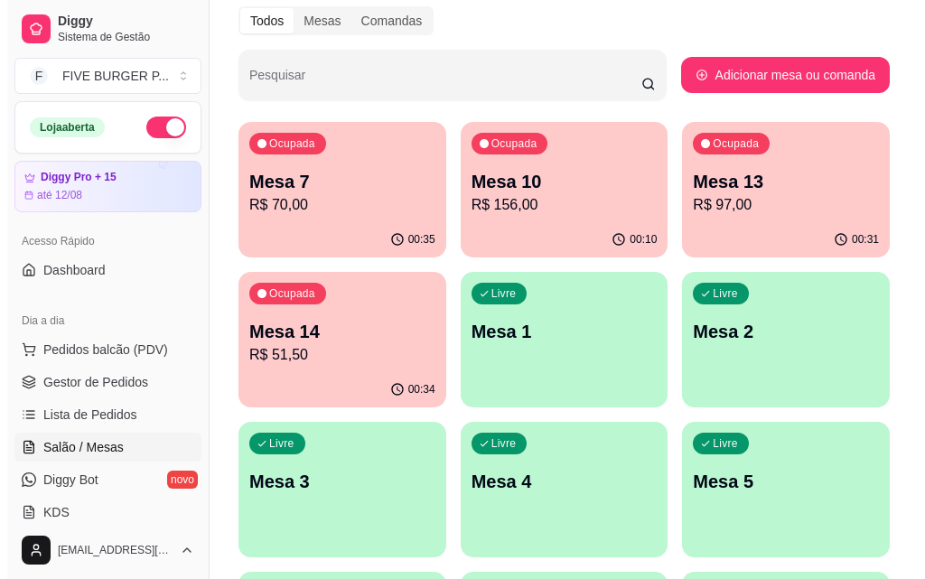
scroll to position [271, 0]
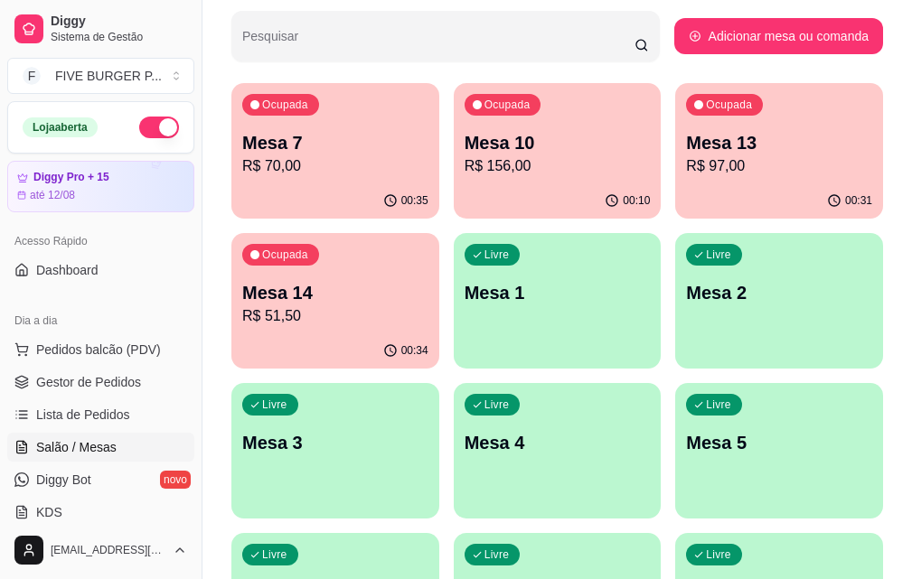
click at [686, 169] on p "R$ 97,00" at bounding box center [779, 166] width 186 height 22
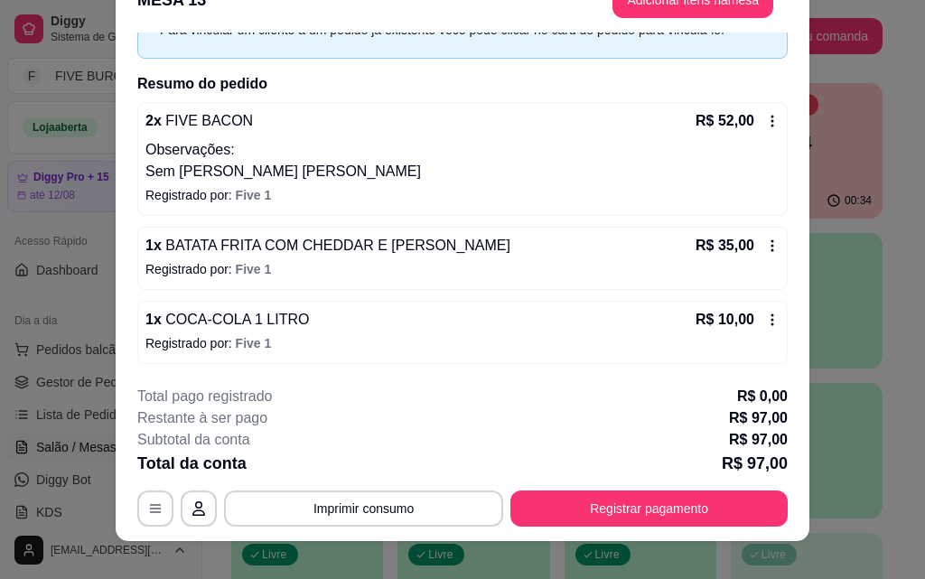
scroll to position [55, 0]
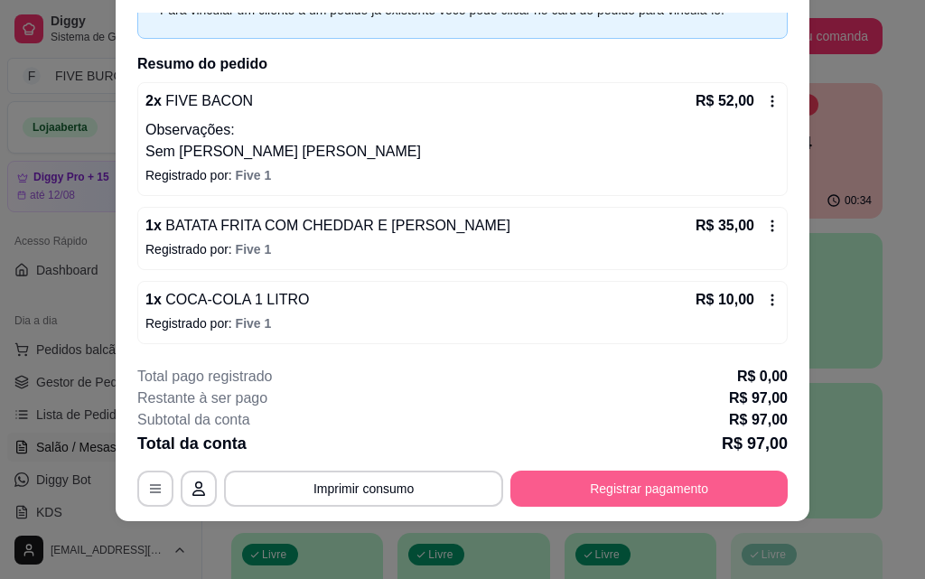
click at [630, 496] on button "Registrar pagamento" at bounding box center [649, 489] width 277 height 36
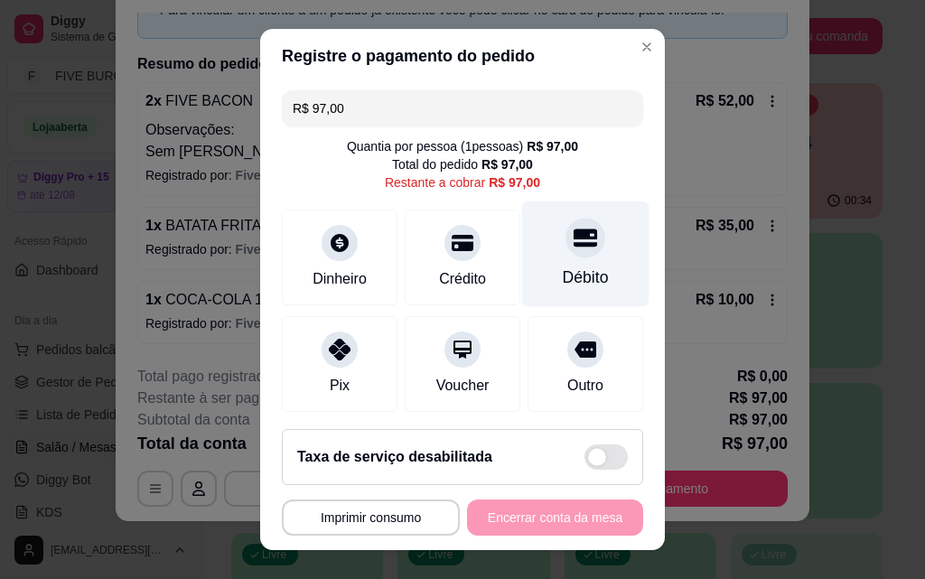
click at [566, 261] on div "Débito" at bounding box center [585, 254] width 127 height 106
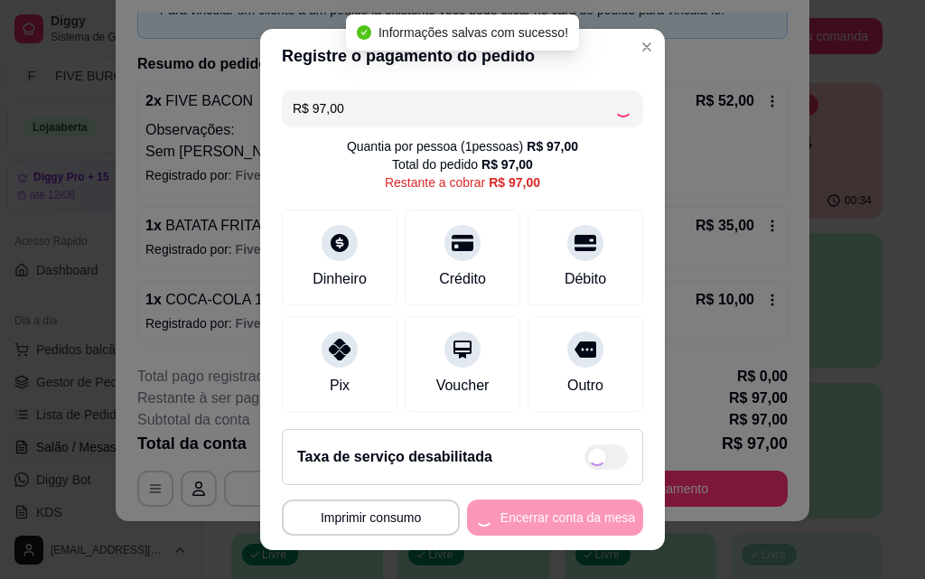
type input "R$ 0,00"
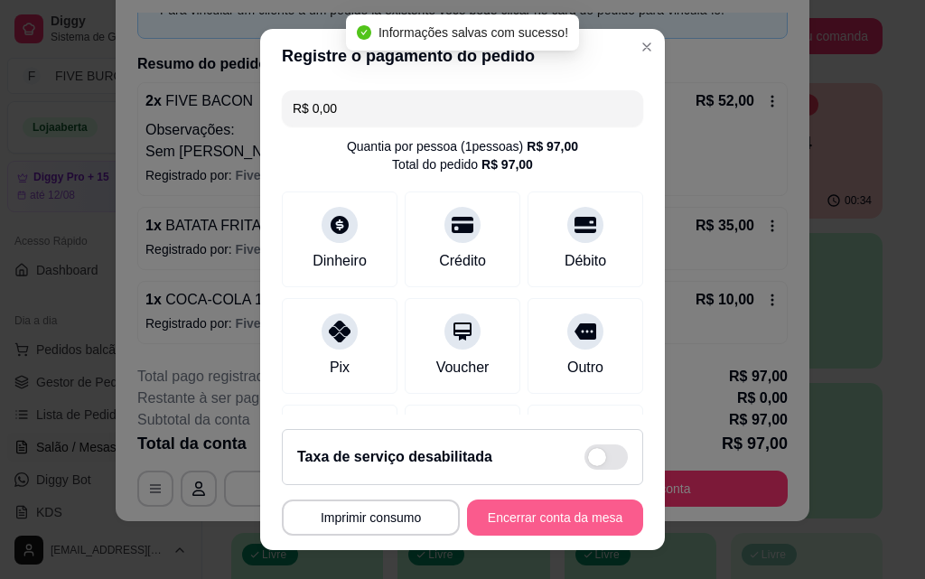
click at [579, 529] on button "Encerrar conta da mesa" at bounding box center [555, 518] width 176 height 36
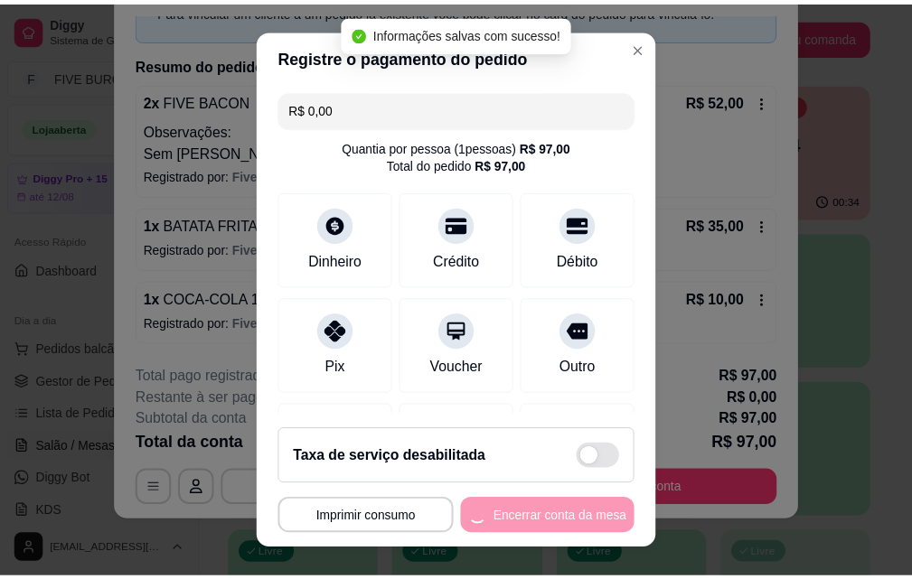
scroll to position [0, 0]
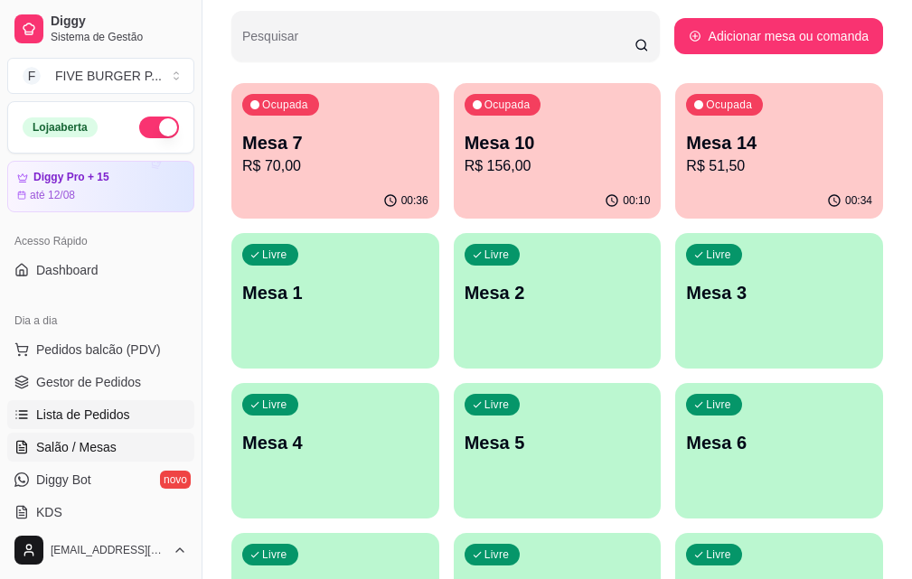
click at [145, 405] on link "Lista de Pedidos" at bounding box center [100, 414] width 187 height 29
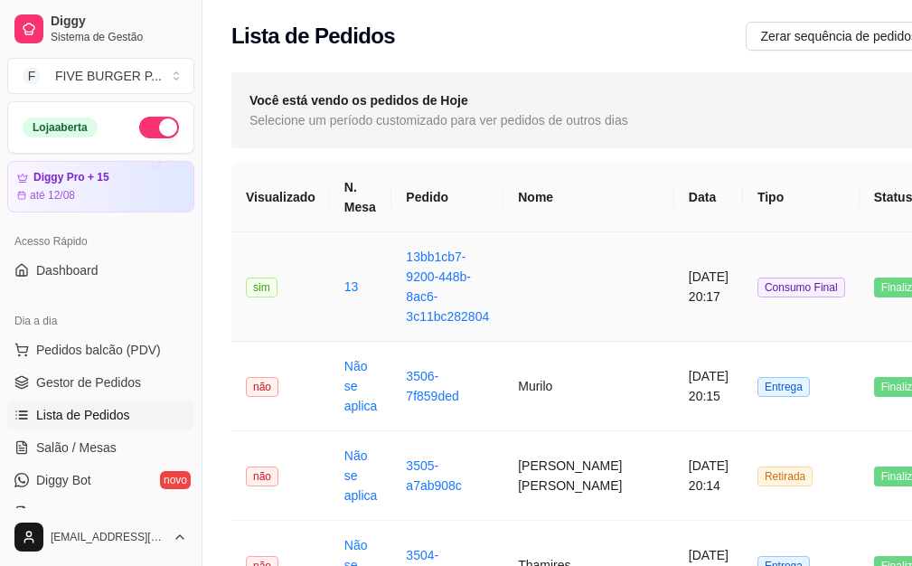
drag, startPoint x: 491, startPoint y: 272, endPoint x: 525, endPoint y: 267, distance: 34.8
click at [525, 267] on td at bounding box center [588, 286] width 171 height 109
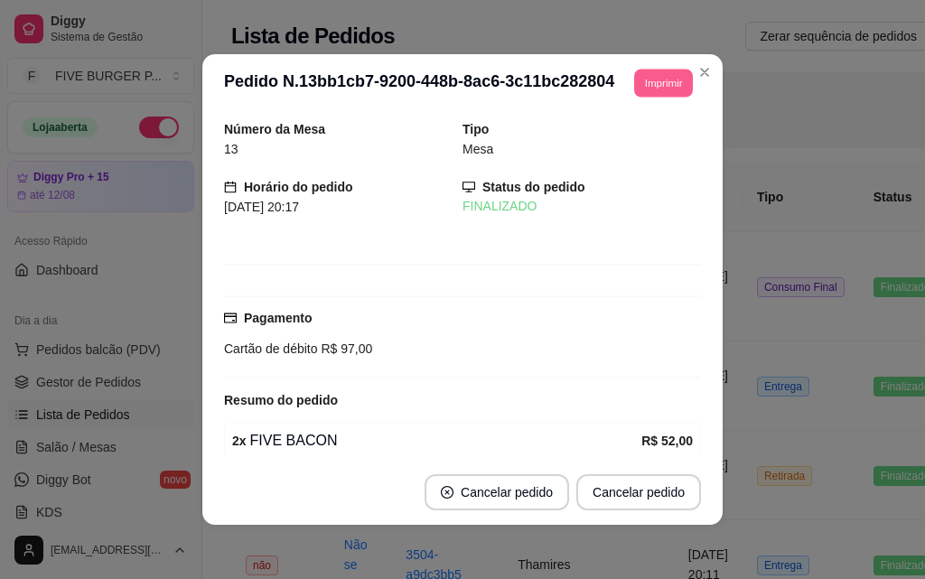
click at [646, 83] on button "Imprimir" at bounding box center [663, 83] width 59 height 28
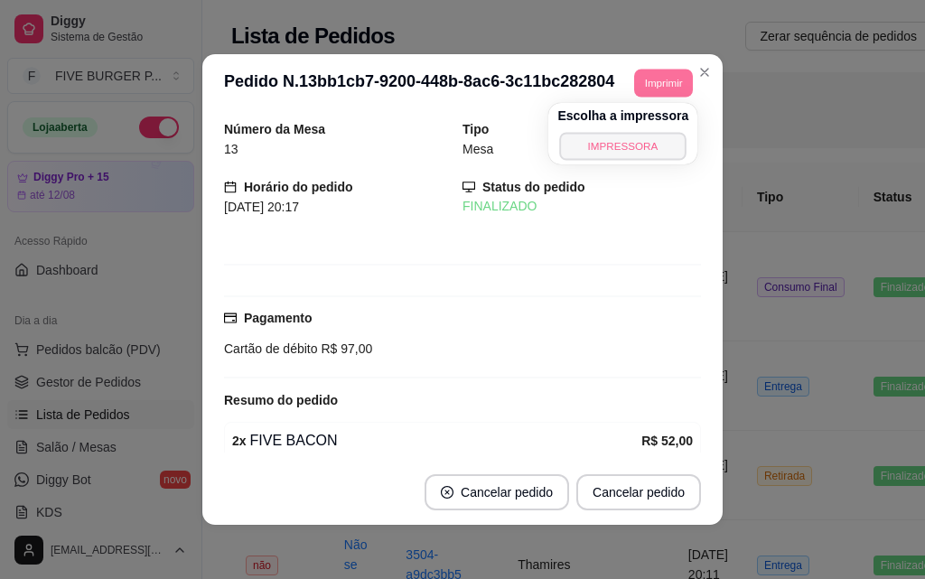
click at [646, 141] on button "IMPRESSORA" at bounding box center [623, 146] width 127 height 28
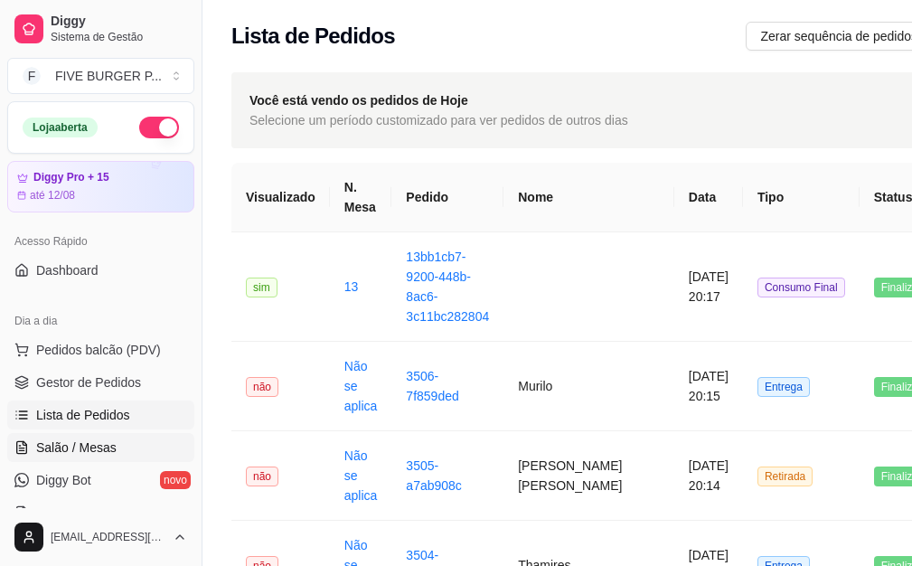
click at [159, 455] on link "Salão / Mesas" at bounding box center [100, 447] width 187 height 29
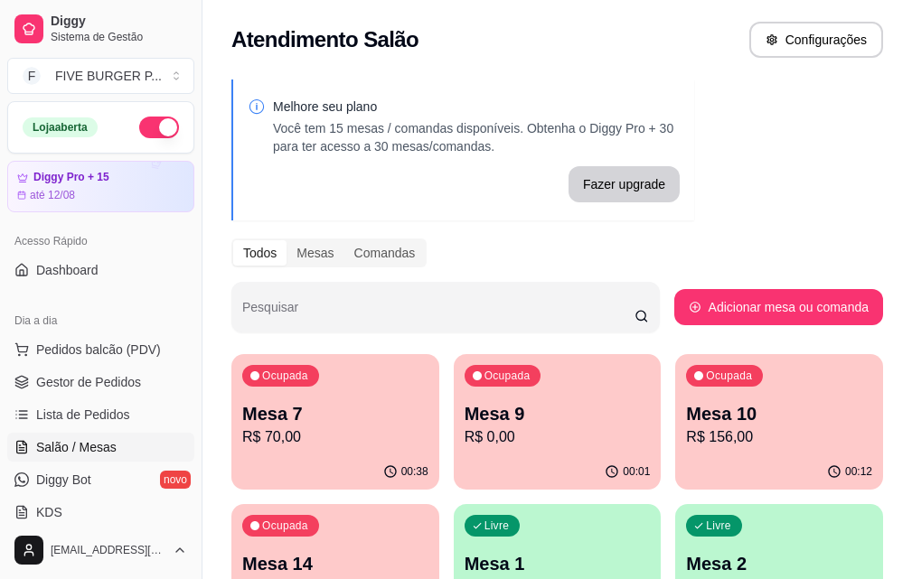
click at [338, 443] on p "R$ 70,00" at bounding box center [335, 437] width 186 height 22
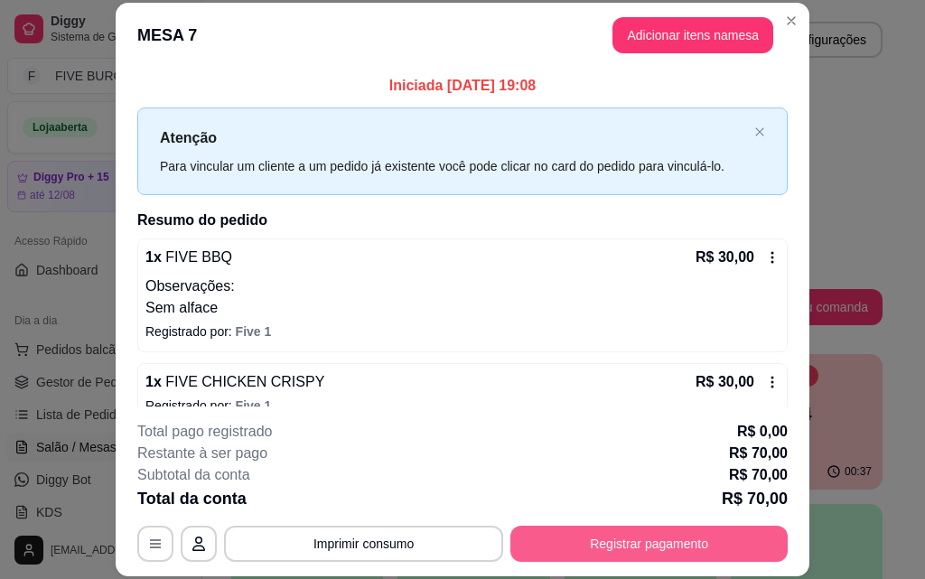
click at [561, 545] on button "Registrar pagamento" at bounding box center [649, 544] width 277 height 36
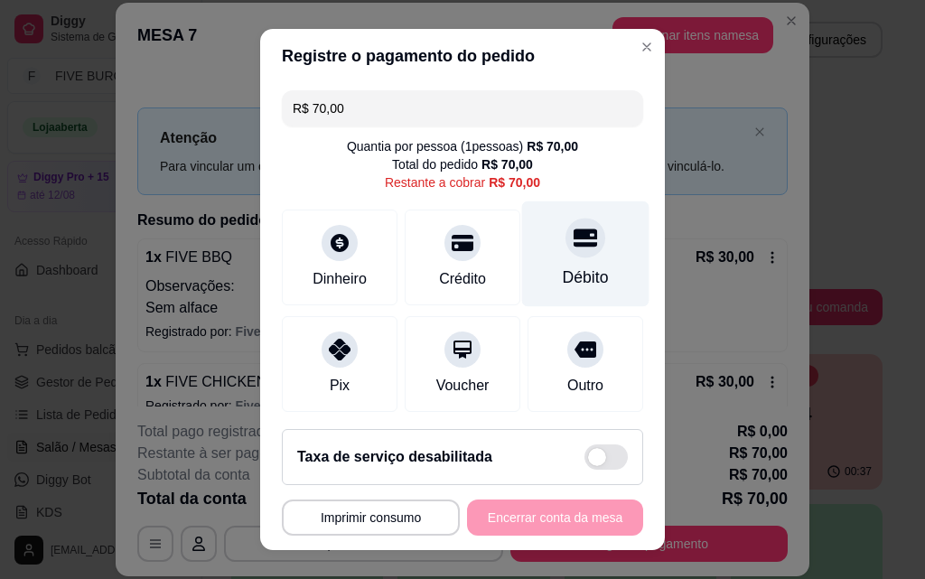
drag, startPoint x: 546, startPoint y: 296, endPoint x: 557, endPoint y: 310, distance: 17.4
click at [546, 295] on div "Débito" at bounding box center [585, 254] width 127 height 106
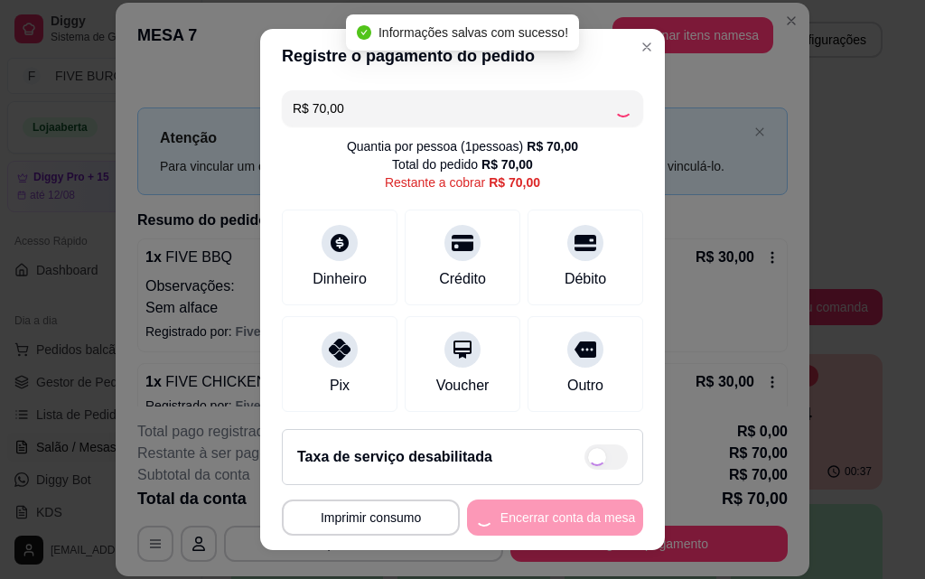
type input "R$ 0,00"
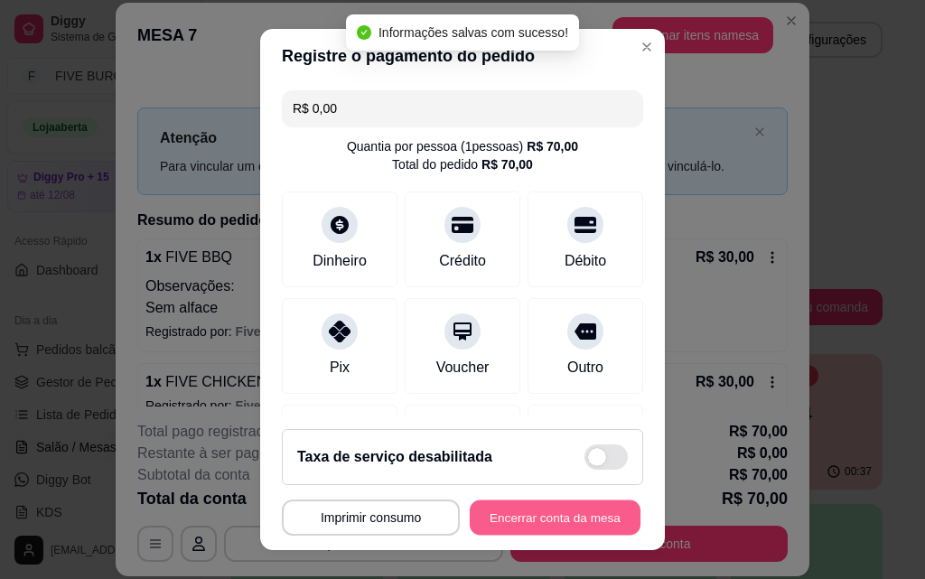
click at [581, 518] on button "Encerrar conta da mesa" at bounding box center [555, 518] width 171 height 35
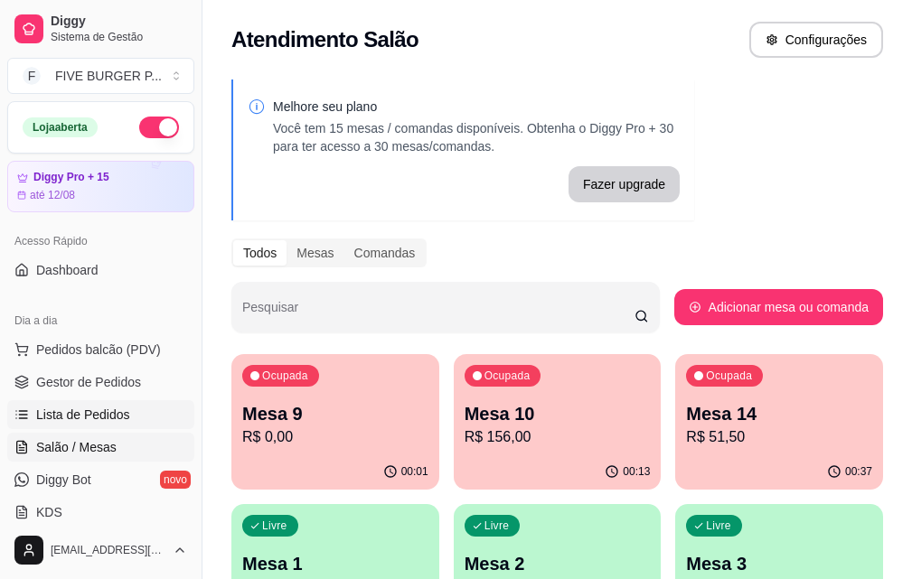
click at [131, 413] on link "Lista de Pedidos" at bounding box center [100, 414] width 187 height 29
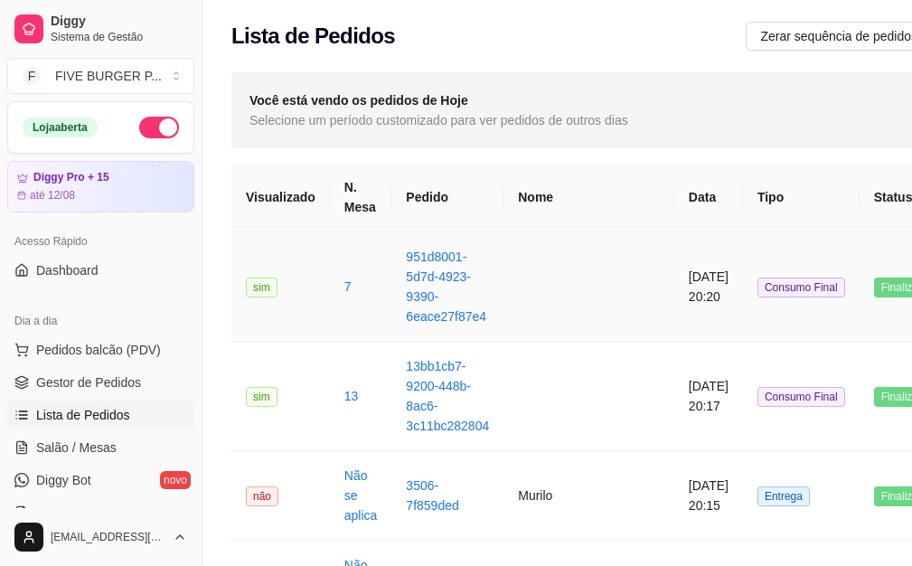
click at [560, 291] on td at bounding box center [588, 286] width 171 height 109
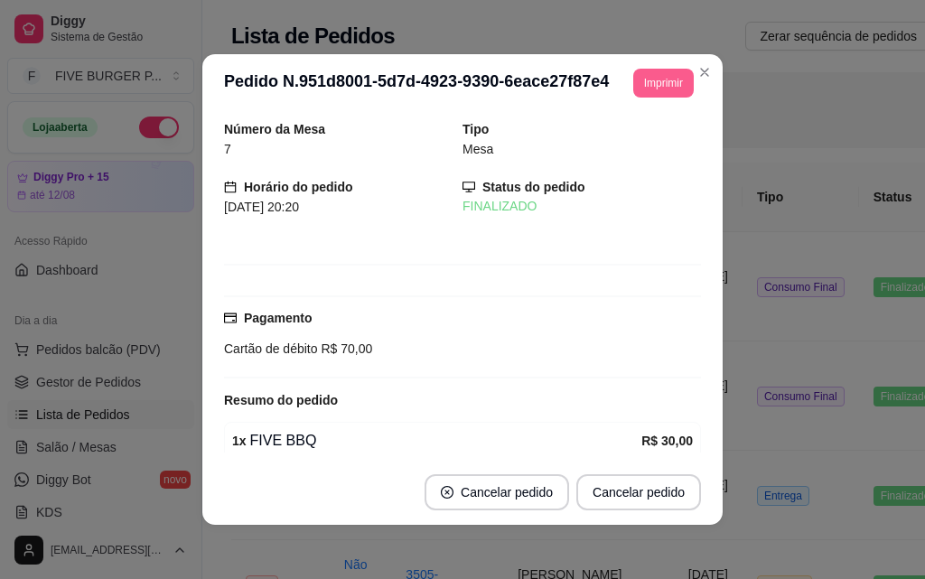
click at [667, 85] on button "Imprimir" at bounding box center [663, 83] width 61 height 29
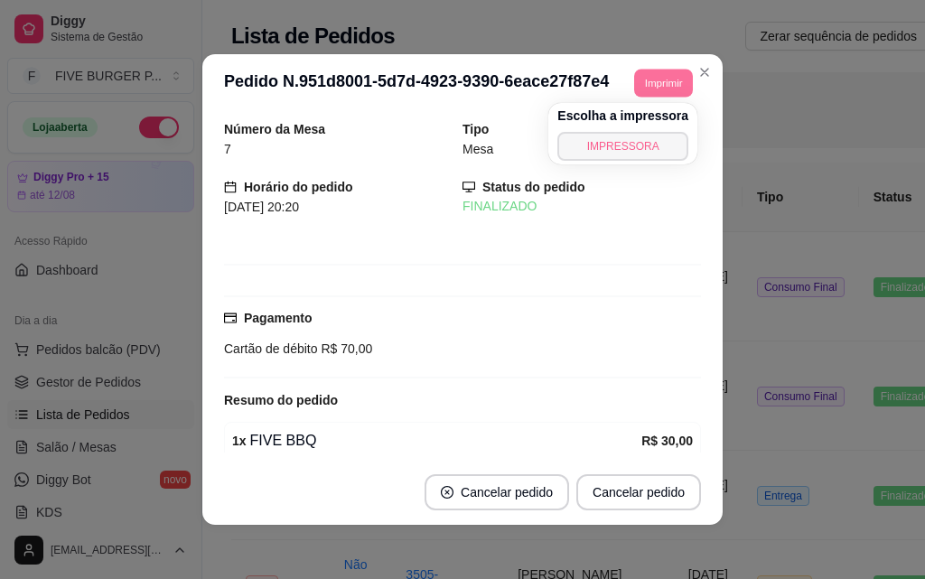
click at [663, 145] on button "IMPRESSORA" at bounding box center [623, 146] width 131 height 29
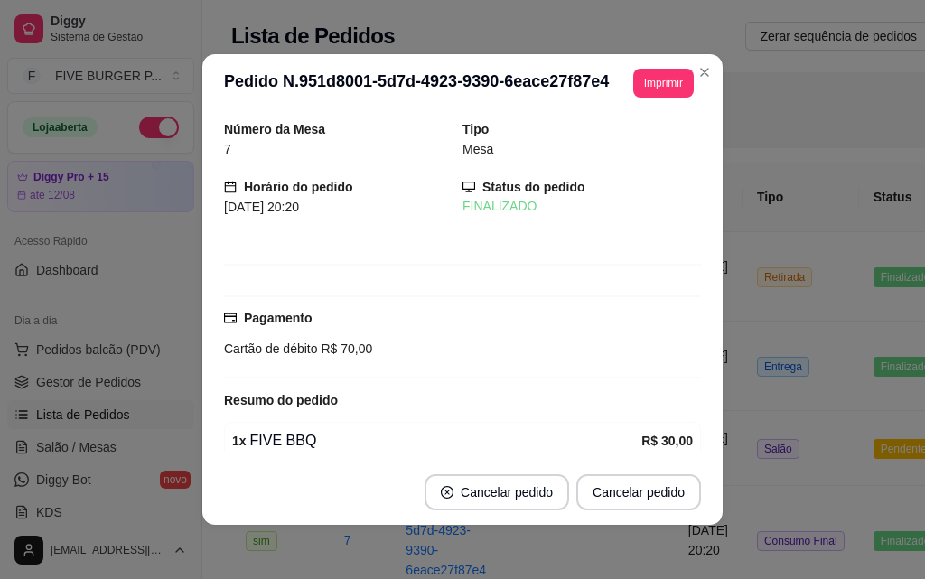
drag, startPoint x: 654, startPoint y: 136, endPoint x: 660, endPoint y: 119, distance: 17.1
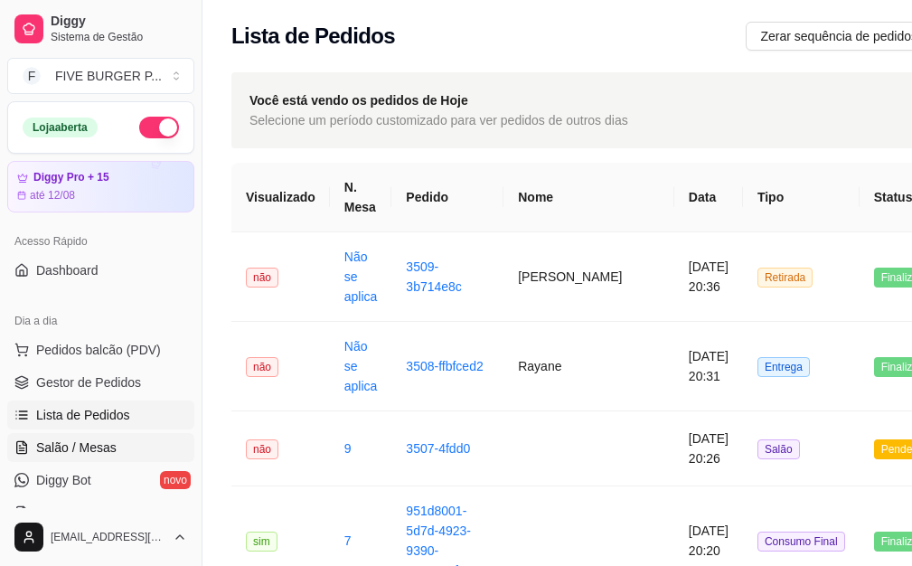
click at [90, 444] on span "Salão / Mesas" at bounding box center [76, 447] width 80 height 18
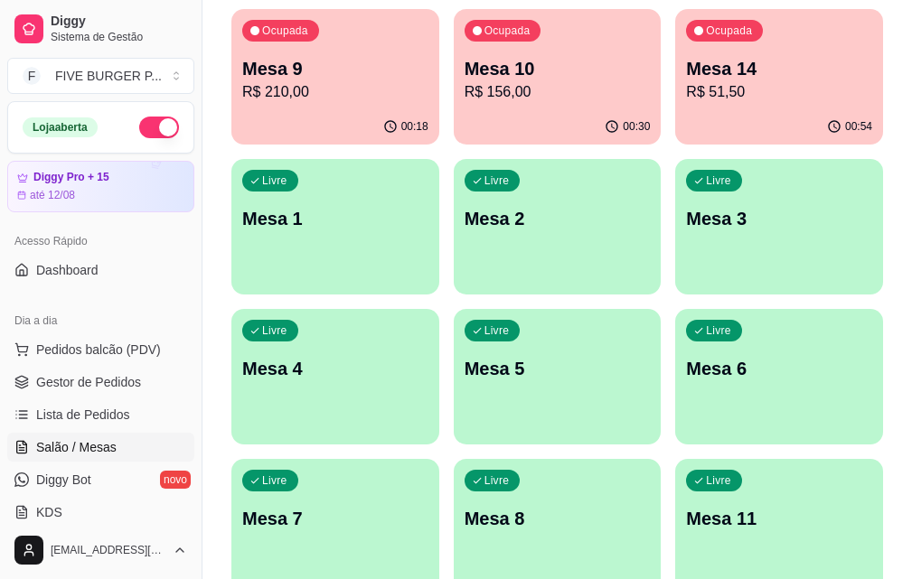
scroll to position [361, 0]
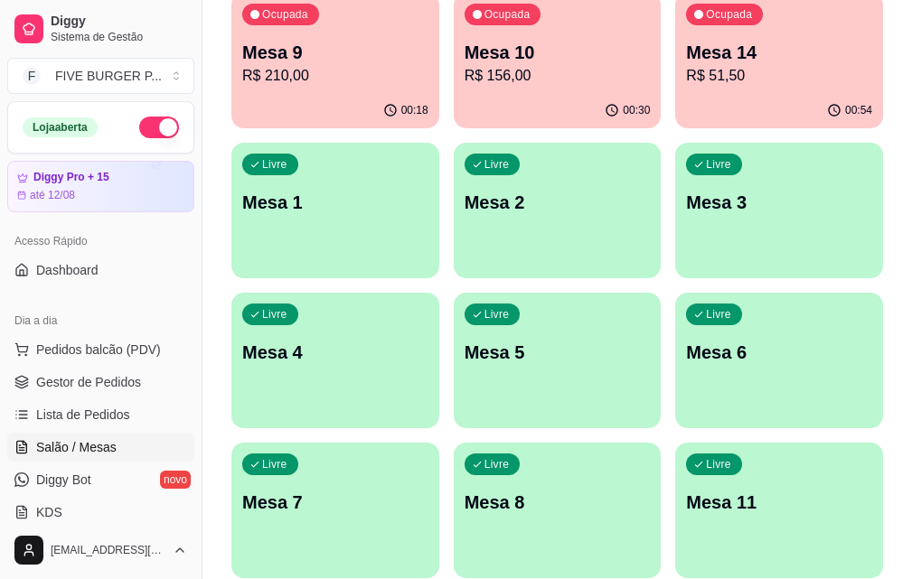
click at [686, 43] on p "Mesa 14" at bounding box center [779, 52] width 186 height 25
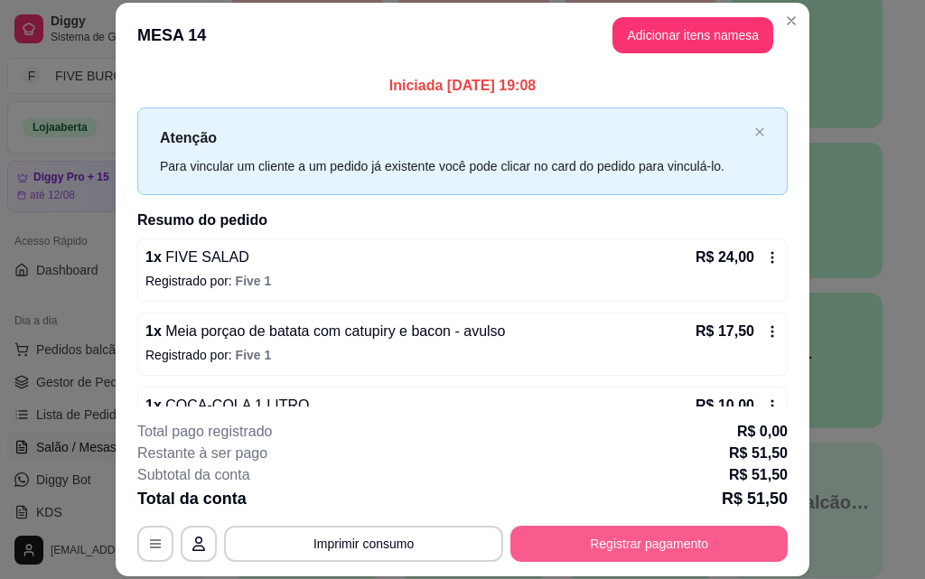
click at [561, 553] on button "Registrar pagamento" at bounding box center [649, 544] width 277 height 36
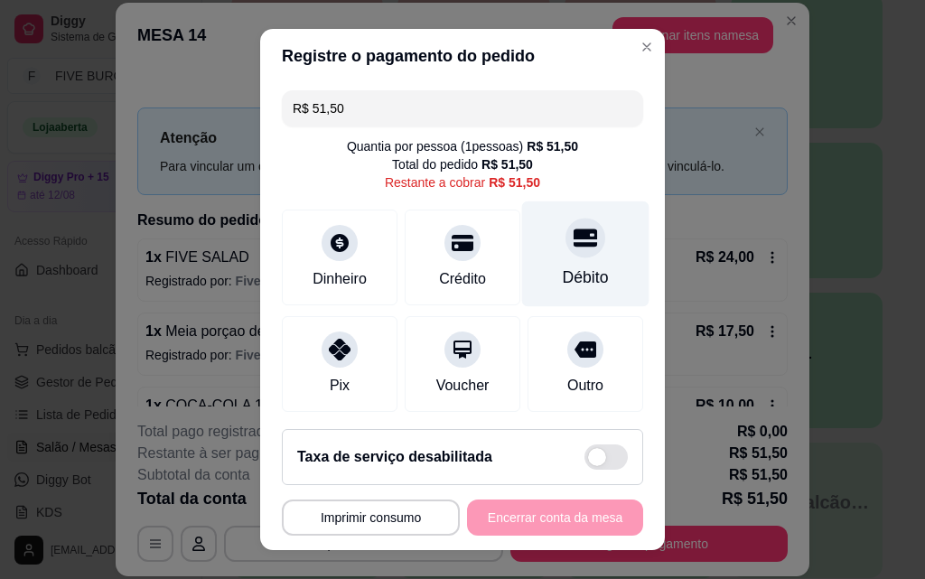
click at [566, 252] on div at bounding box center [586, 238] width 40 height 40
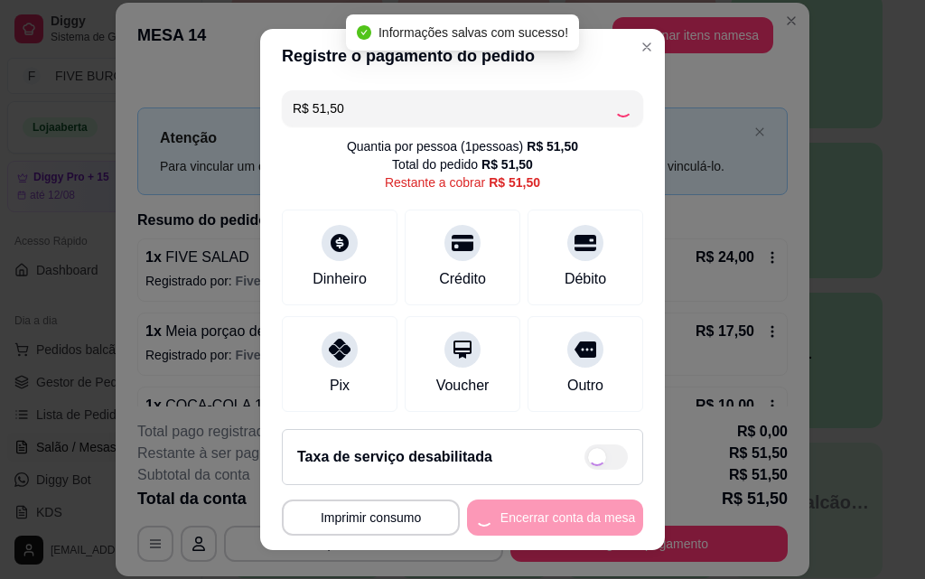
type input "R$ 0,00"
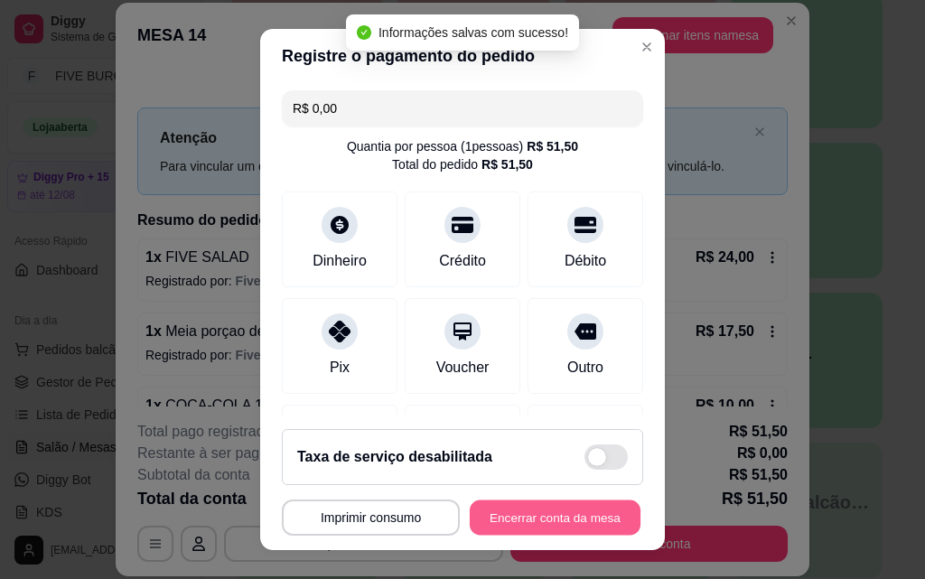
click at [566, 523] on button "Encerrar conta da mesa" at bounding box center [555, 518] width 171 height 35
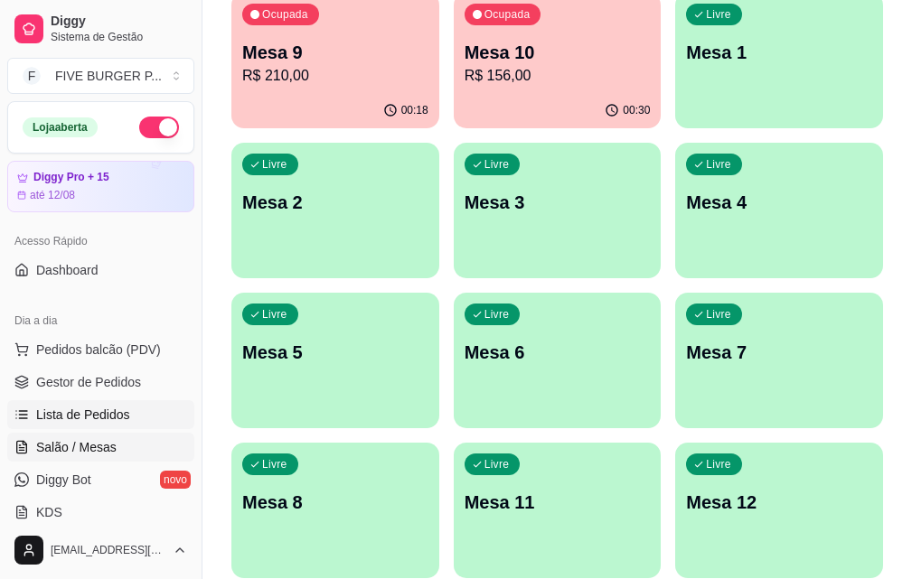
click at [58, 412] on span "Lista de Pedidos" at bounding box center [83, 415] width 94 height 18
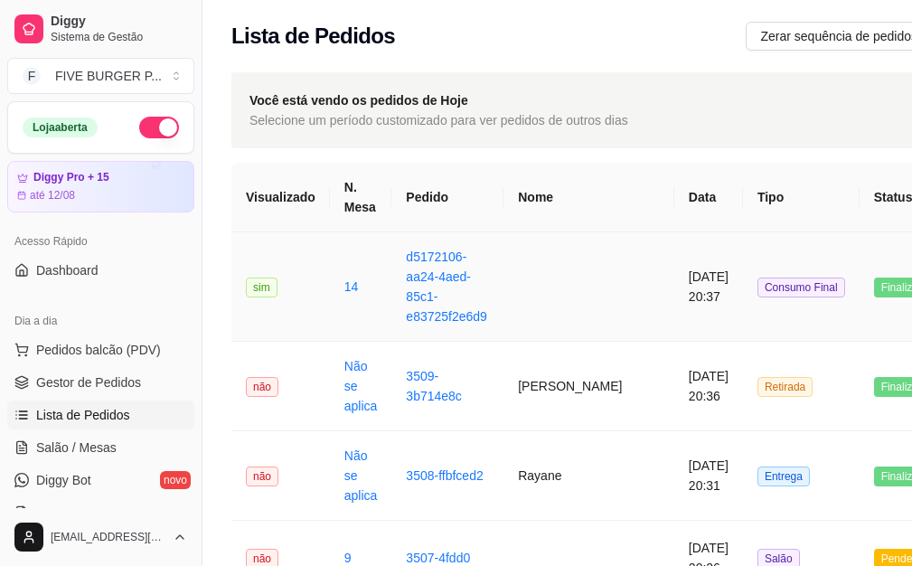
click at [521, 296] on td at bounding box center [588, 286] width 171 height 109
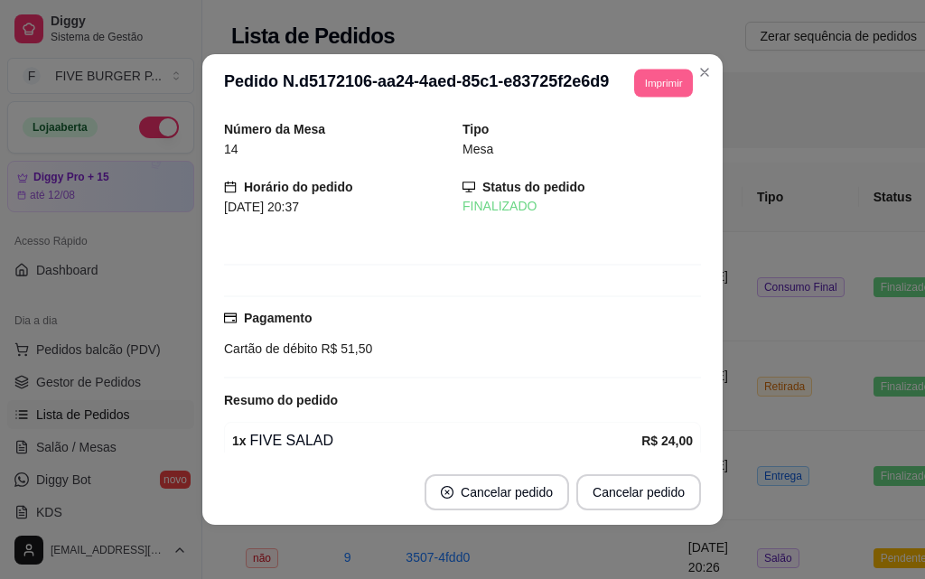
click at [667, 77] on button "Imprimir" at bounding box center [663, 83] width 59 height 28
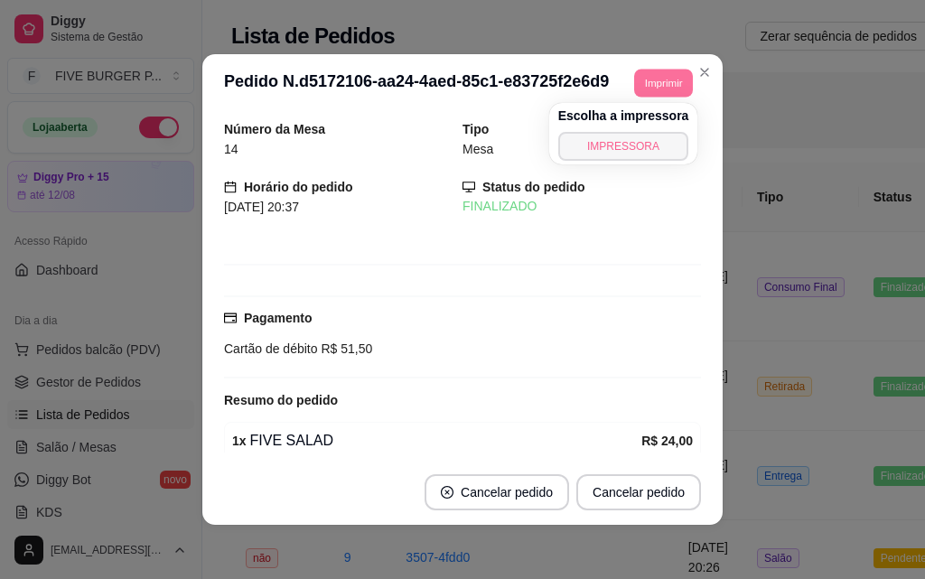
click at [667, 150] on button "IMPRESSORA" at bounding box center [623, 146] width 131 height 29
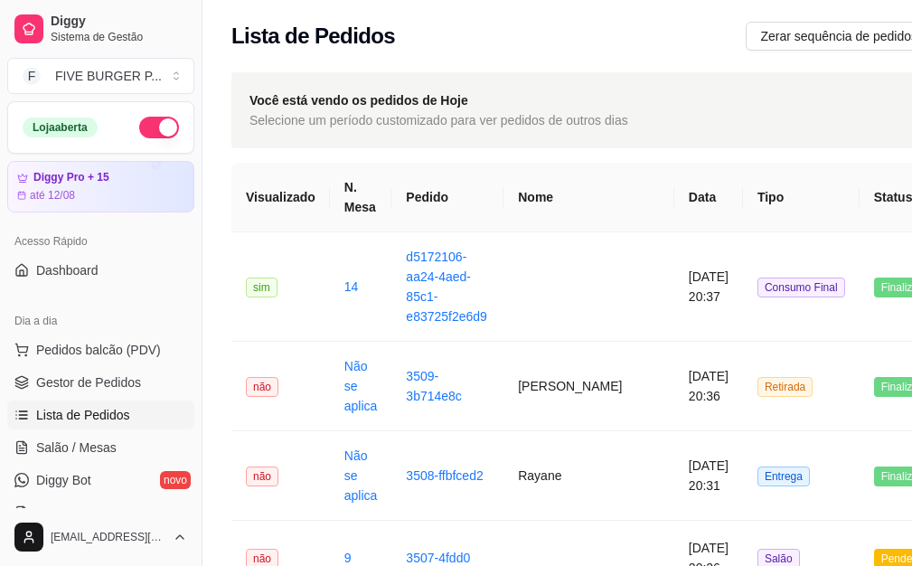
click at [117, 365] on ul "Pedidos balcão (PDV) Gestor de Pedidos Lista de Pedidos Salão / Mesas Diggy Bot…" at bounding box center [100, 431] width 187 height 192
click at [117, 360] on button "Pedidos balcão (PDV)" at bounding box center [100, 349] width 187 height 29
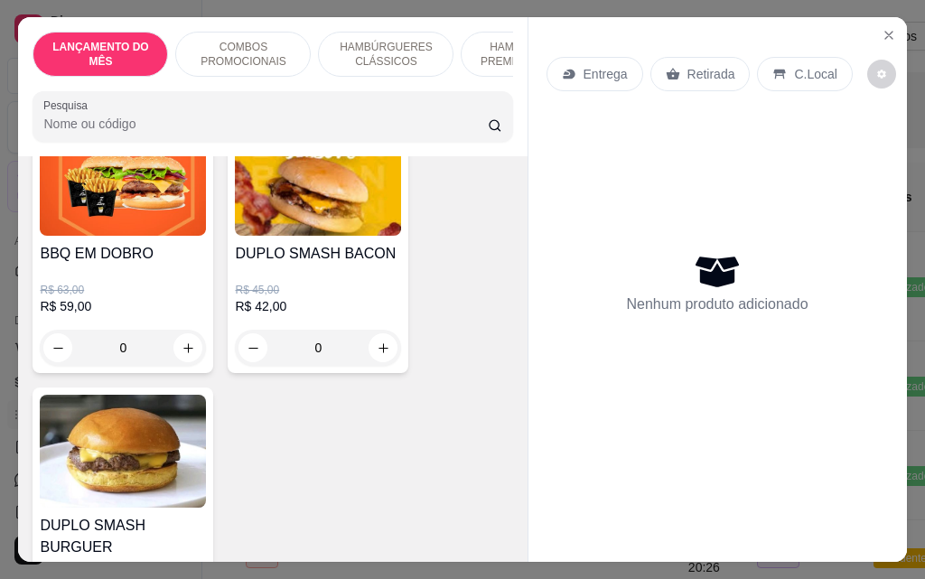
scroll to position [542, 0]
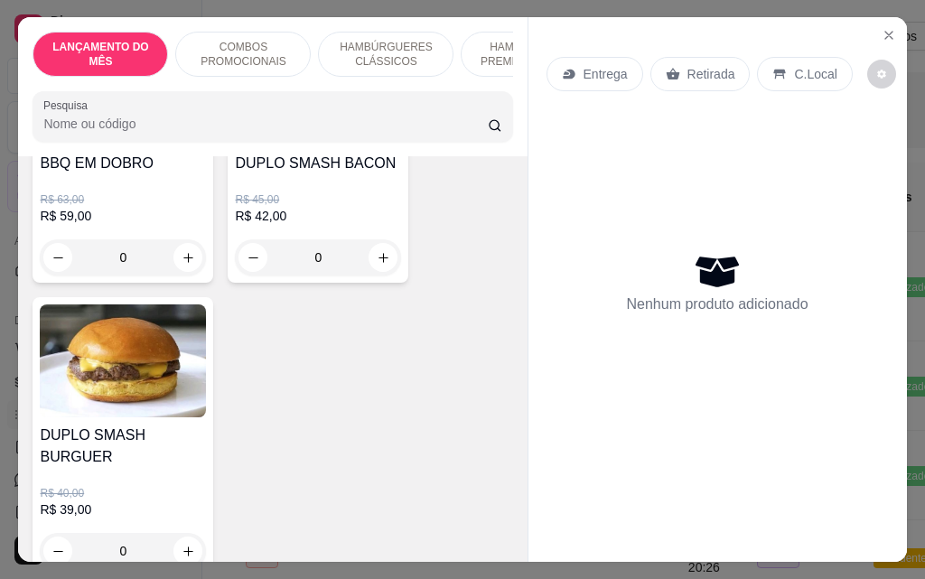
click at [180, 267] on div "0" at bounding box center [123, 257] width 166 height 36
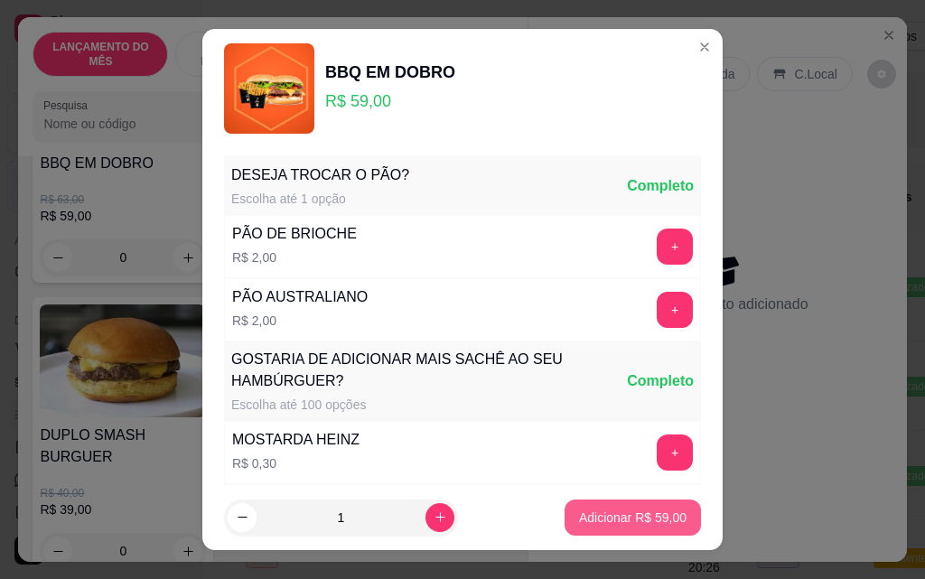
click at [636, 514] on p "Adicionar R$ 59,00" at bounding box center [633, 518] width 108 height 18
type input "1"
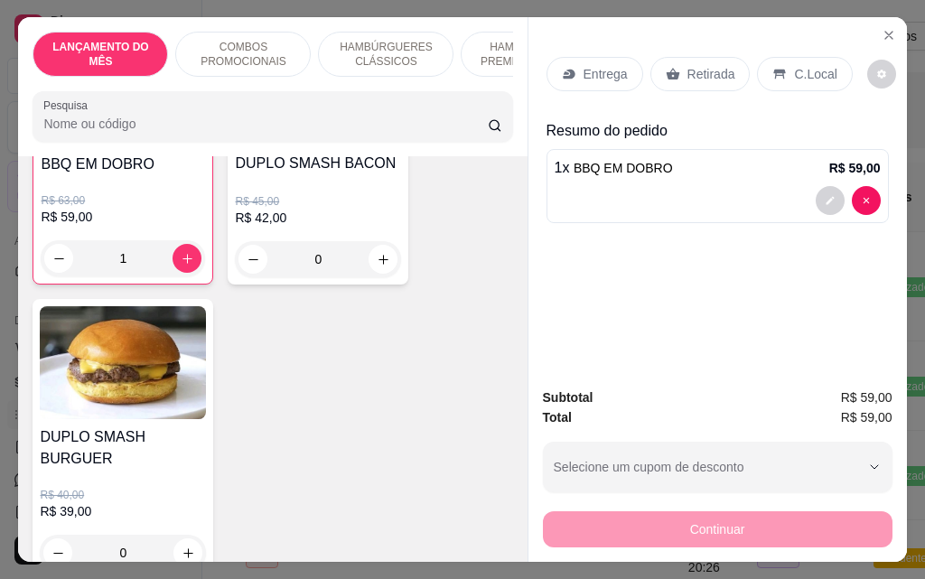
scroll to position [543, 0]
click at [607, 71] on p "Entrega" at bounding box center [606, 74] width 44 height 18
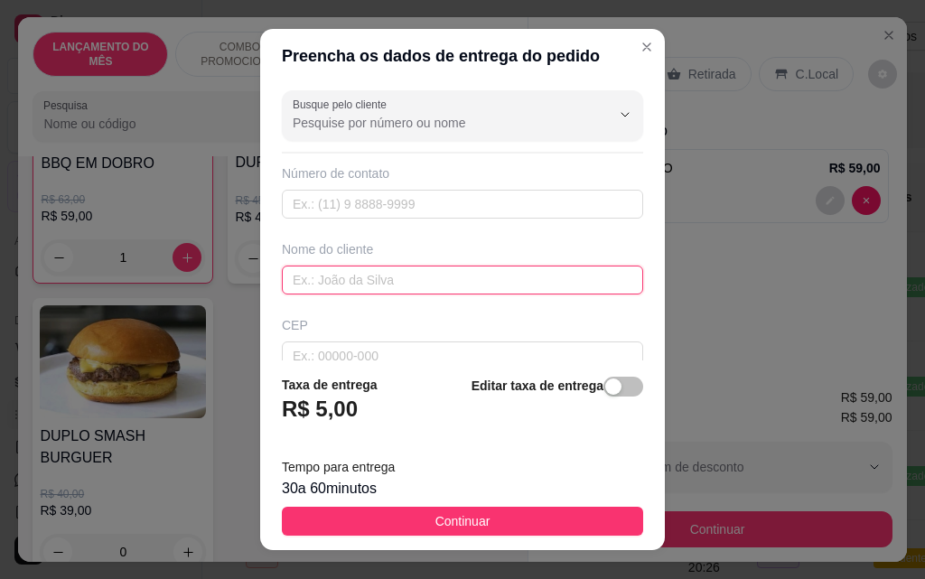
click at [397, 291] on input "text" at bounding box center [462, 280] width 361 height 29
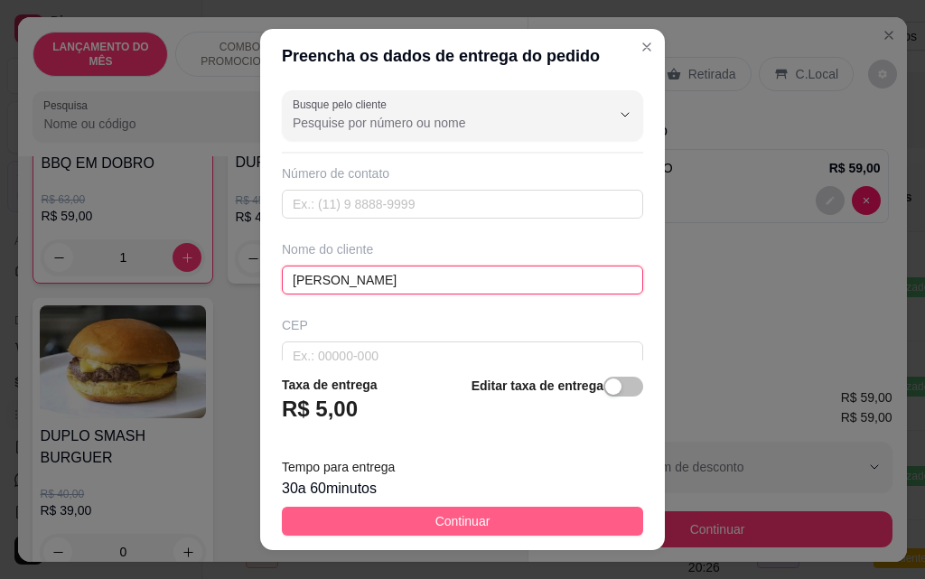
type input "[PERSON_NAME]"
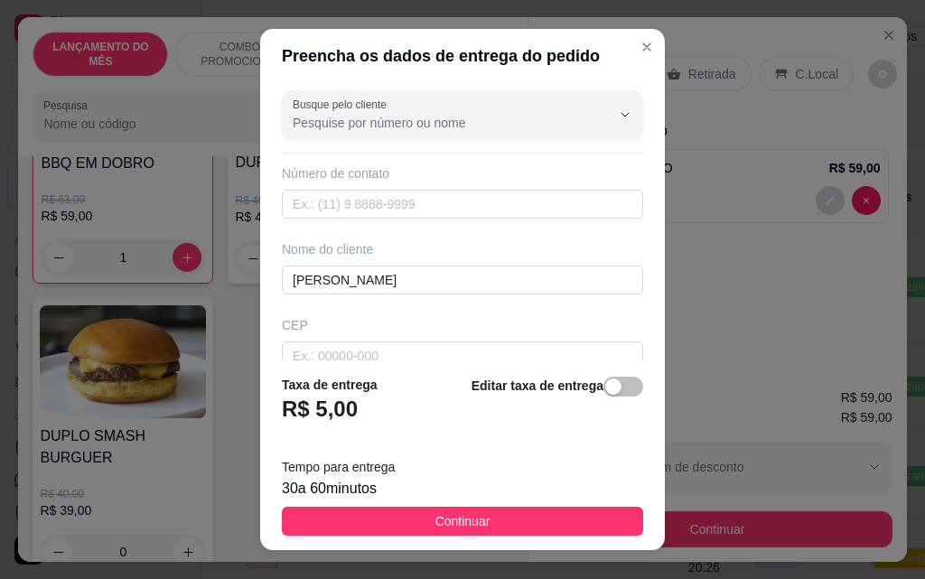
drag, startPoint x: 480, startPoint y: 524, endPoint x: 530, endPoint y: 417, distance: 118.0
click at [480, 522] on button "Continuar" at bounding box center [462, 521] width 361 height 29
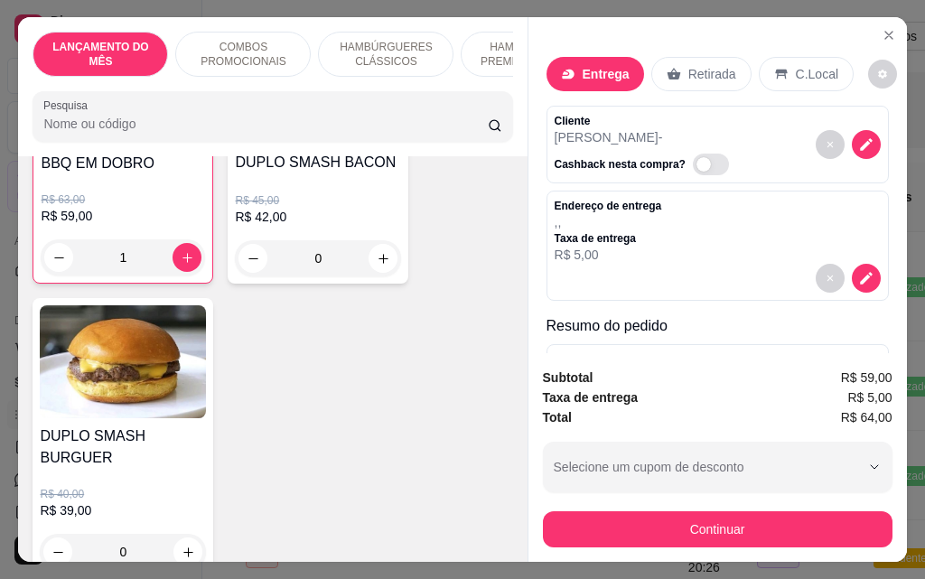
click at [672, 76] on div "Retirada" at bounding box center [701, 74] width 100 height 34
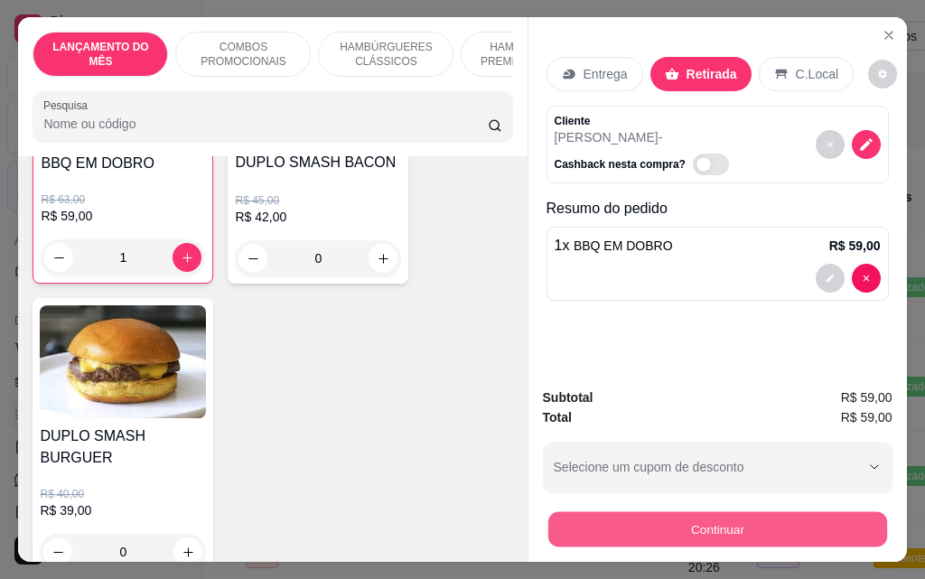
click at [761, 527] on button "Continuar" at bounding box center [717, 528] width 339 height 35
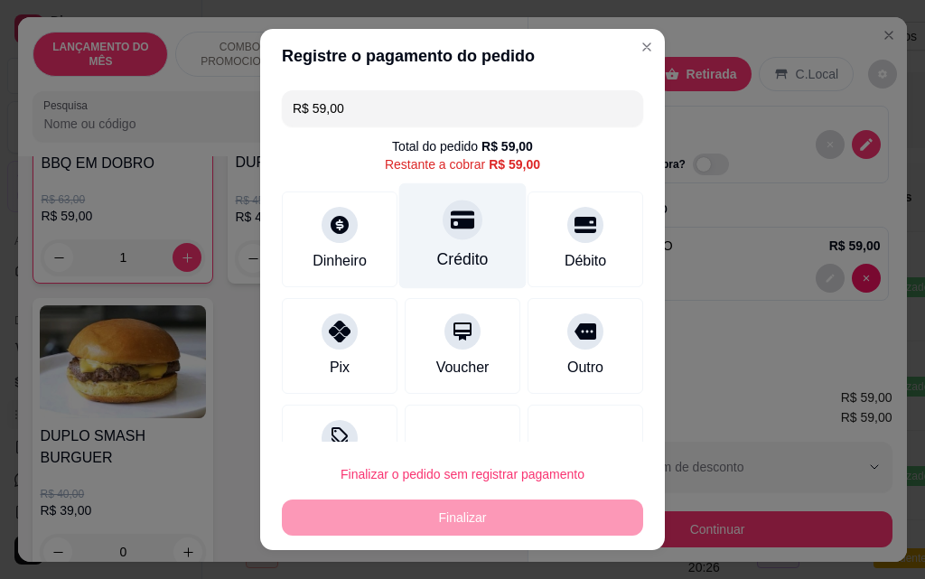
click at [445, 239] on div at bounding box center [463, 220] width 40 height 40
type input "R$ 0,00"
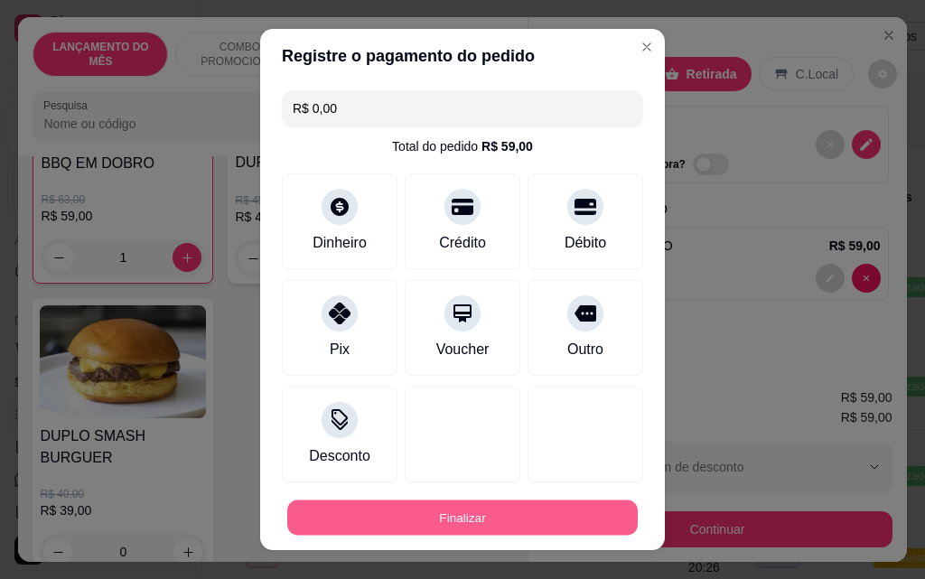
click at [534, 520] on button "Finalizar" at bounding box center [462, 518] width 351 height 35
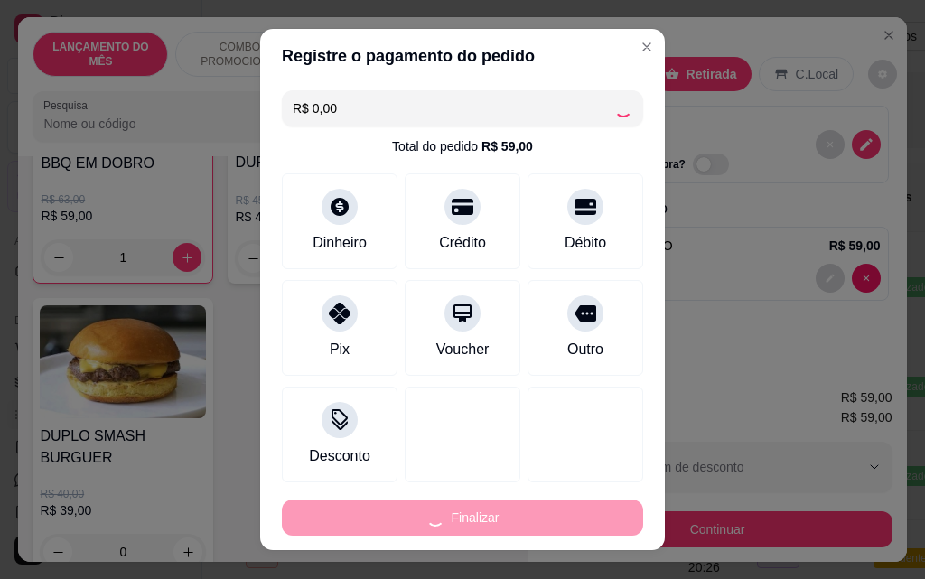
type input "0"
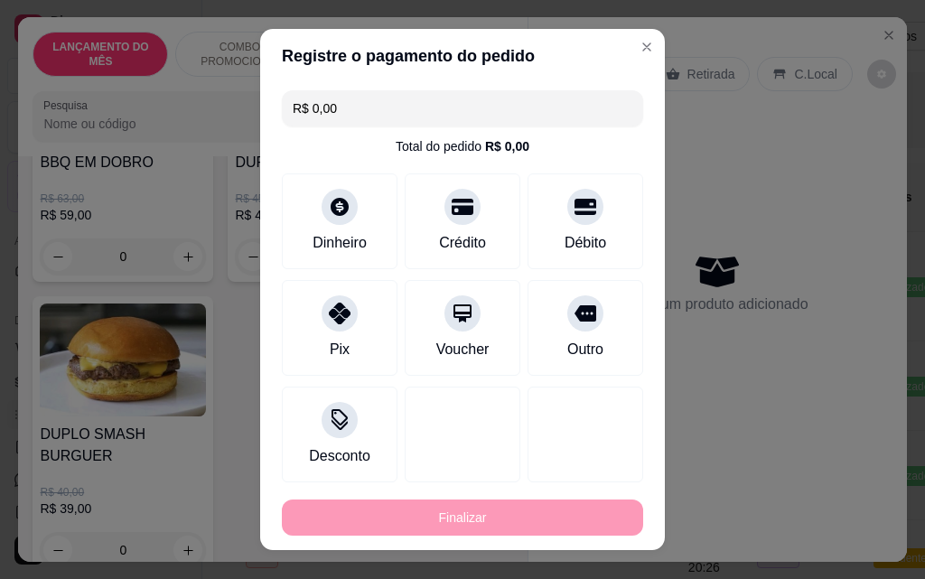
type input "-R$ 59,00"
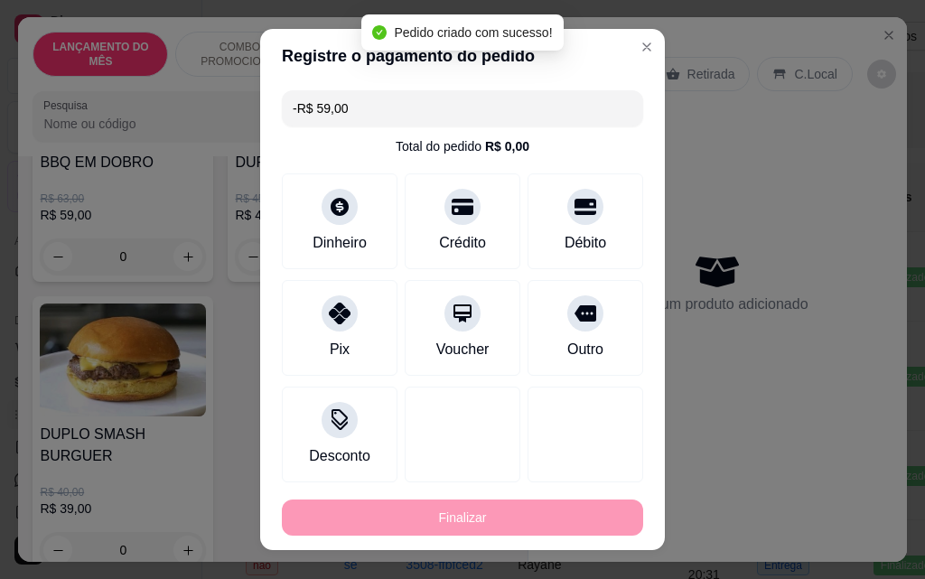
scroll to position [542, 0]
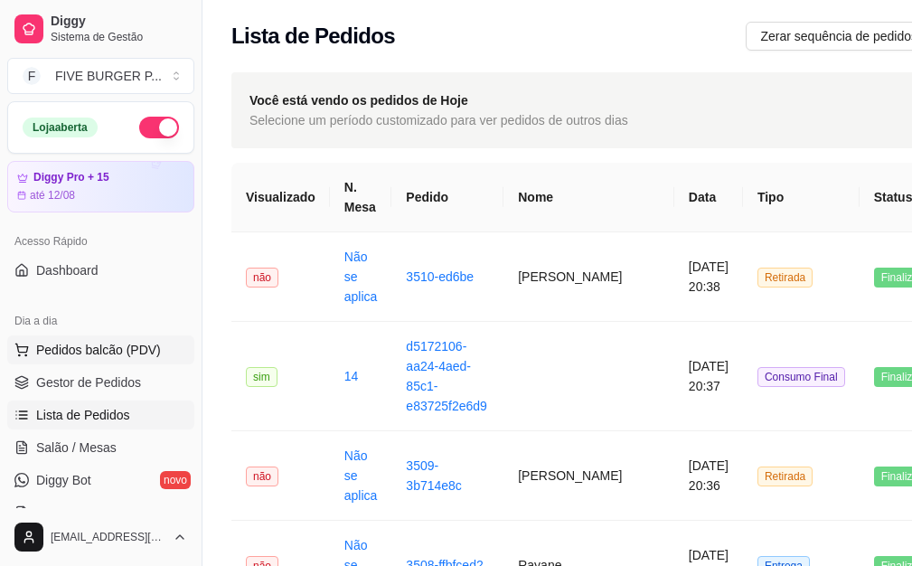
click at [142, 356] on span "Pedidos balcão (PDV)" at bounding box center [98, 350] width 125 height 18
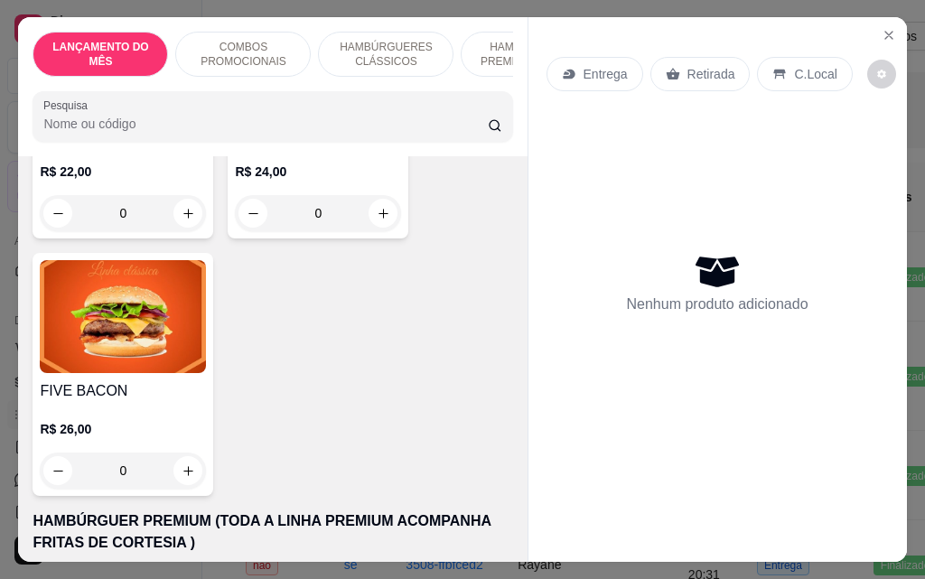
scroll to position [1175, 0]
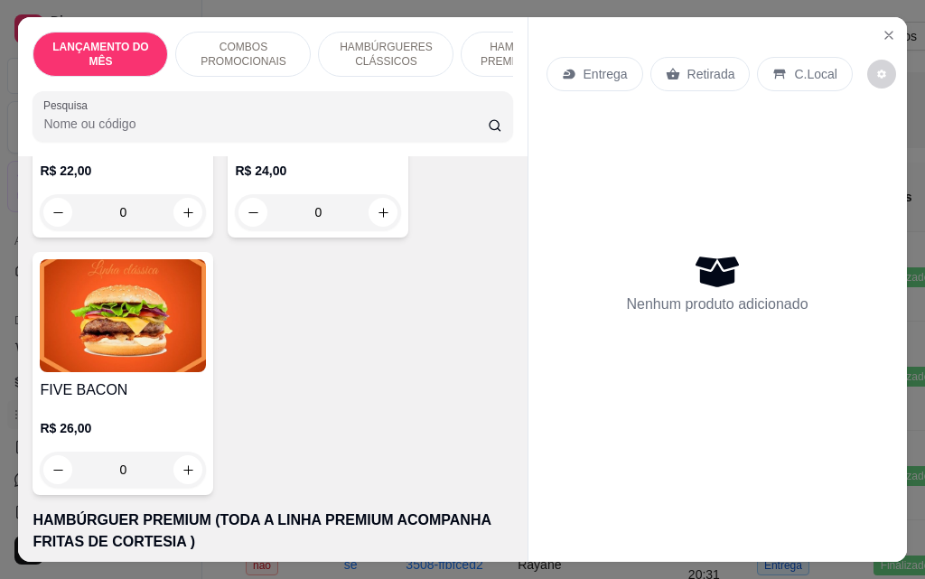
click at [183, 454] on div "0" at bounding box center [123, 470] width 166 height 36
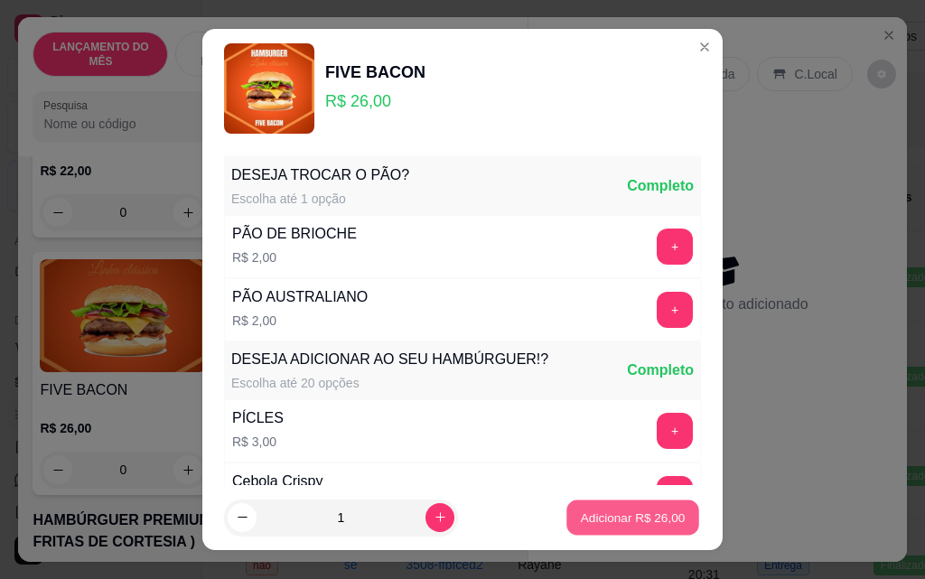
click at [581, 525] on p "Adicionar R$ 26,00" at bounding box center [633, 517] width 105 height 17
type input "1"
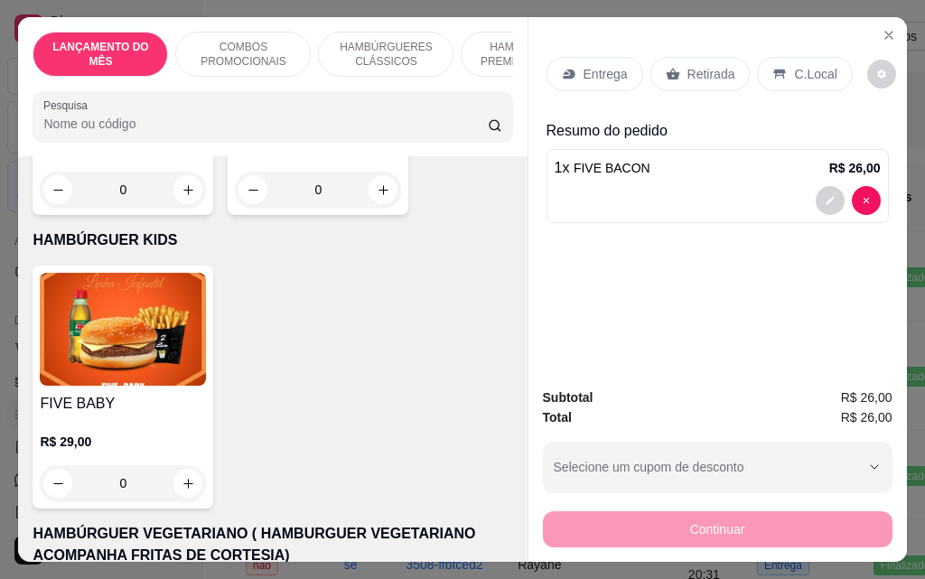
scroll to position [4428, 0]
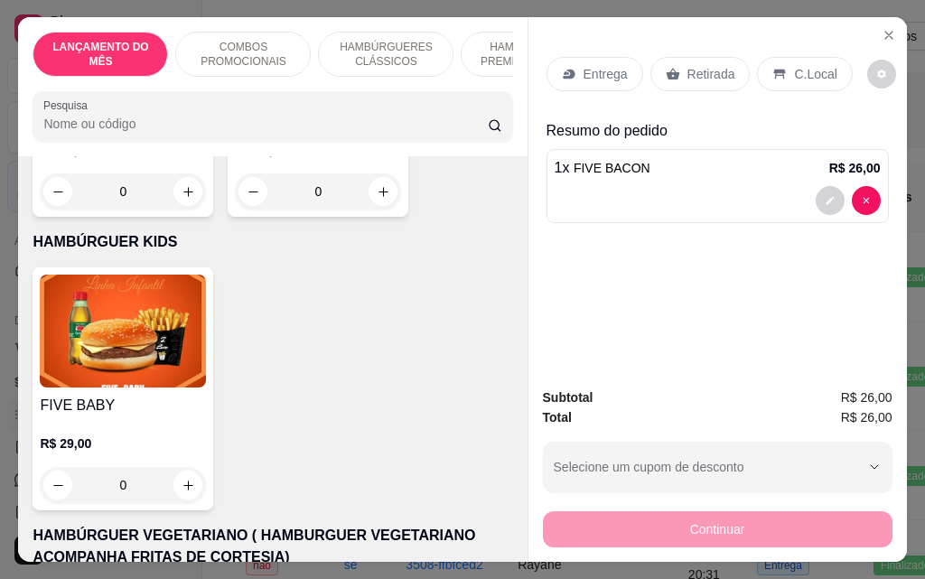
click at [178, 467] on div "0" at bounding box center [123, 485] width 166 height 36
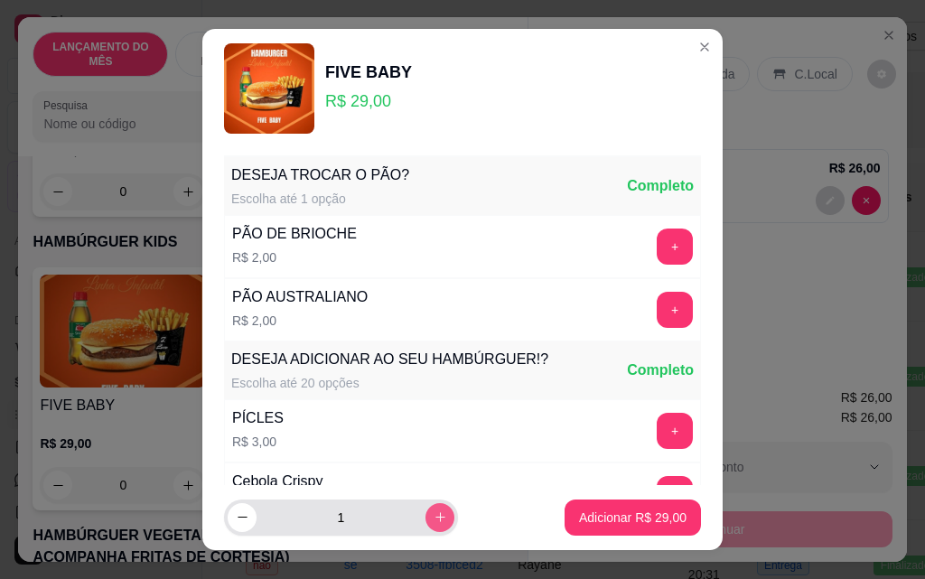
click at [434, 523] on icon "increase-product-quantity" at bounding box center [441, 518] width 14 height 14
type input "2"
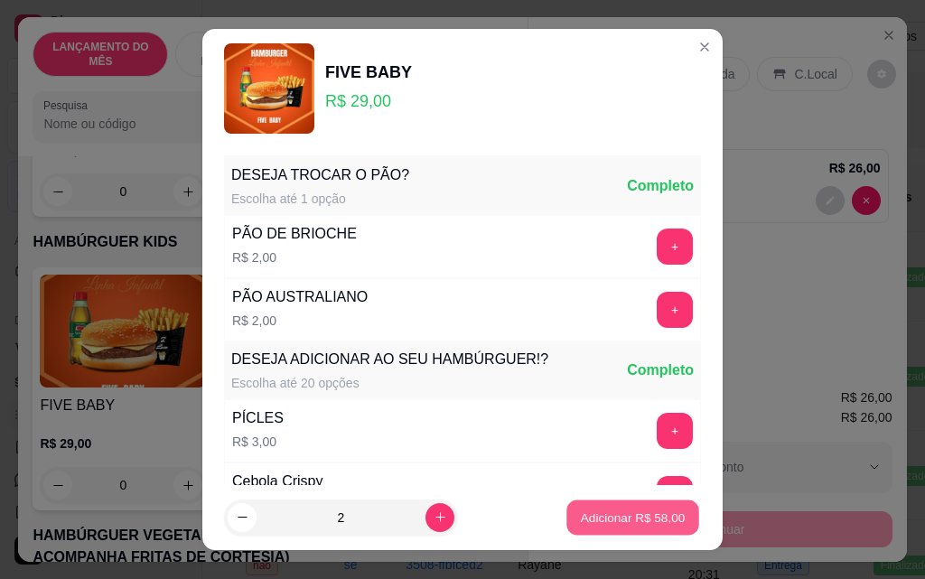
click at [588, 527] on button "Adicionar R$ 58,00" at bounding box center [633, 518] width 133 height 35
type input "2"
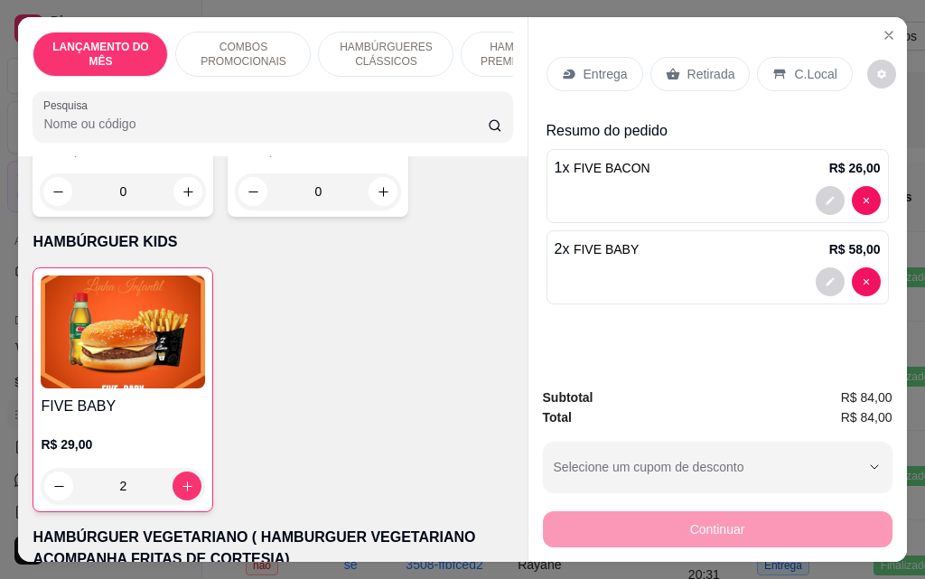
click at [604, 76] on p "Entrega" at bounding box center [606, 74] width 44 height 18
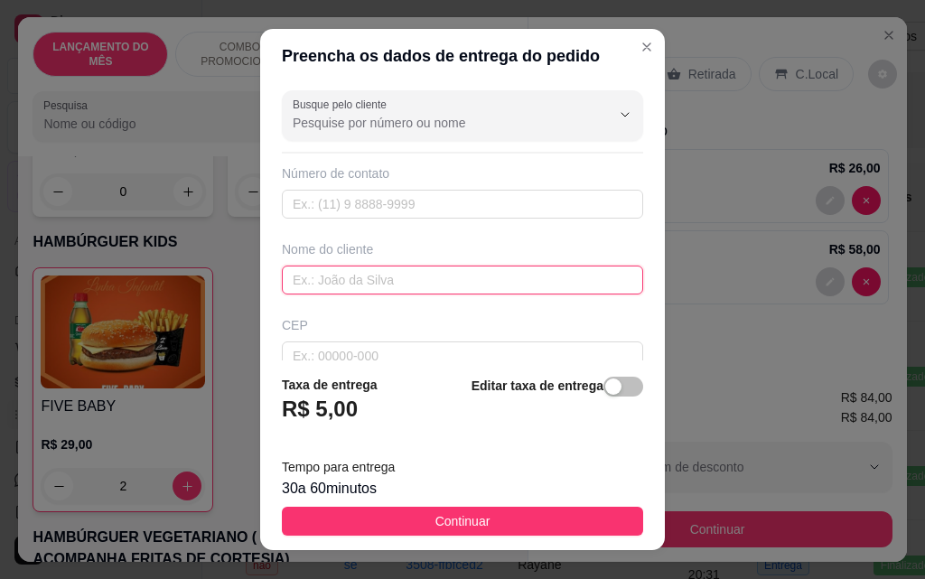
click at [381, 286] on input "text" at bounding box center [462, 280] width 361 height 29
type input "[PERSON_NAME]"
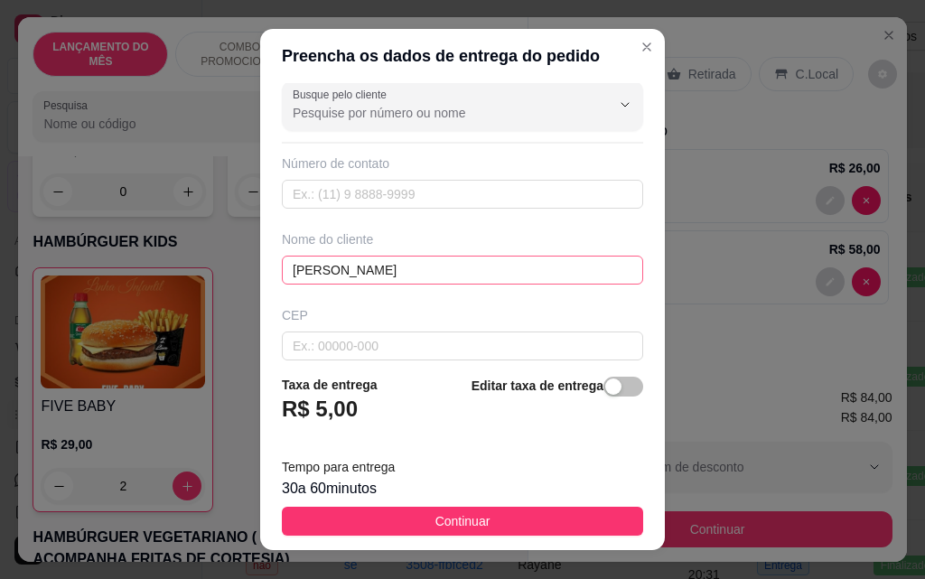
scroll to position [211, 0]
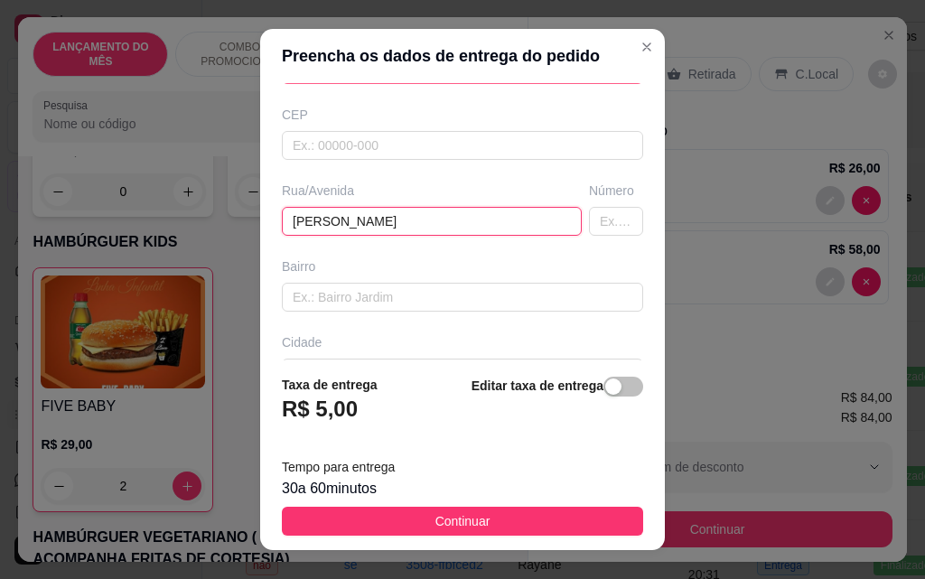
type input "[PERSON_NAME]"
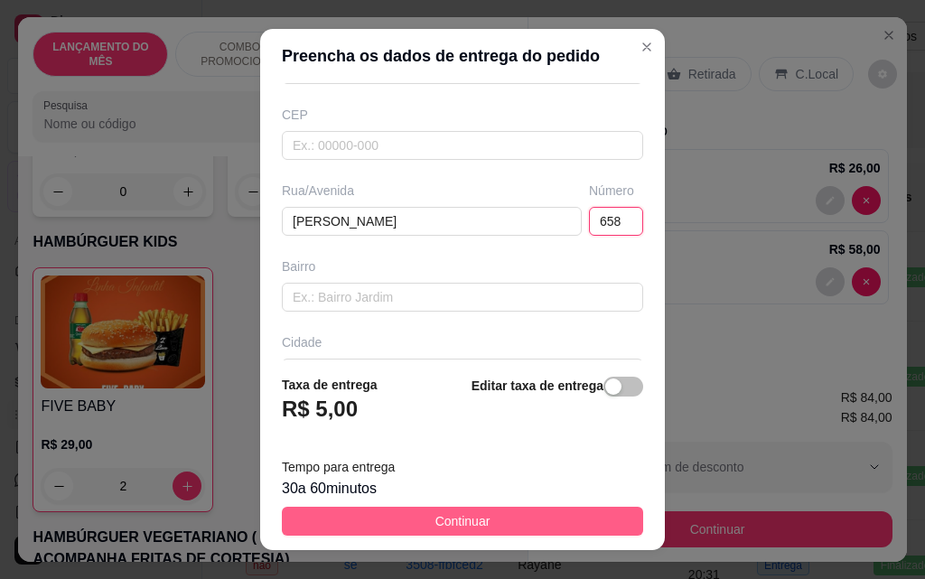
type input "658"
click at [464, 518] on span "Continuar" at bounding box center [463, 521] width 55 height 20
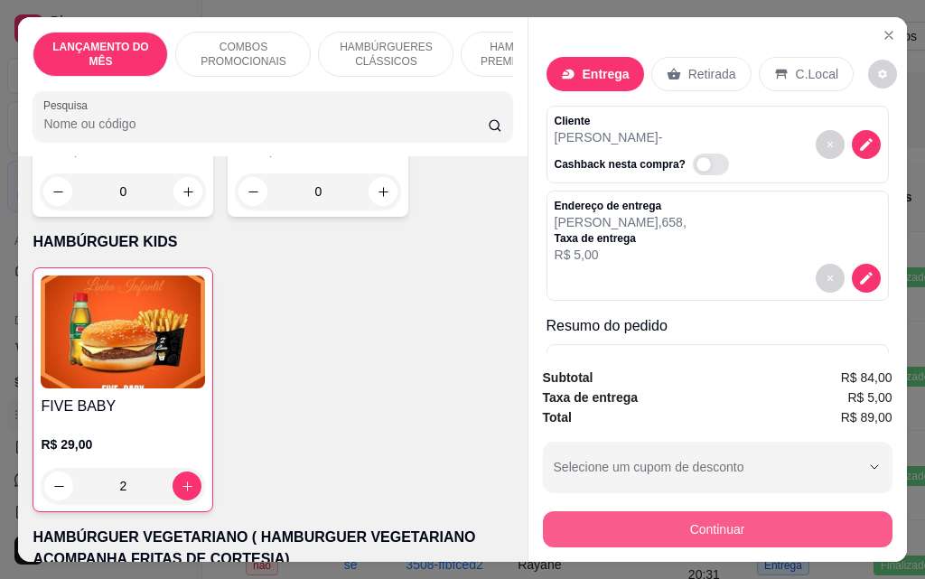
click at [682, 519] on button "Continuar" at bounding box center [718, 529] width 350 height 36
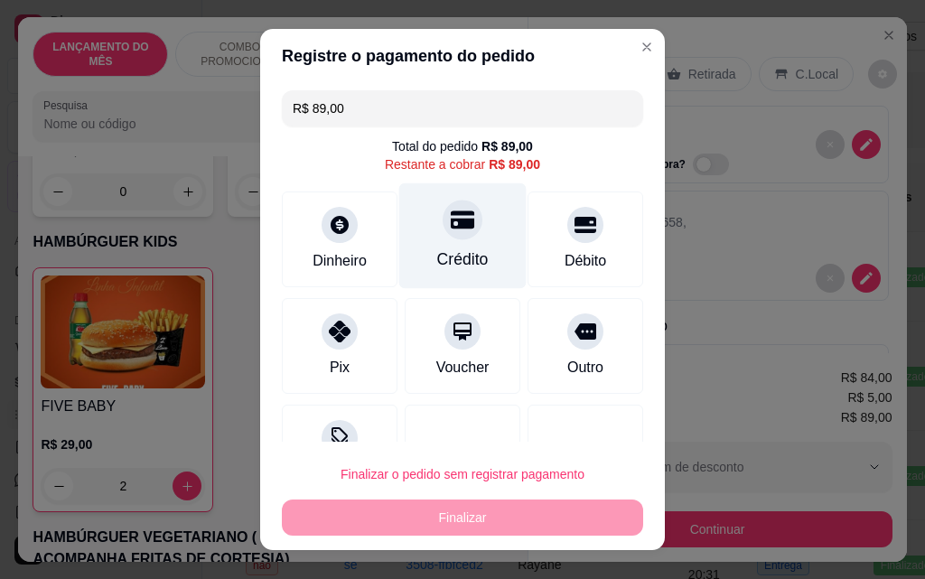
click at [437, 249] on div "Crédito" at bounding box center [463, 259] width 52 height 23
type input "R$ 0,00"
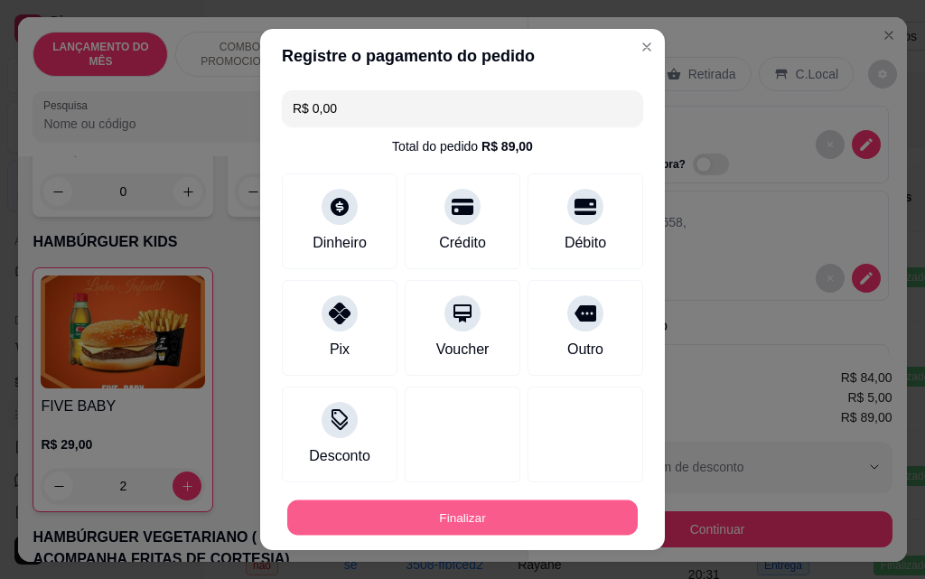
click at [492, 525] on button "Finalizar" at bounding box center [462, 518] width 351 height 35
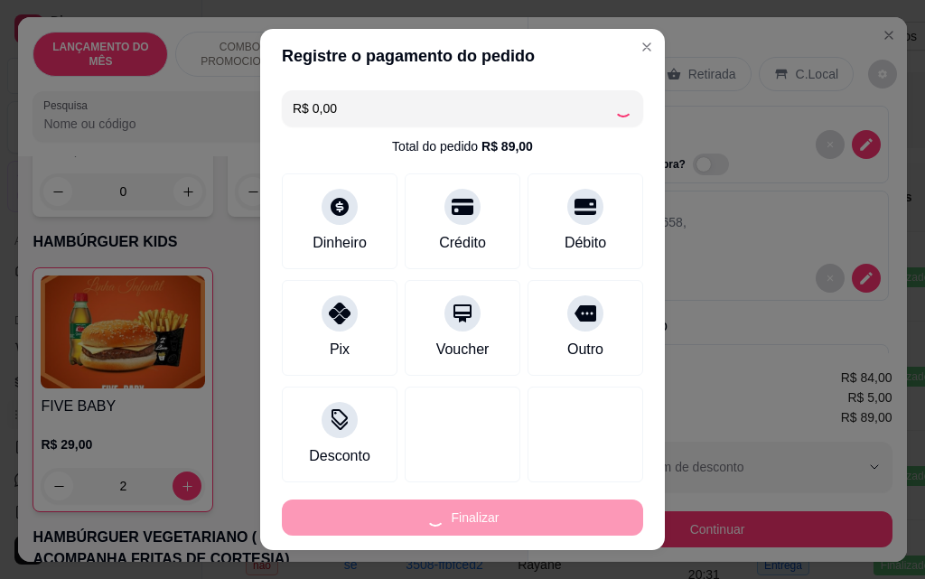
type input "0"
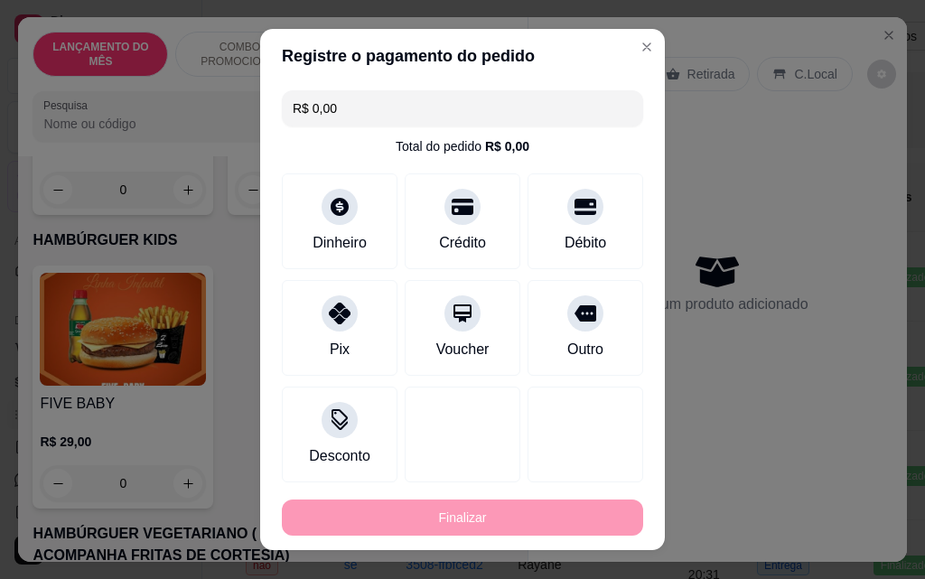
type input "-R$ 89,00"
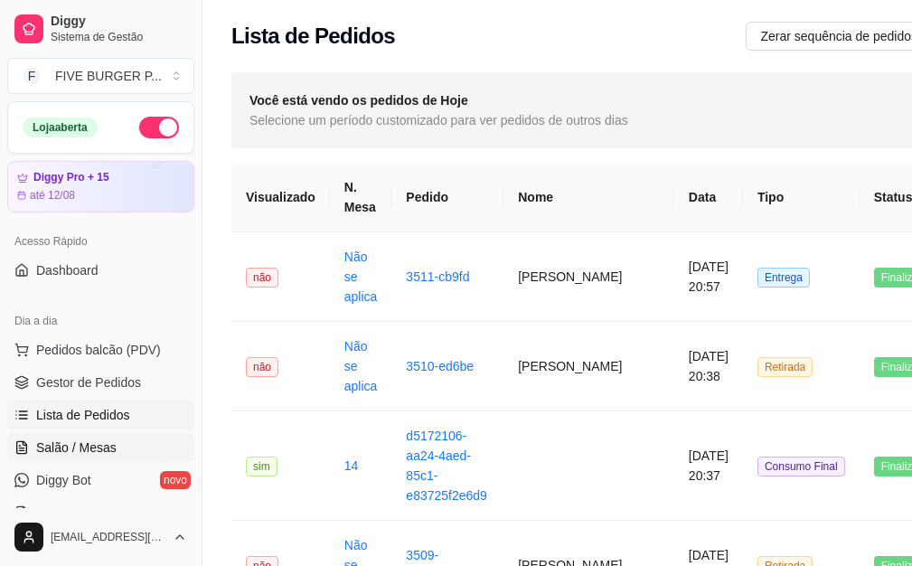
click at [80, 445] on span "Salão / Mesas" at bounding box center [76, 447] width 80 height 18
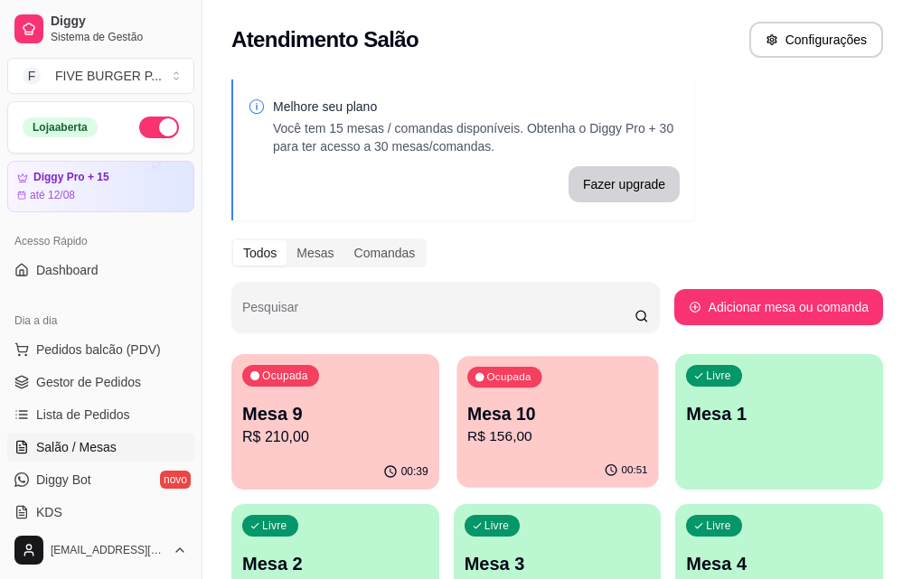
click at [483, 416] on p "Mesa 10" at bounding box center [557, 414] width 181 height 24
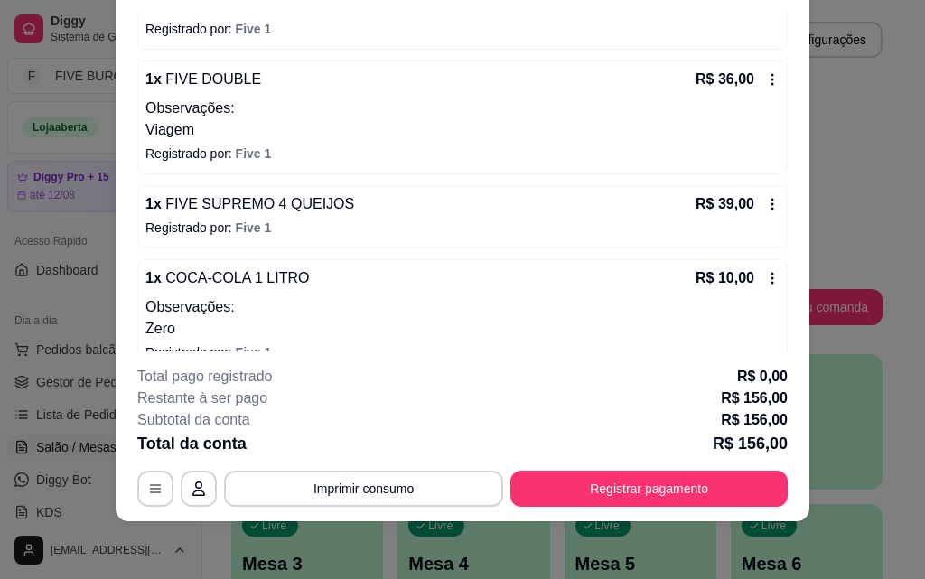
scroll to position [300, 0]
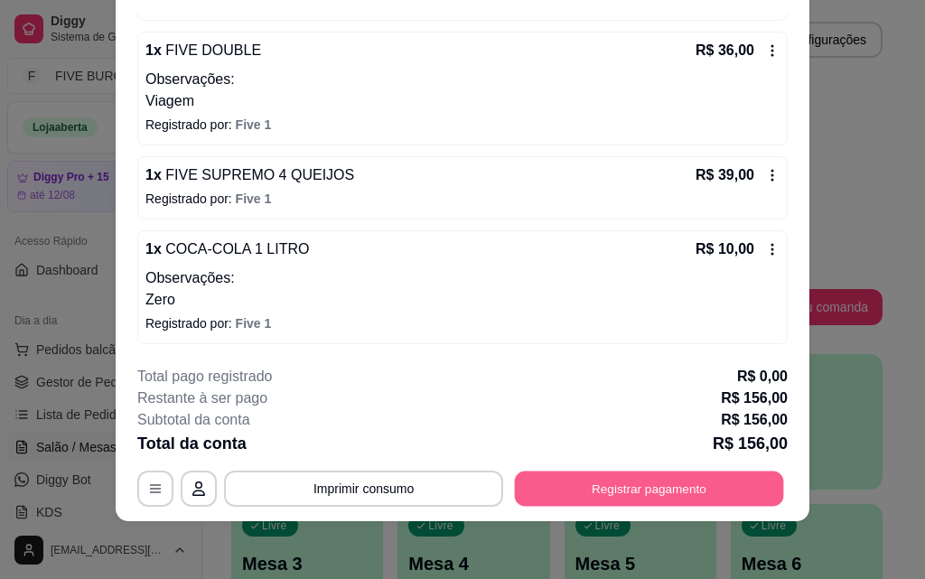
click at [576, 494] on button "Registrar pagamento" at bounding box center [649, 488] width 269 height 35
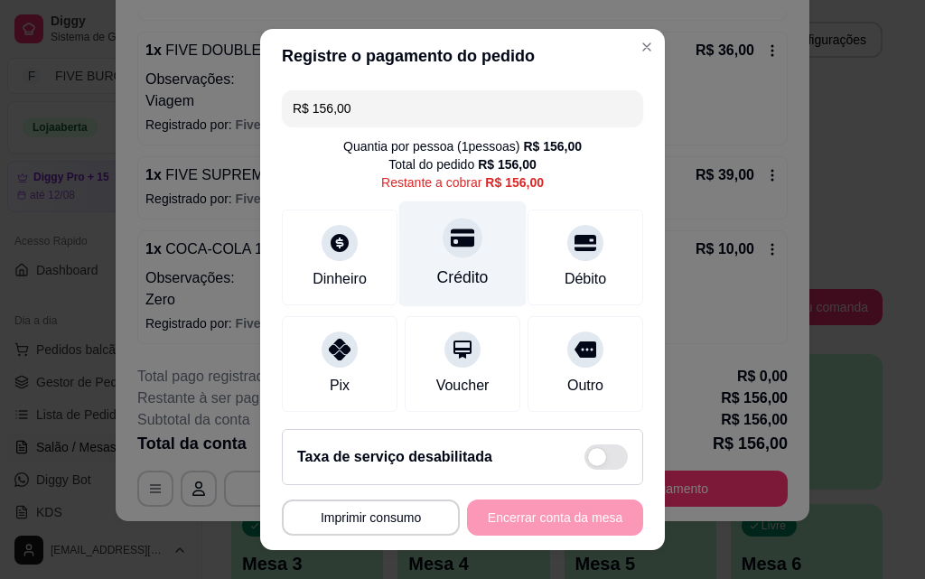
drag, startPoint x: 455, startPoint y: 254, endPoint x: 464, endPoint y: 286, distance: 32.9
click at [455, 255] on div "Crédito" at bounding box center [462, 254] width 127 height 106
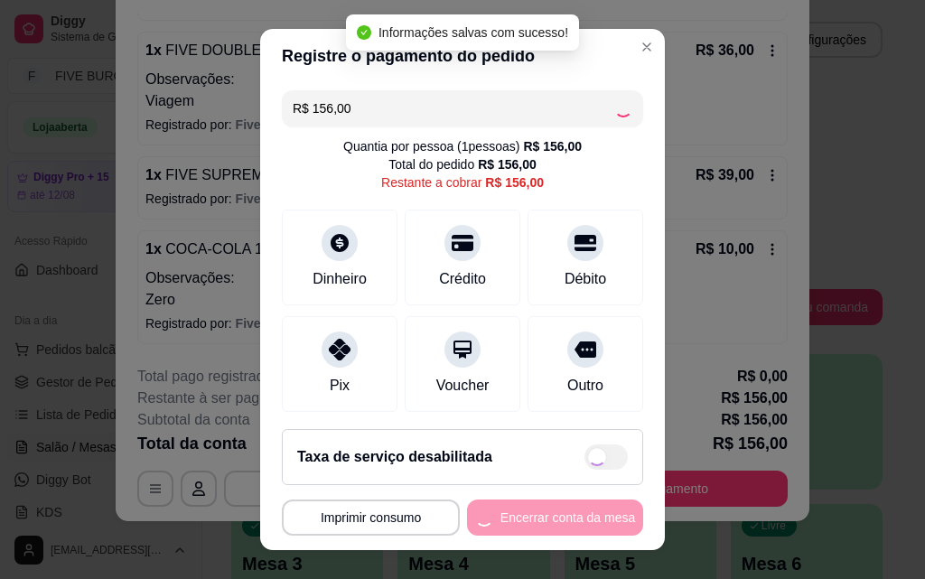
type input "R$ 0,00"
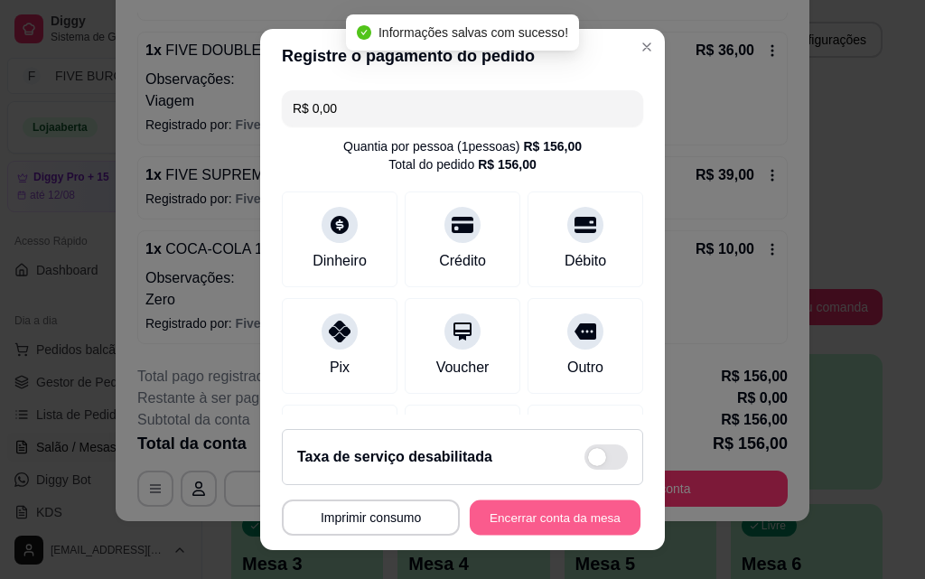
click at [562, 517] on button "Encerrar conta da mesa" at bounding box center [555, 518] width 171 height 35
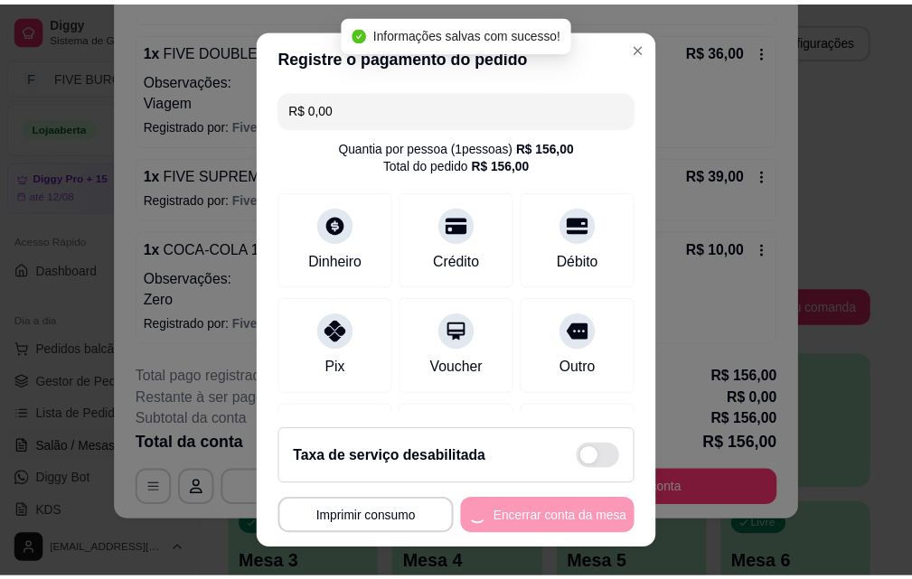
scroll to position [0, 0]
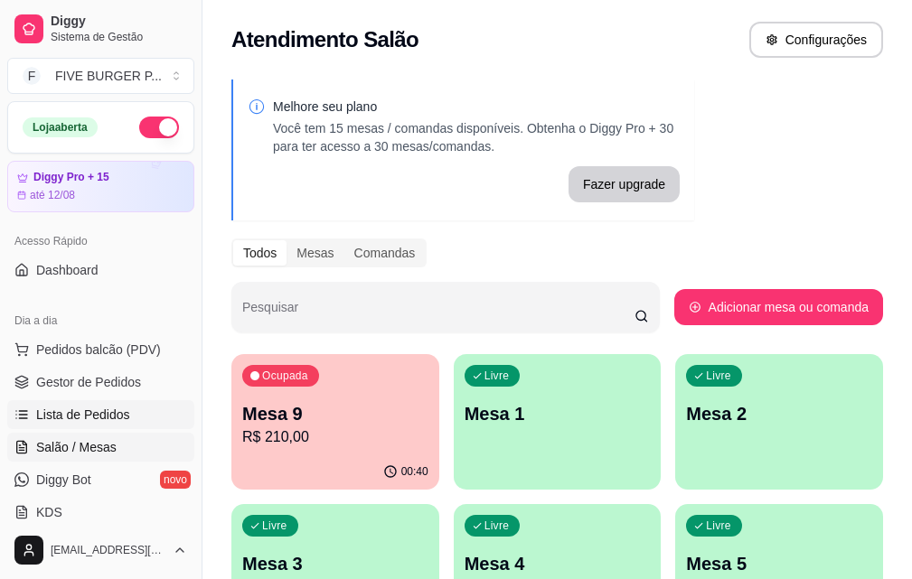
click at [117, 408] on span "Lista de Pedidos" at bounding box center [83, 415] width 94 height 18
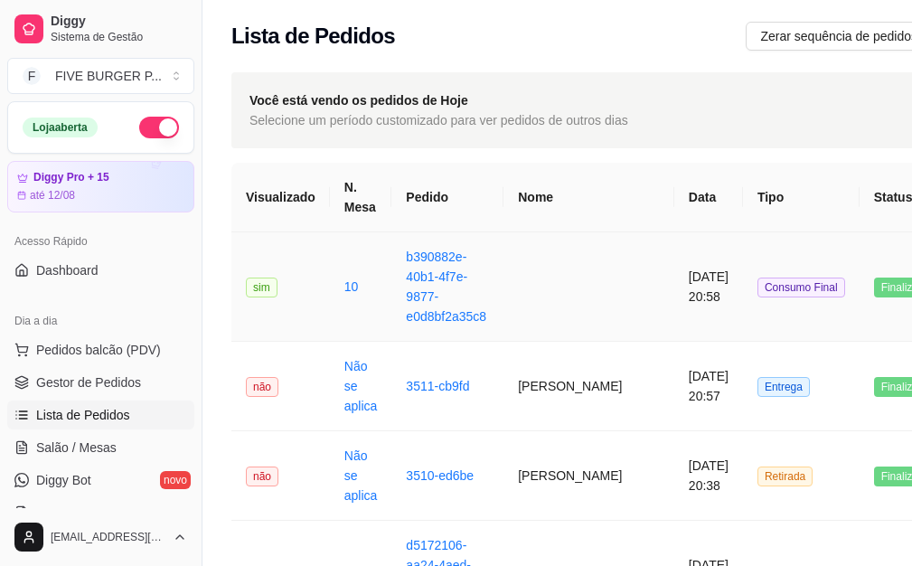
click at [548, 306] on td at bounding box center [588, 286] width 171 height 109
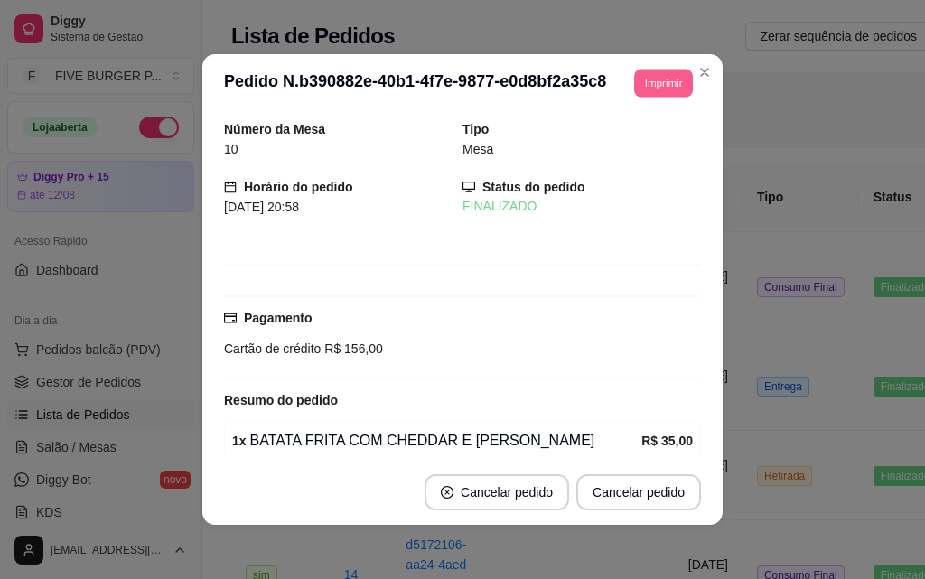
click at [644, 82] on button "Imprimir" at bounding box center [663, 83] width 59 height 28
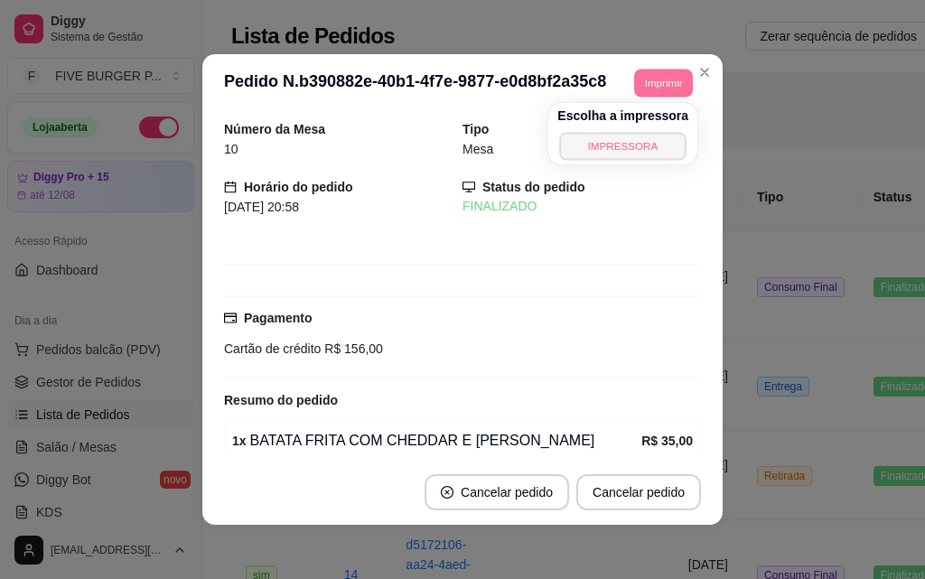
click at [653, 141] on button "IMPRESSORA" at bounding box center [623, 146] width 127 height 28
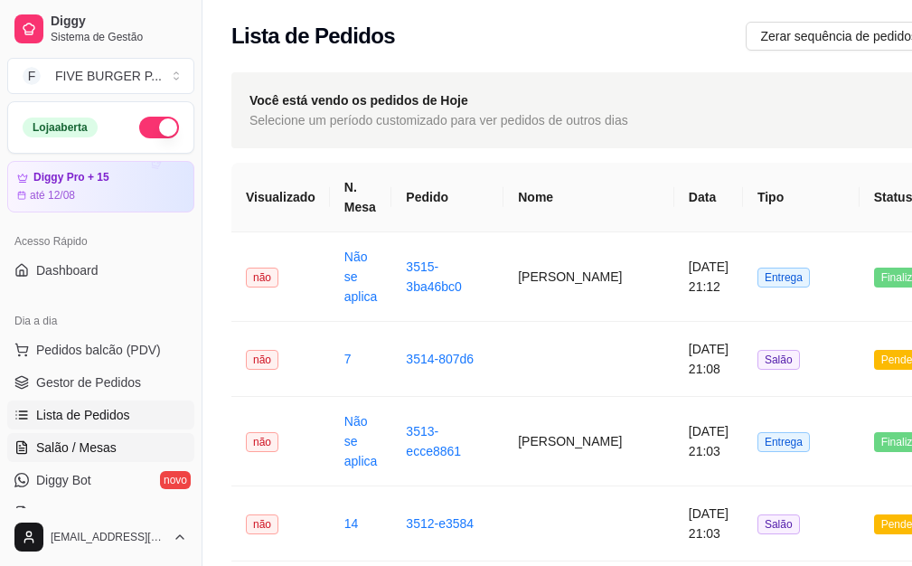
click at [145, 444] on link "Salão / Mesas" at bounding box center [100, 447] width 187 height 29
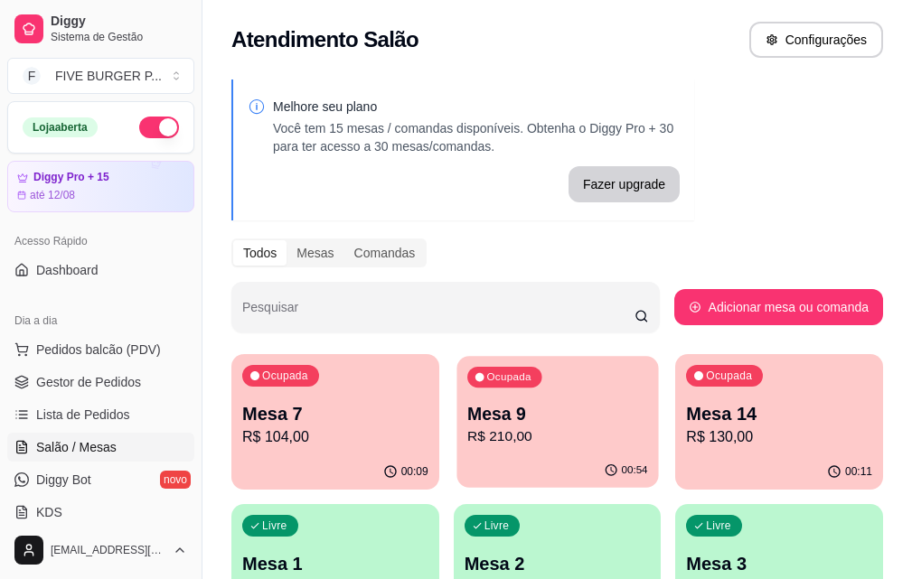
click at [467, 436] on p "R$ 210,00" at bounding box center [557, 436] width 181 height 21
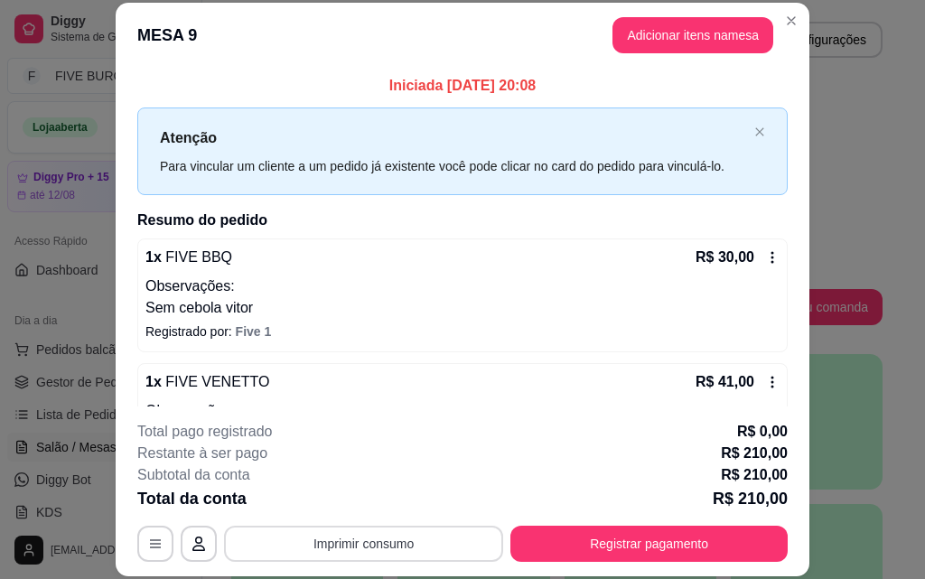
click at [340, 546] on button "Imprimir consumo" at bounding box center [363, 544] width 279 height 36
click at [343, 495] on button "IMPRESSORA" at bounding box center [362, 502] width 131 height 29
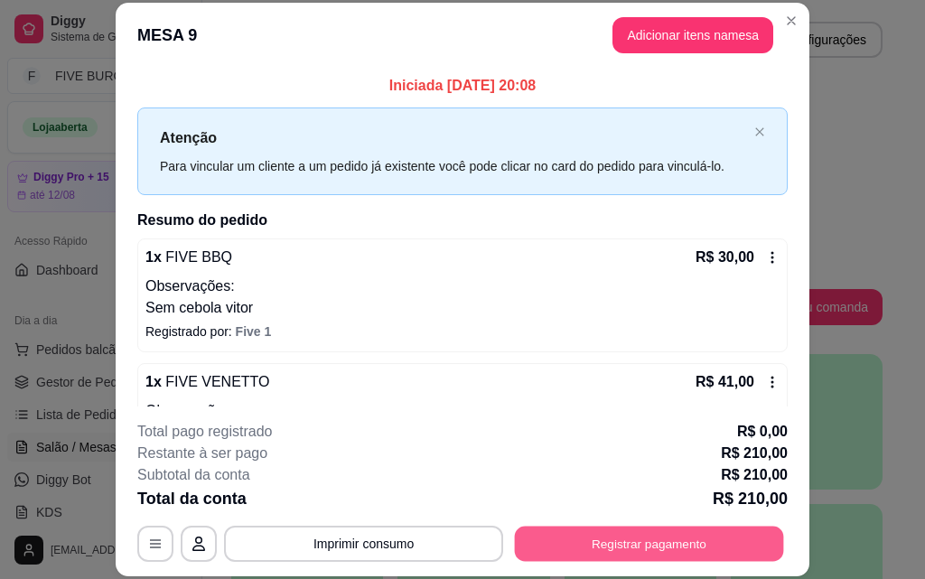
click at [528, 532] on button "Registrar pagamento" at bounding box center [649, 543] width 269 height 35
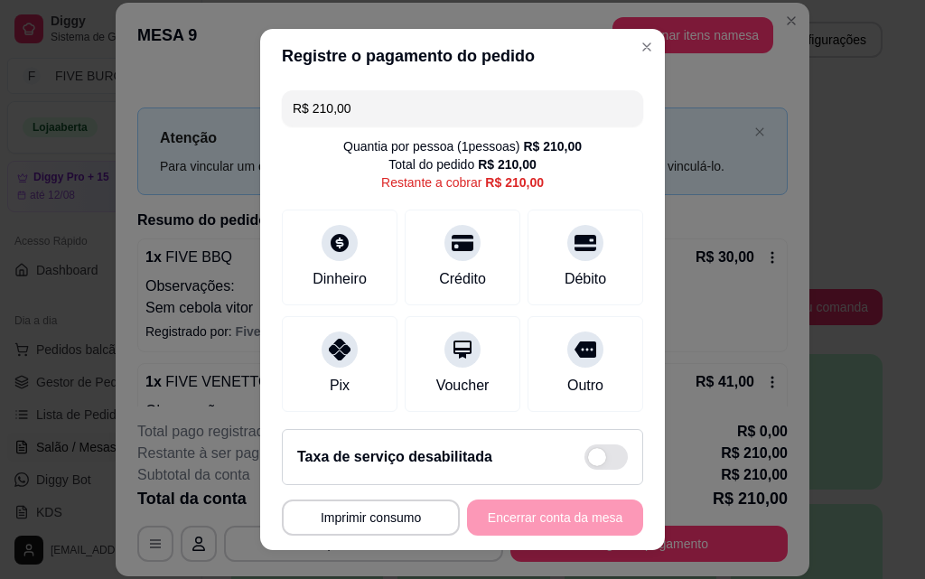
drag, startPoint x: 258, startPoint y: 114, endPoint x: 76, endPoint y: 230, distance: 215.8
click at [70, 166] on div "**********" at bounding box center [462, 289] width 925 height 579
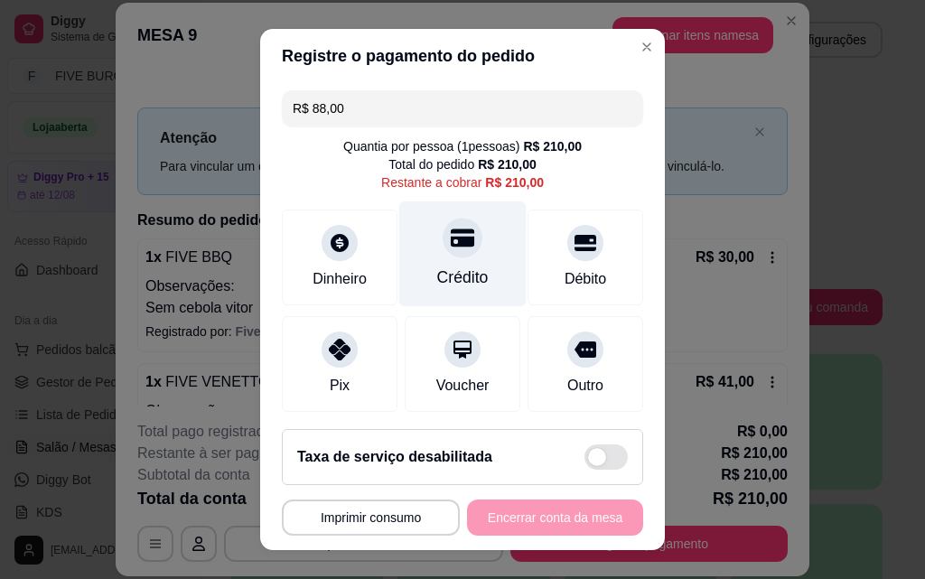
click at [458, 265] on div "Crédito" at bounding box center [462, 254] width 127 height 106
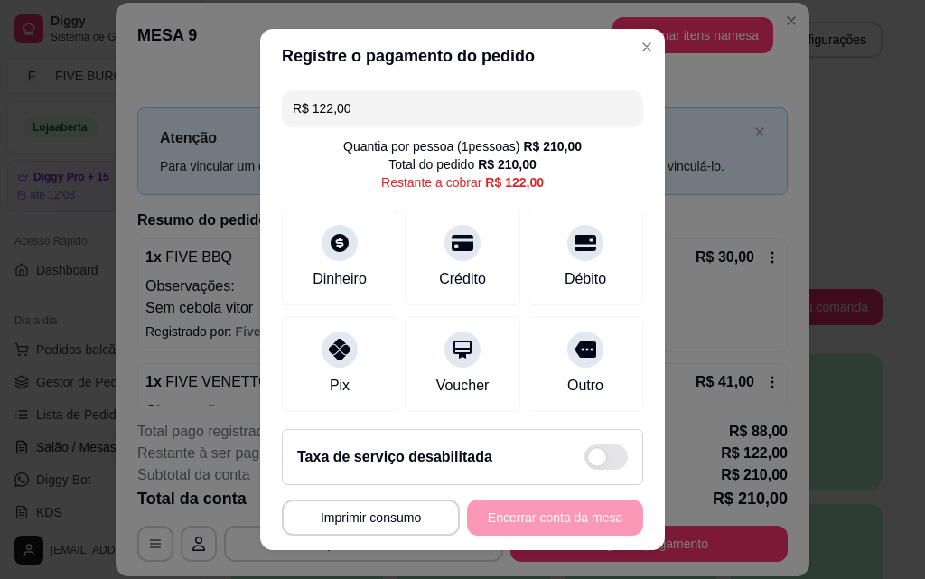
drag, startPoint x: 386, startPoint y: 111, endPoint x: 52, endPoint y: 175, distance: 340.4
click at [50, 163] on div "**********" at bounding box center [462, 289] width 925 height 579
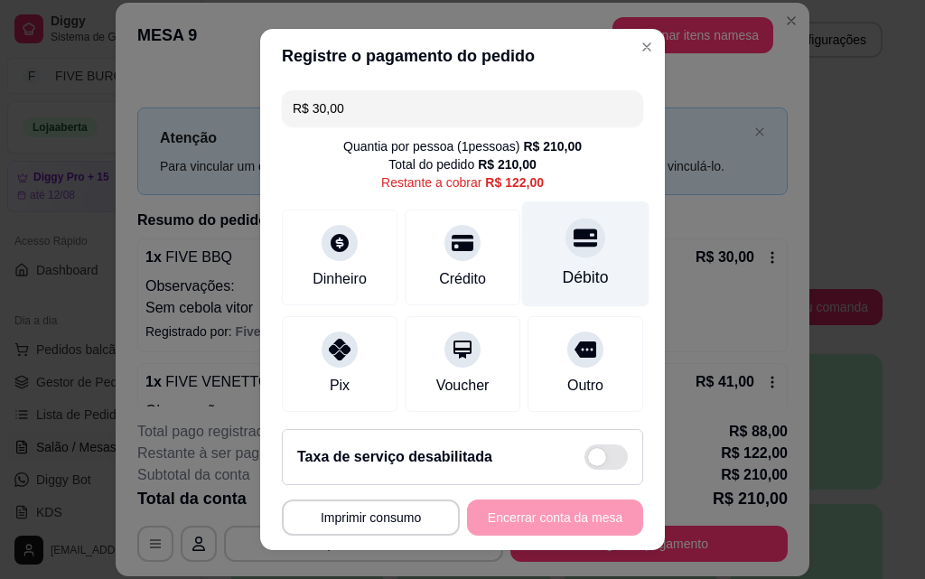
click at [597, 272] on div "Débito" at bounding box center [585, 254] width 127 height 106
click at [568, 259] on div "Débito" at bounding box center [585, 254] width 127 height 106
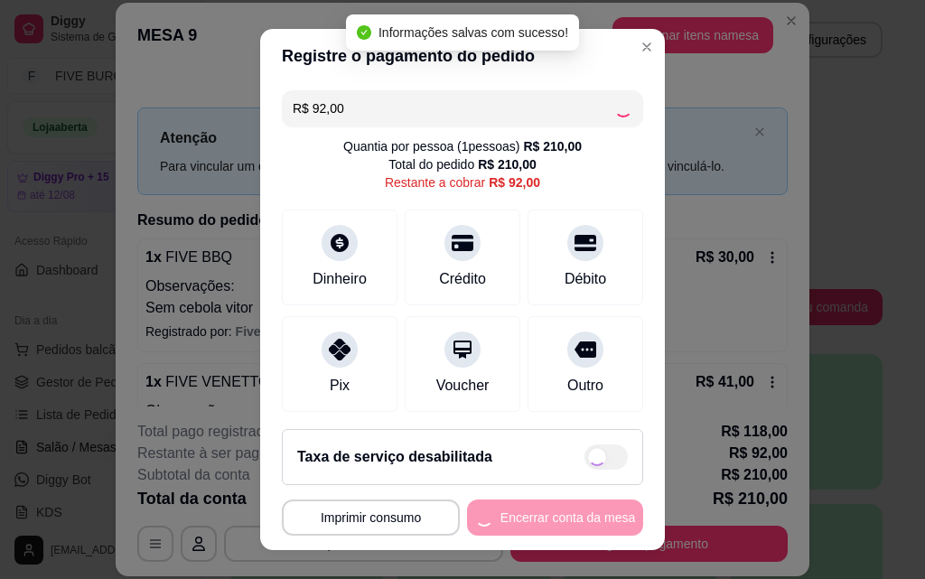
type input "R$ 0,00"
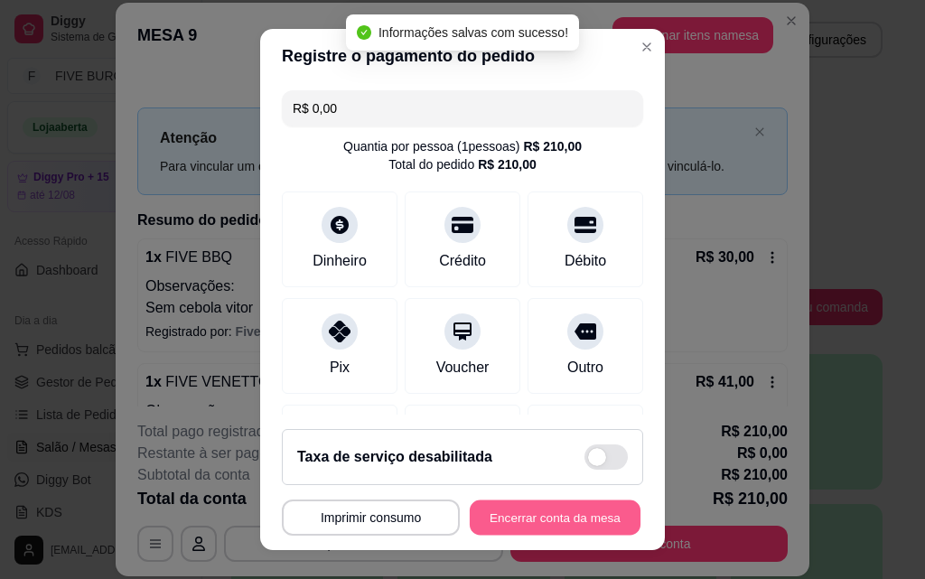
click at [578, 519] on button "Encerrar conta da mesa" at bounding box center [555, 518] width 171 height 35
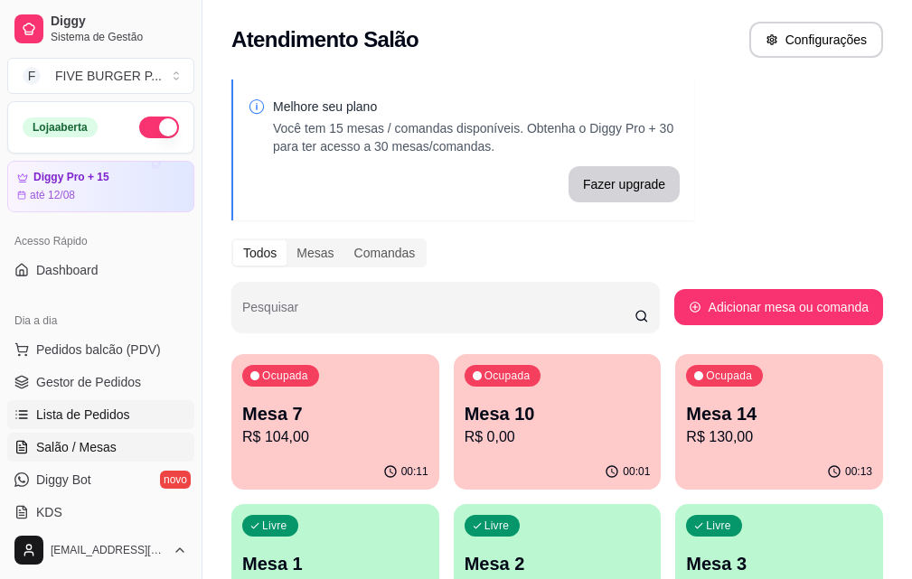
click at [61, 417] on span "Lista de Pedidos" at bounding box center [83, 415] width 94 height 18
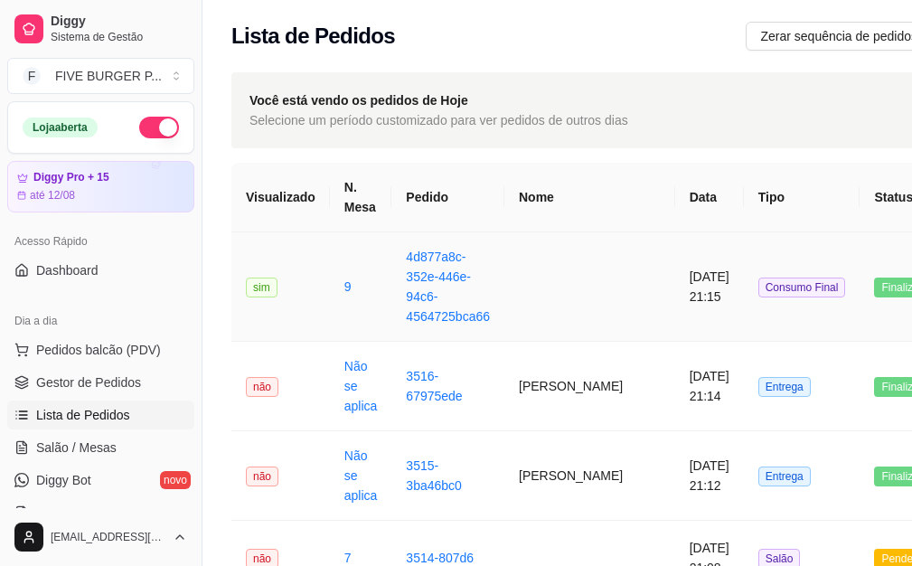
click at [528, 294] on td at bounding box center [589, 286] width 171 height 109
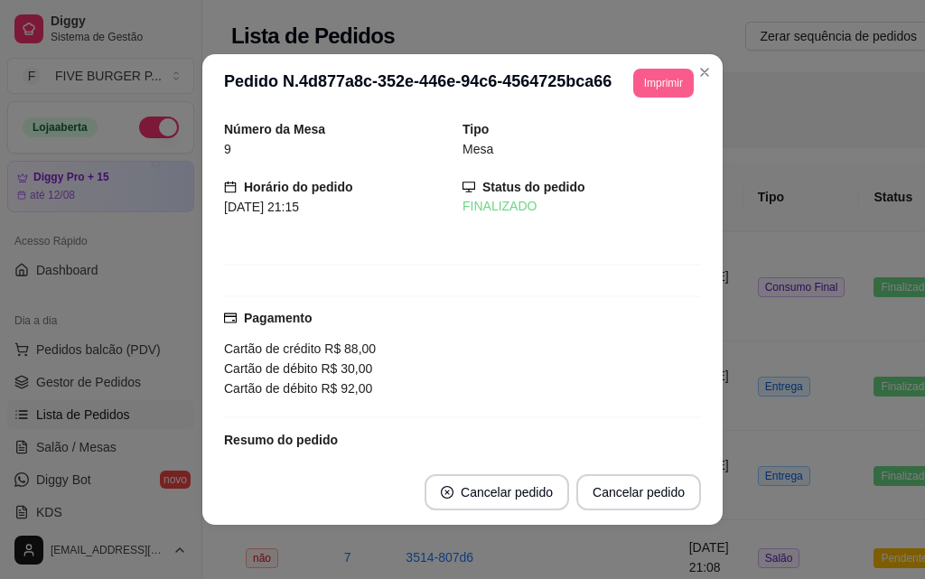
click at [645, 80] on button "Imprimir" at bounding box center [663, 83] width 61 height 29
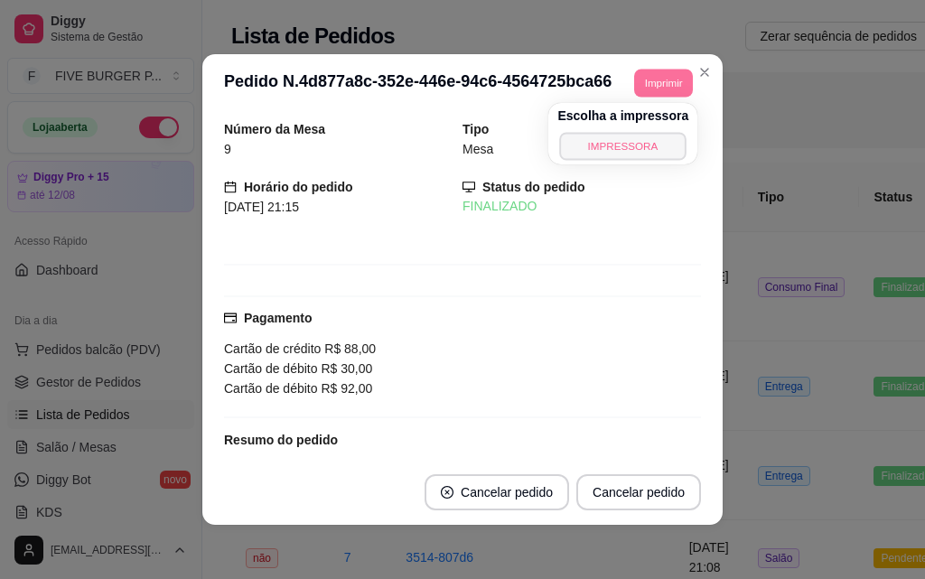
click at [651, 146] on button "IMPRESSORA" at bounding box center [623, 146] width 127 height 28
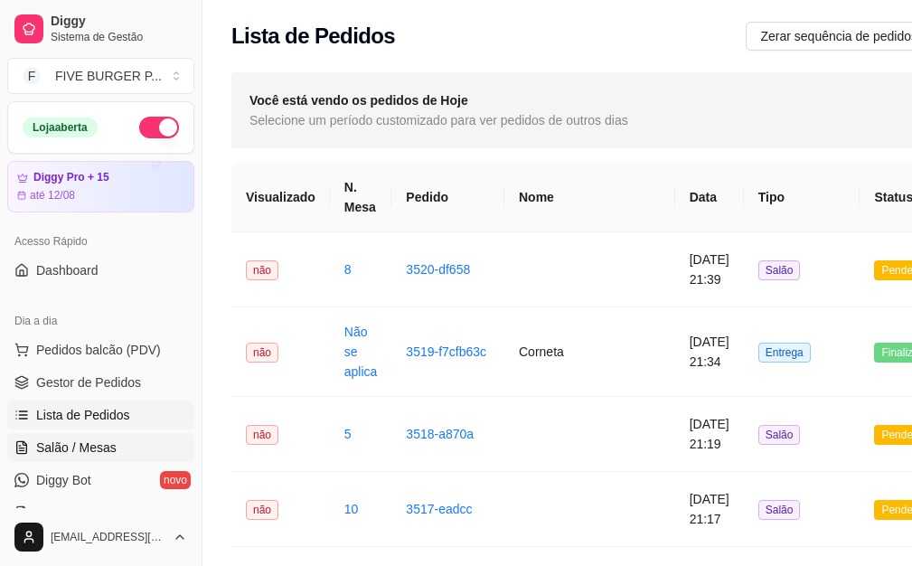
click at [110, 450] on span "Salão / Mesas" at bounding box center [76, 447] width 80 height 18
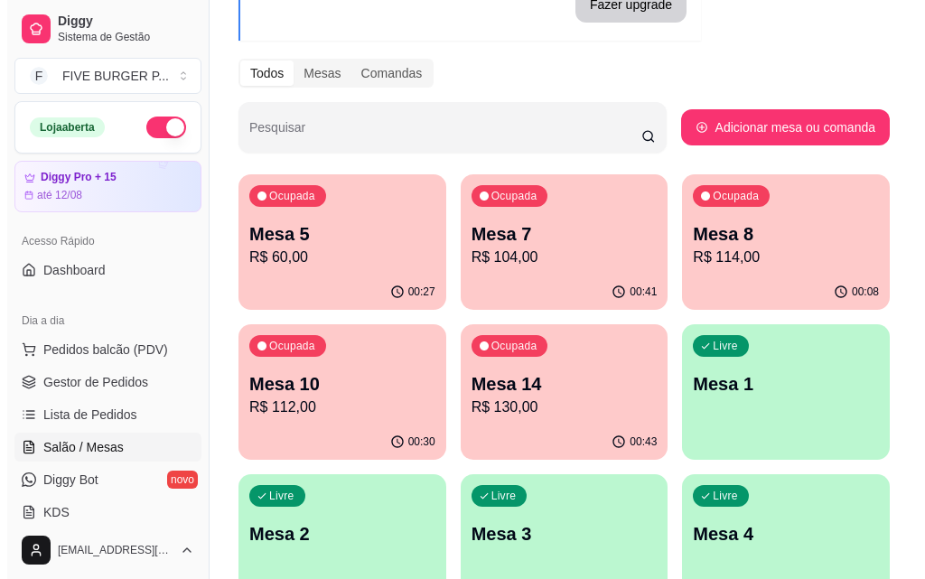
scroll to position [181, 0]
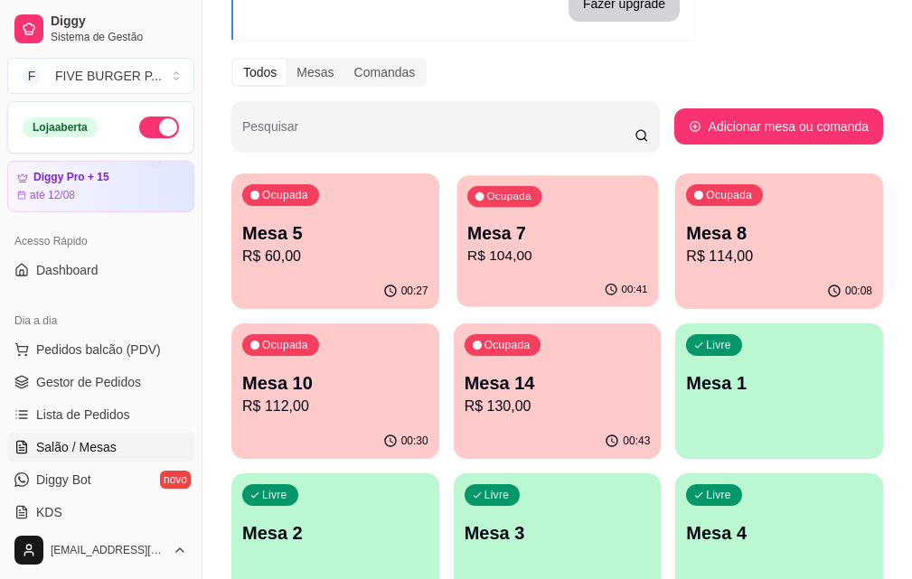
click at [467, 263] on p "R$ 104,00" at bounding box center [557, 256] width 181 height 21
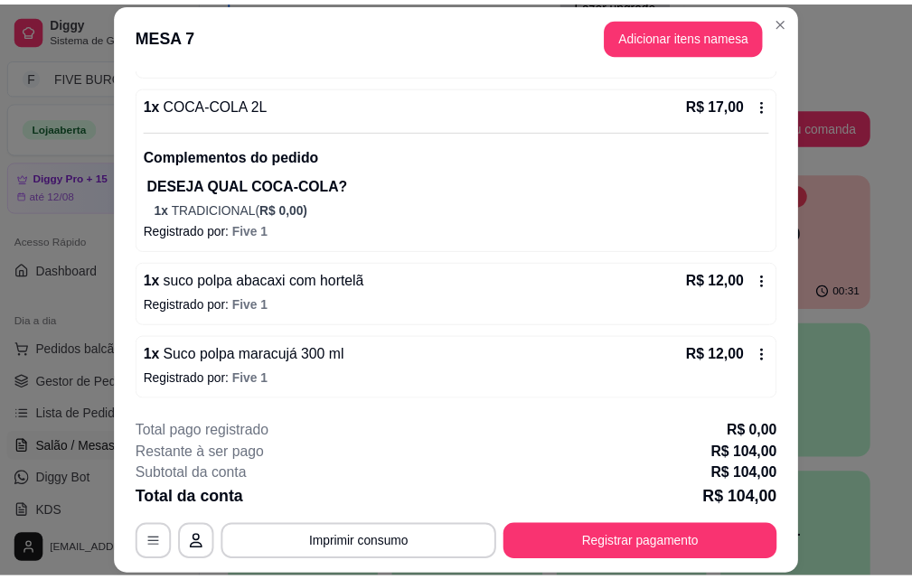
scroll to position [0, 0]
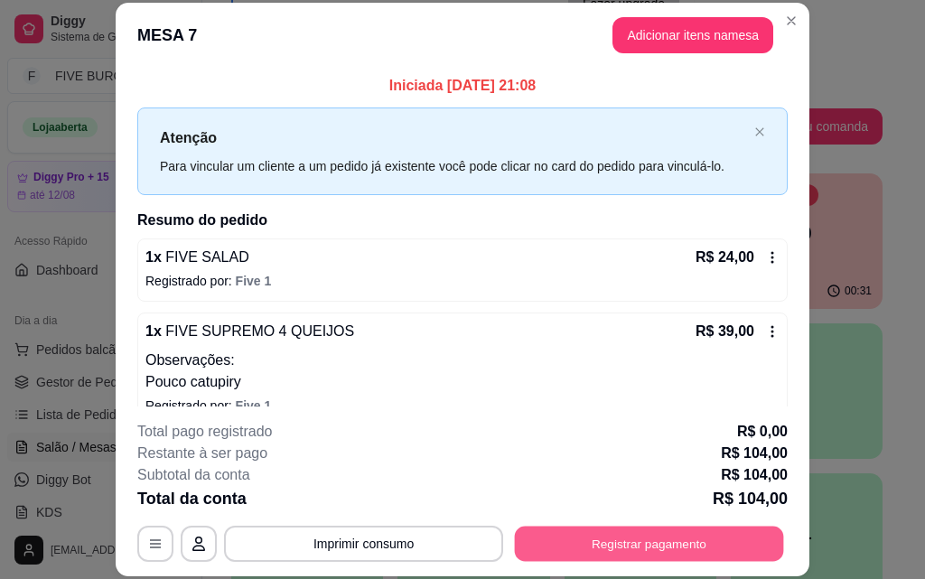
click at [670, 547] on button "Registrar pagamento" at bounding box center [649, 543] width 269 height 35
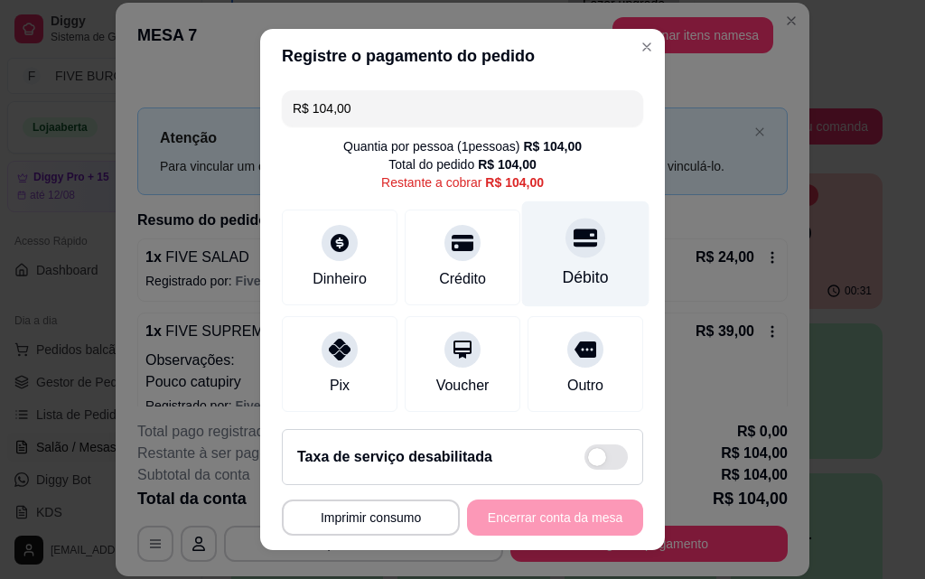
click at [574, 247] on icon at bounding box center [585, 237] width 23 height 23
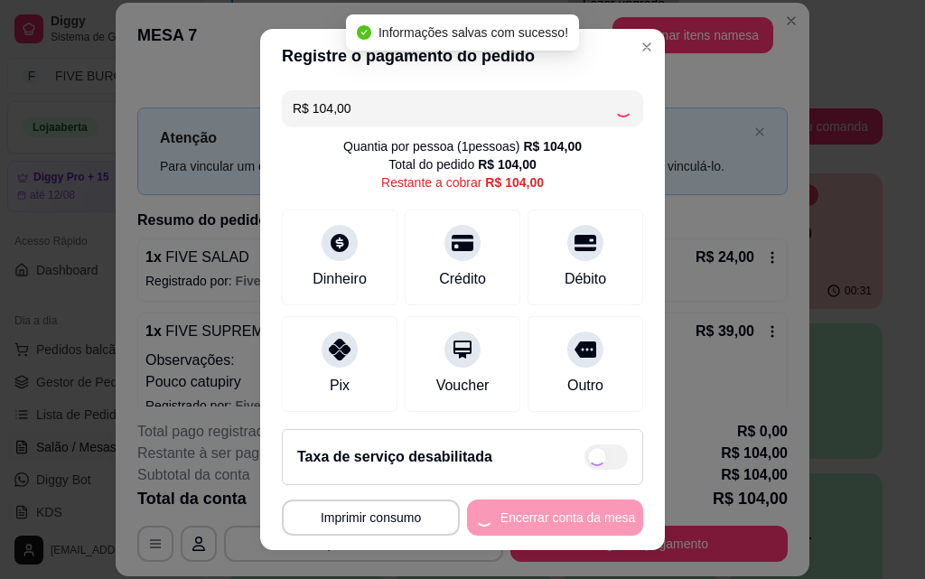
type input "R$ 0,00"
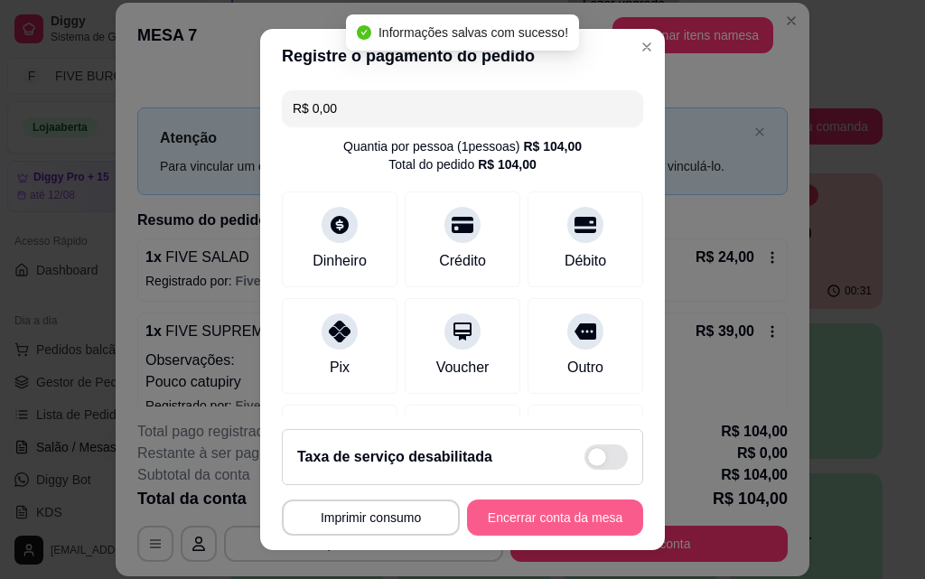
click at [598, 511] on button "Encerrar conta da mesa" at bounding box center [555, 518] width 176 height 36
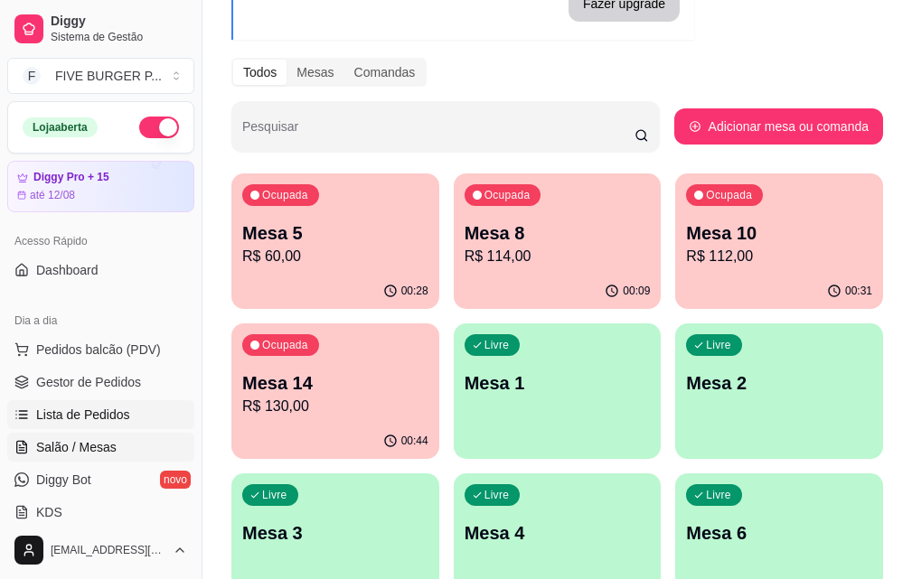
click at [108, 417] on span "Lista de Pedidos" at bounding box center [83, 415] width 94 height 18
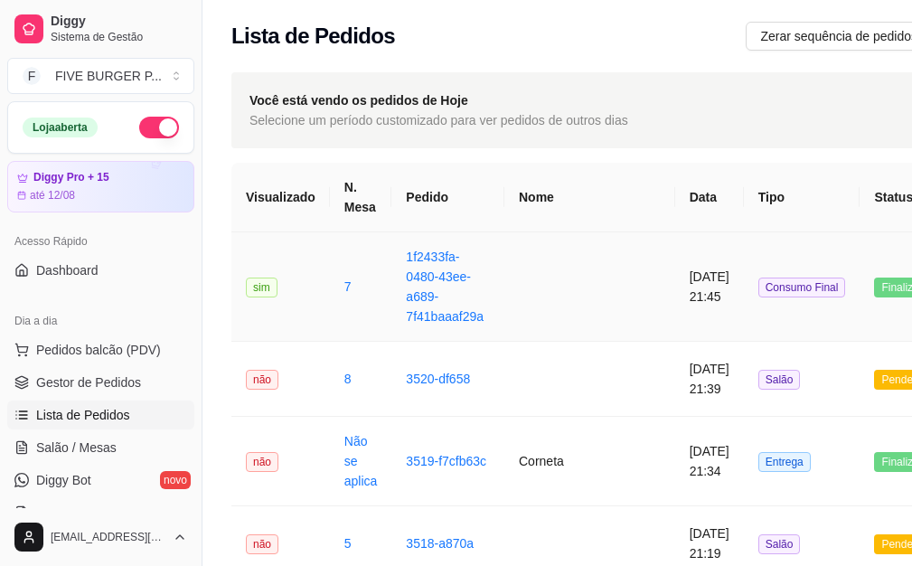
click at [543, 290] on td at bounding box center [589, 286] width 171 height 109
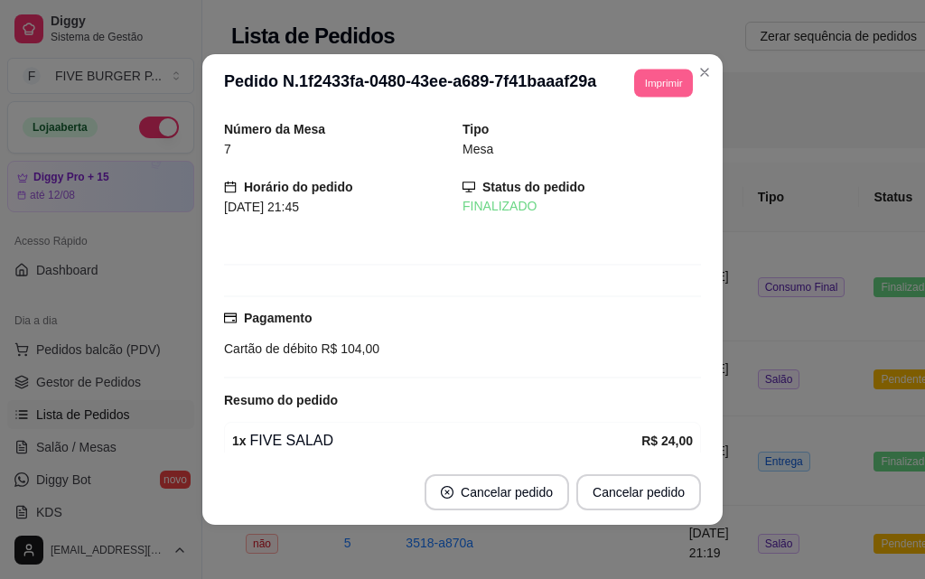
click at [636, 82] on button "Imprimir" at bounding box center [663, 83] width 59 height 28
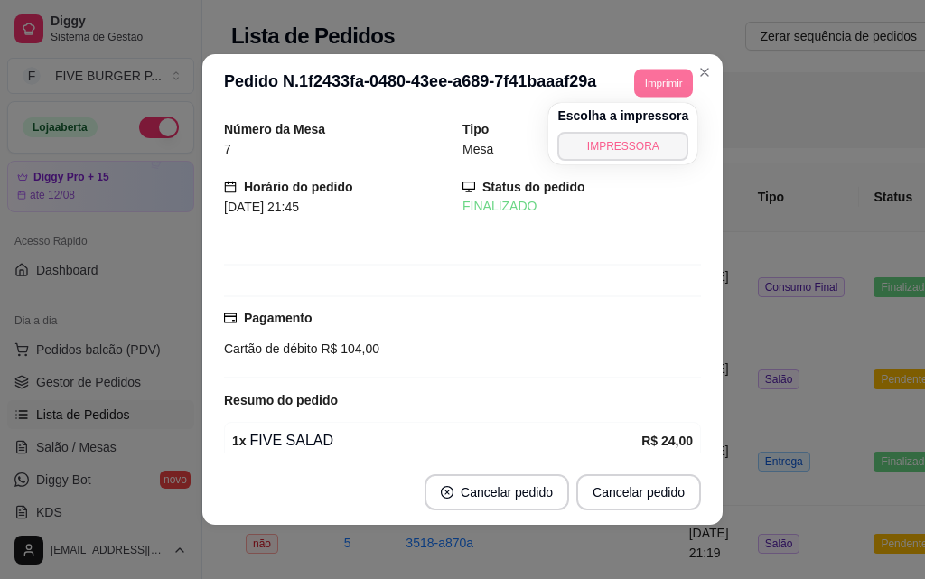
click at [640, 147] on button "IMPRESSORA" at bounding box center [623, 146] width 131 height 29
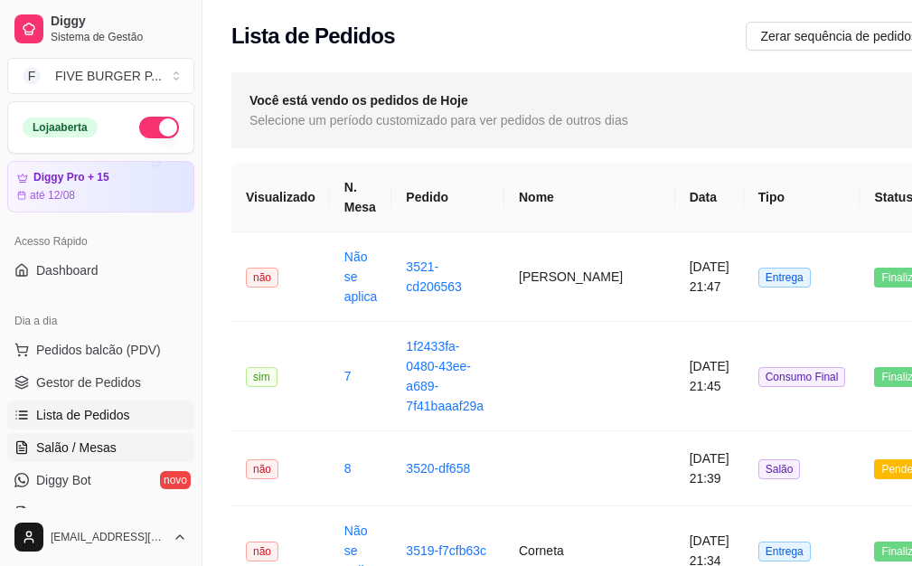
click at [124, 457] on link "Salão / Mesas" at bounding box center [100, 447] width 187 height 29
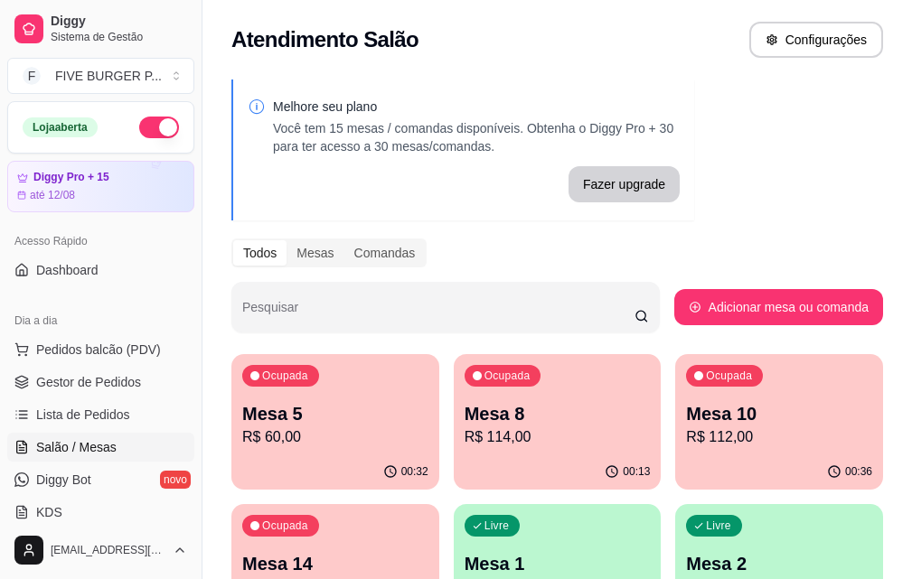
click at [686, 432] on p "R$ 112,00" at bounding box center [779, 437] width 186 height 22
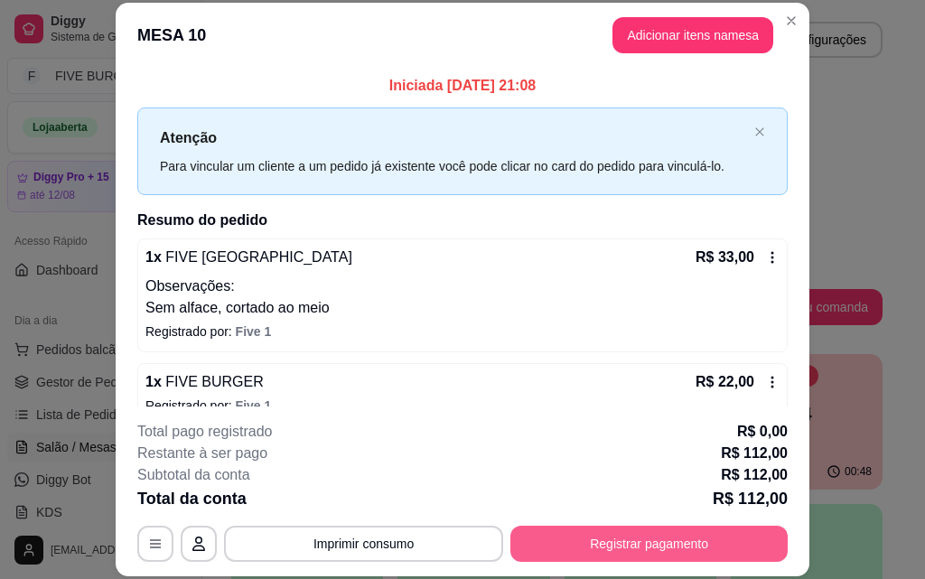
click at [676, 557] on button "Registrar pagamento" at bounding box center [649, 544] width 277 height 36
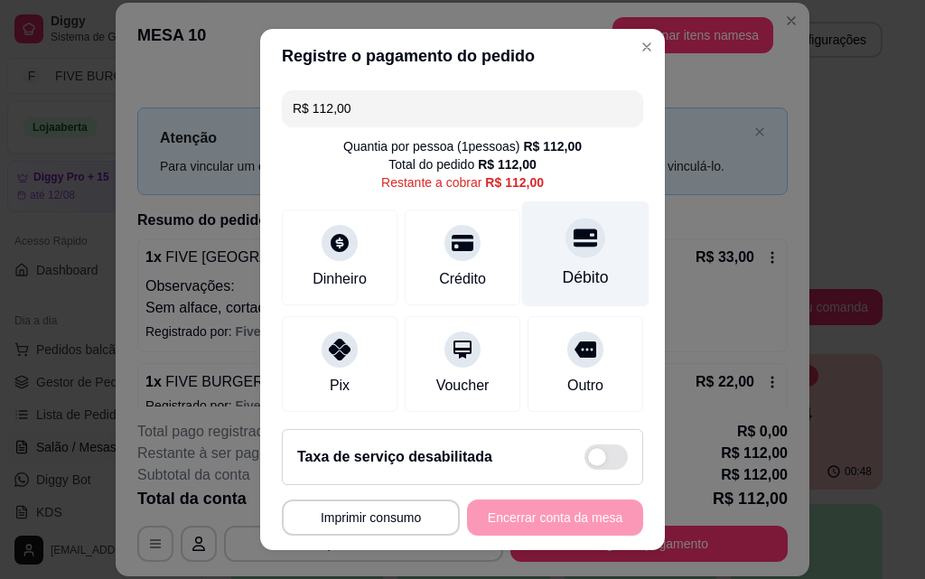
click at [566, 252] on div at bounding box center [586, 238] width 40 height 40
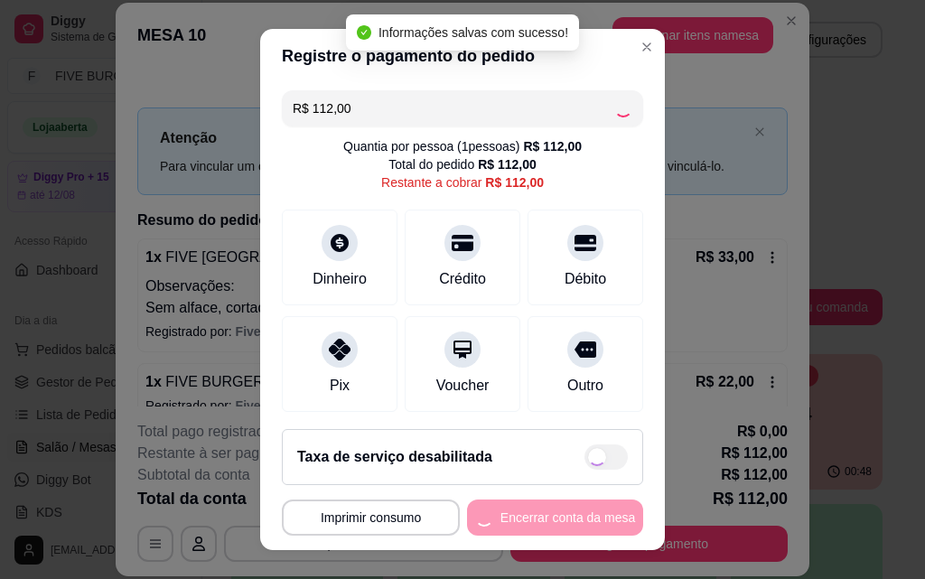
type input "R$ 0,00"
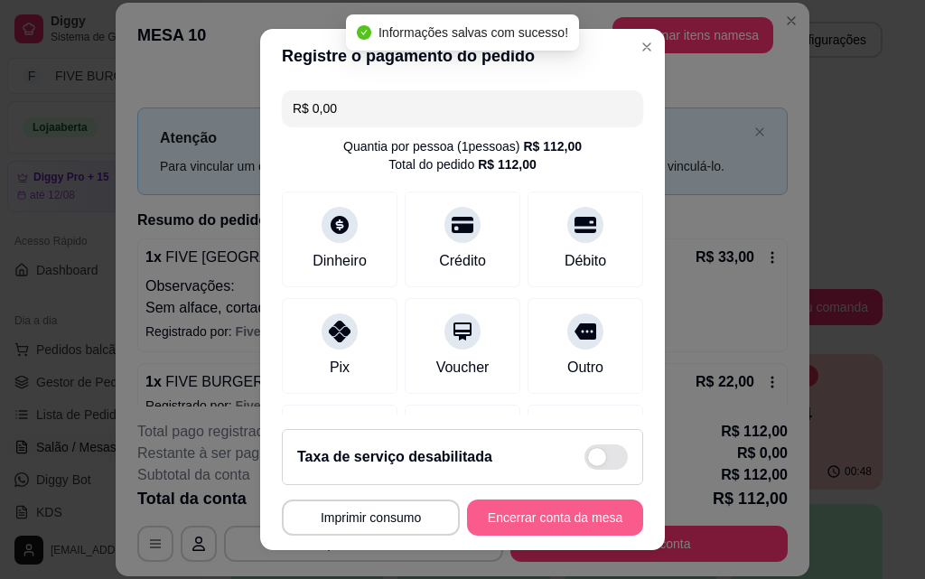
click at [575, 515] on button "Encerrar conta da mesa" at bounding box center [555, 518] width 176 height 36
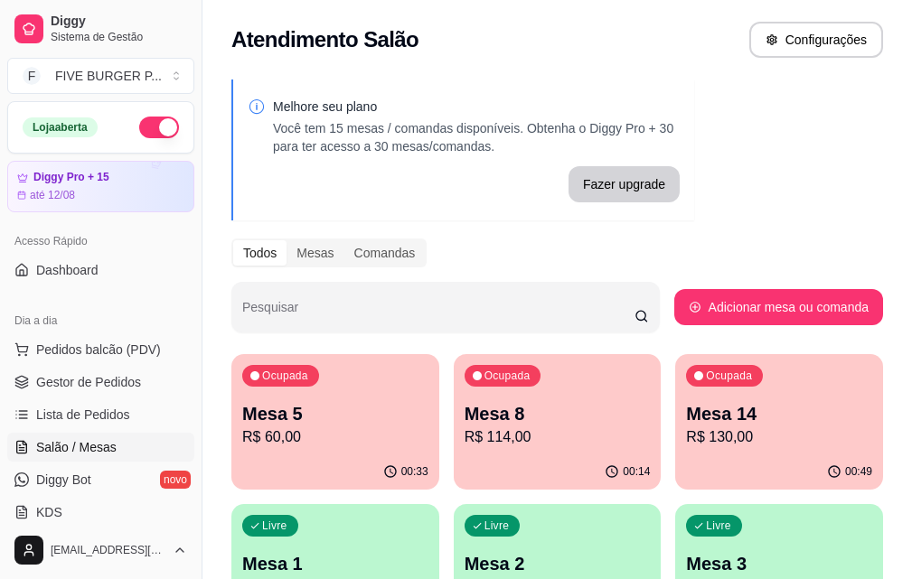
click at [347, 417] on p "Mesa 5" at bounding box center [335, 413] width 186 height 25
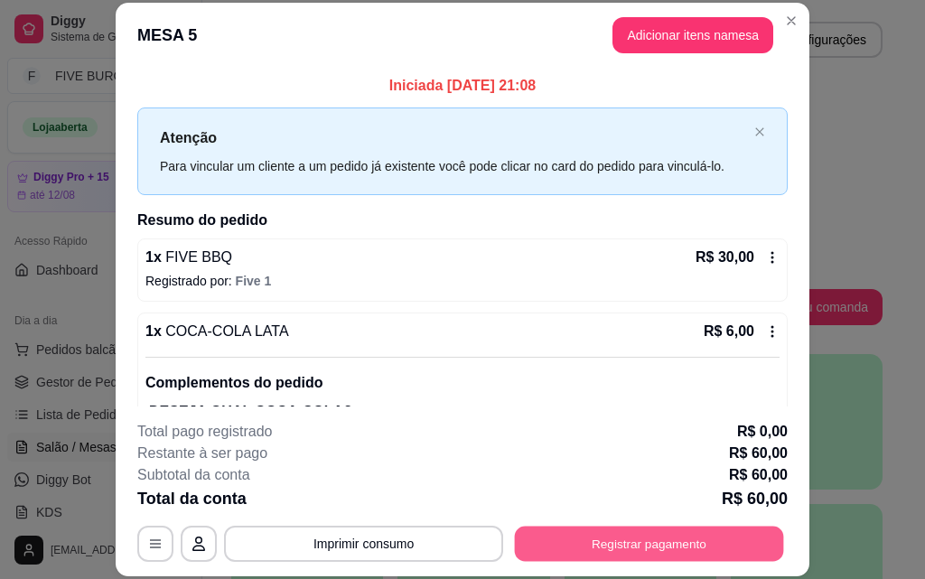
click at [572, 548] on button "Registrar pagamento" at bounding box center [649, 543] width 269 height 35
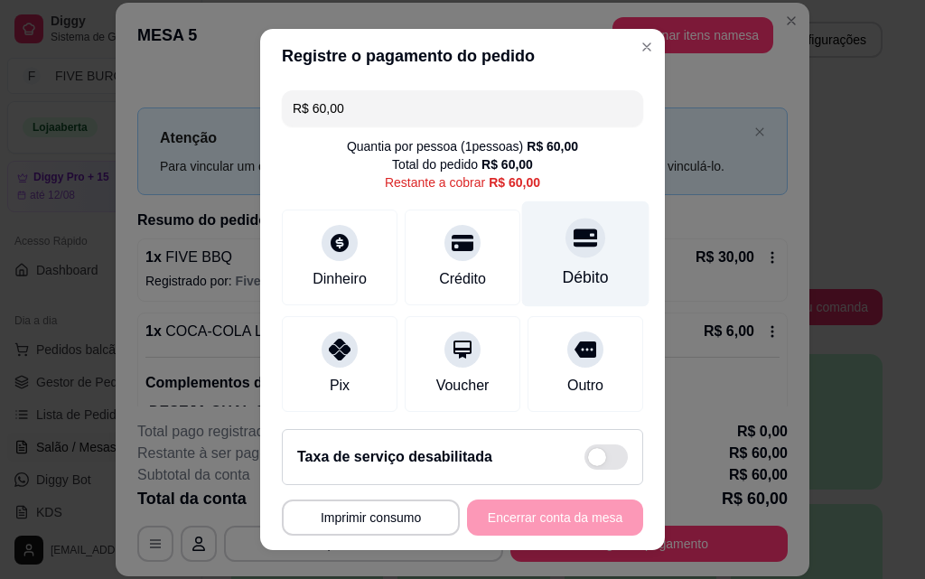
click at [570, 271] on div "Débito" at bounding box center [586, 277] width 46 height 23
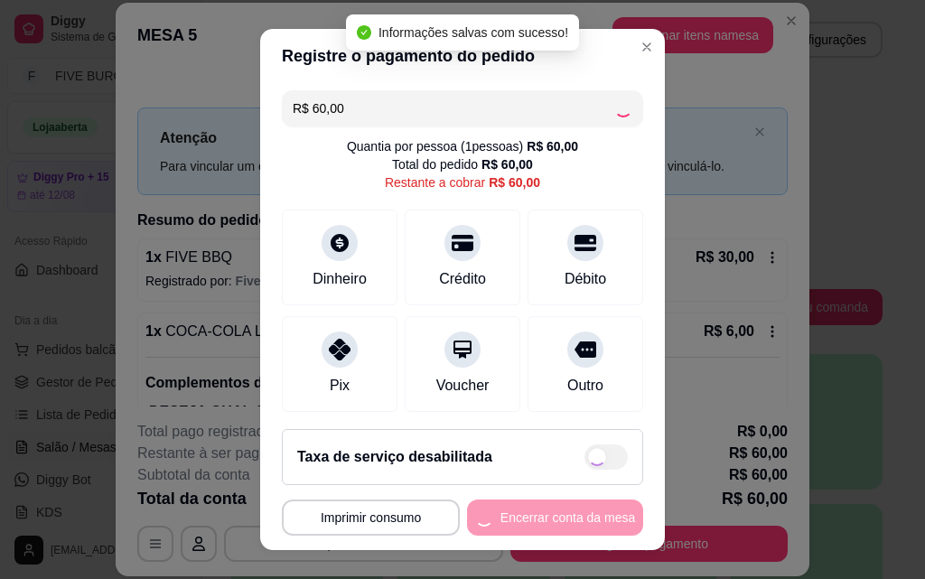
type input "R$ 0,00"
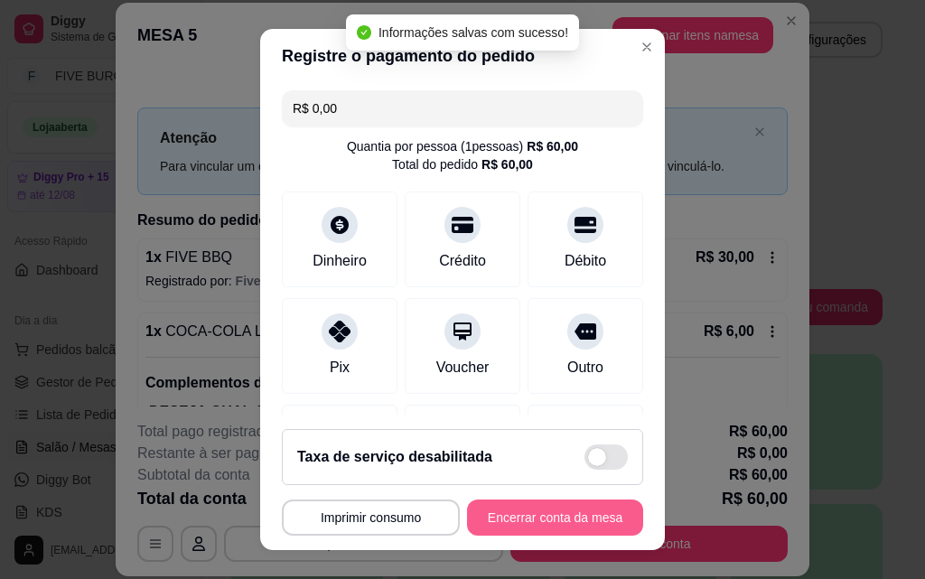
click at [569, 529] on button "Encerrar conta da mesa" at bounding box center [555, 518] width 176 height 36
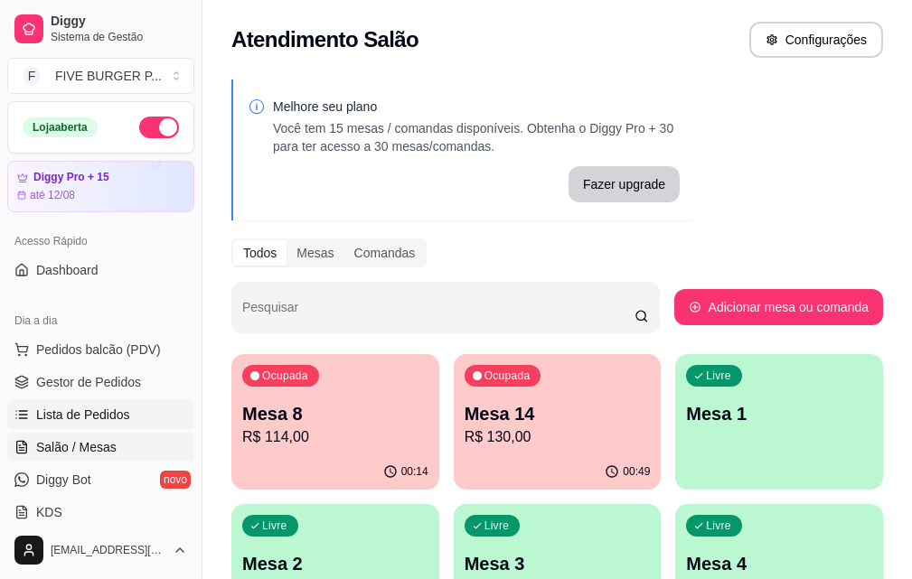
click at [108, 426] on link "Lista de Pedidos" at bounding box center [100, 414] width 187 height 29
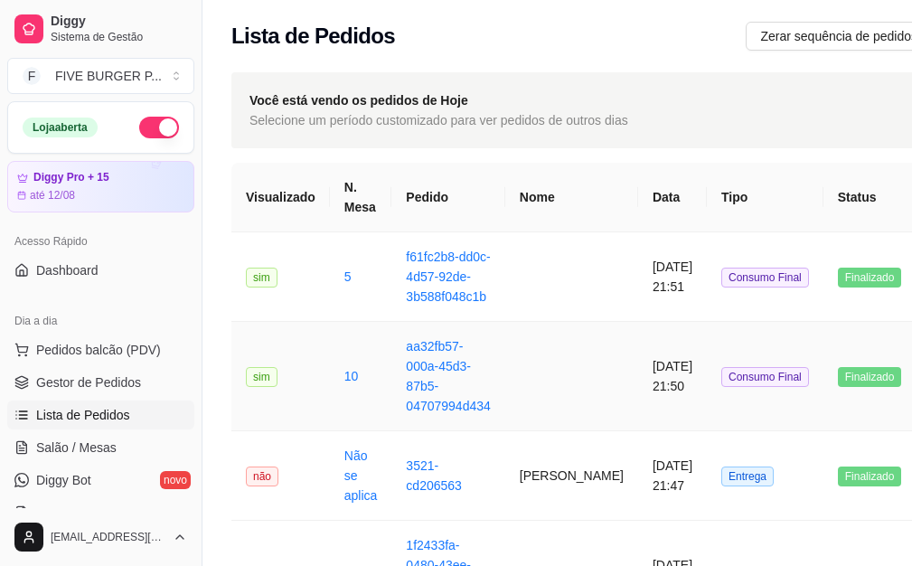
click at [553, 397] on td at bounding box center [571, 376] width 133 height 109
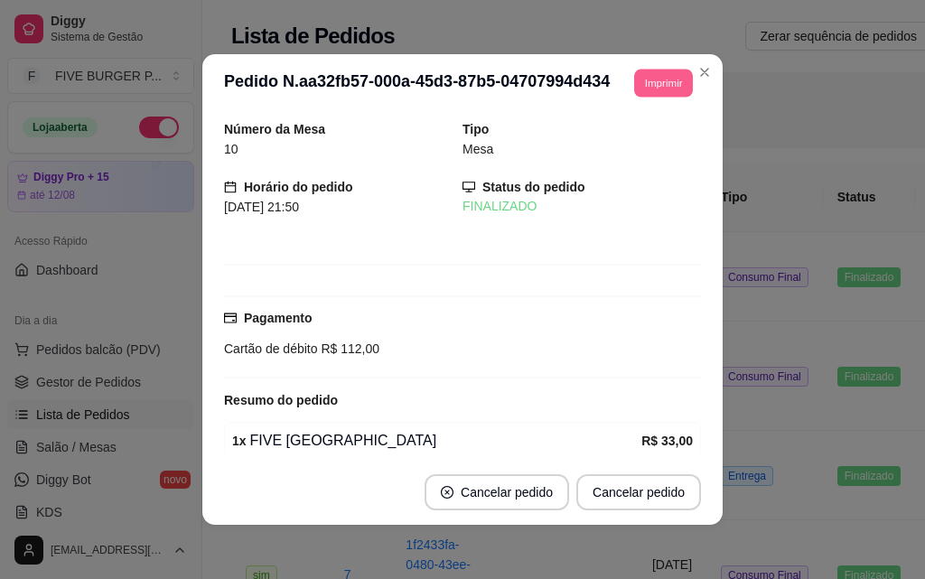
click at [661, 86] on button "Imprimir" at bounding box center [663, 83] width 59 height 28
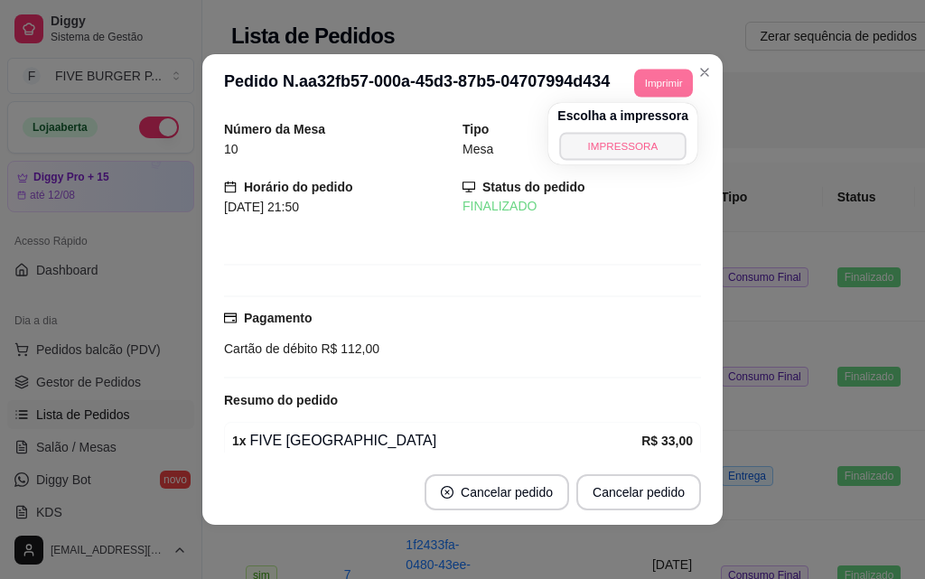
click at [651, 145] on button "IMPRESSORA" at bounding box center [623, 146] width 127 height 28
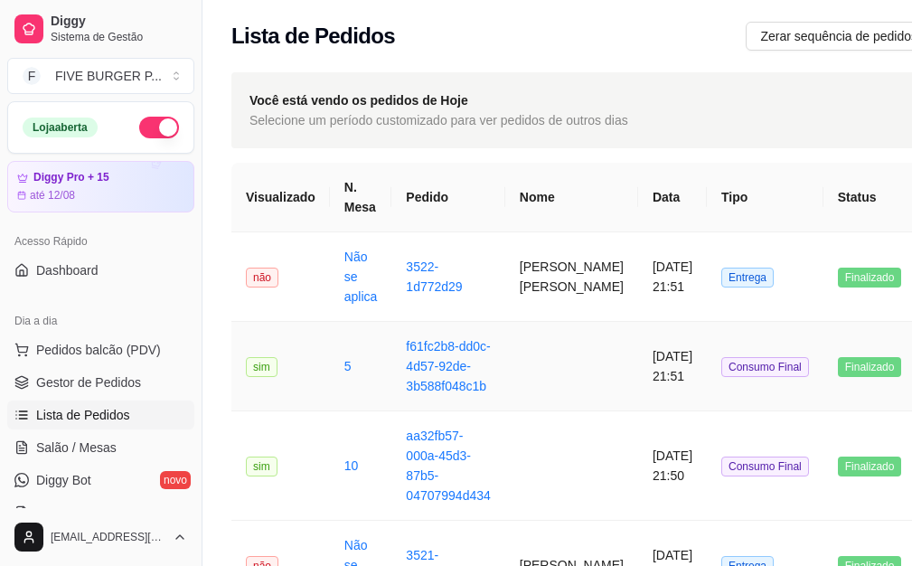
click at [549, 379] on td at bounding box center [571, 366] width 133 height 89
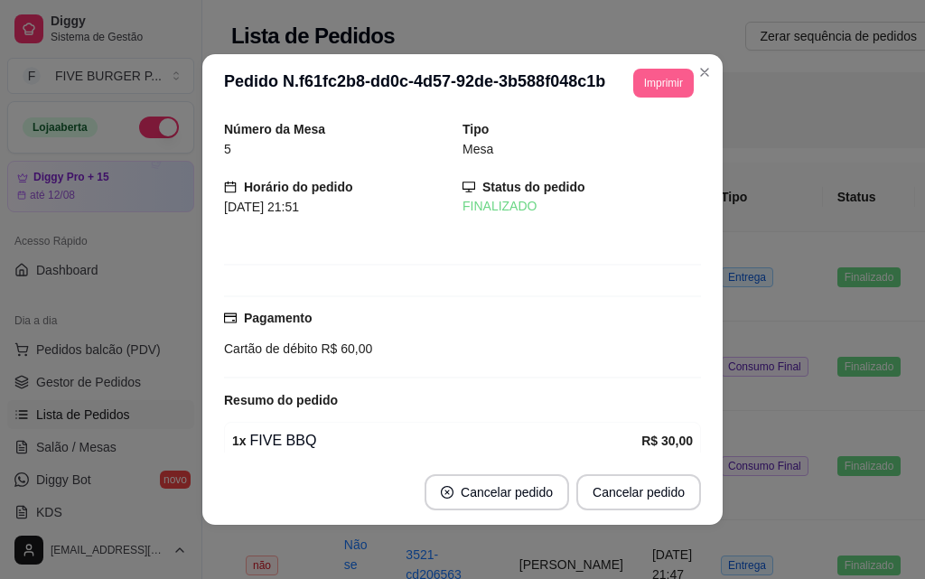
click at [642, 88] on button "Imprimir" at bounding box center [663, 83] width 61 height 29
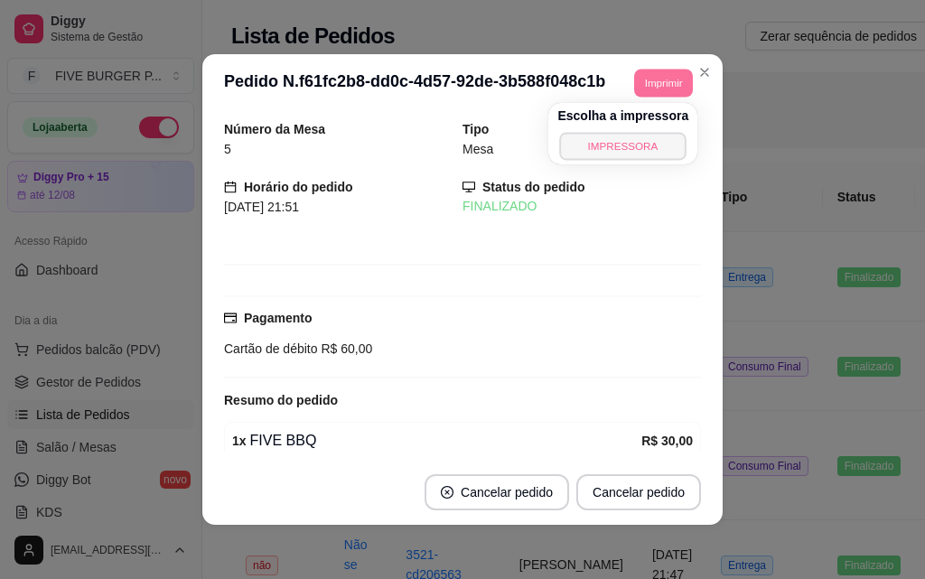
click at [644, 139] on button "IMPRESSORA" at bounding box center [623, 146] width 127 height 28
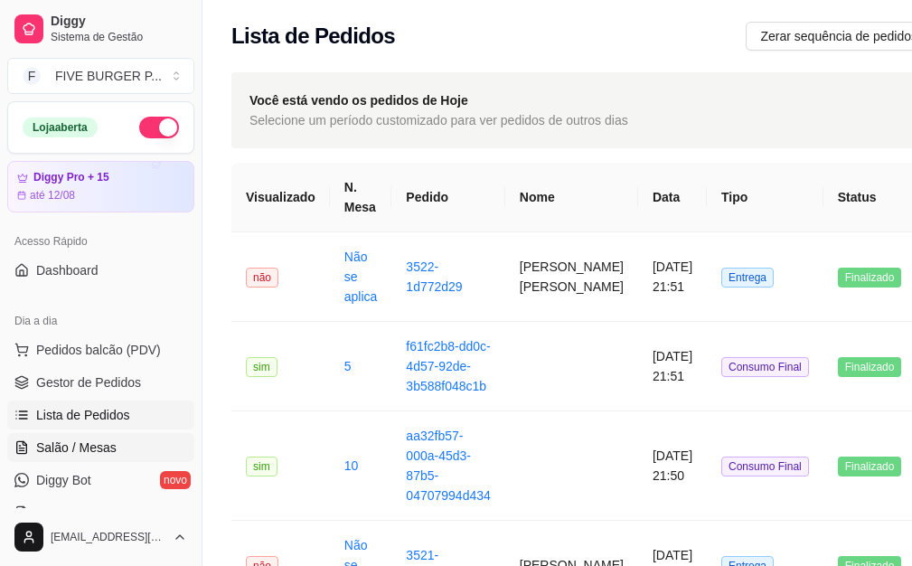
click at [133, 444] on link "Salão / Mesas" at bounding box center [100, 447] width 187 height 29
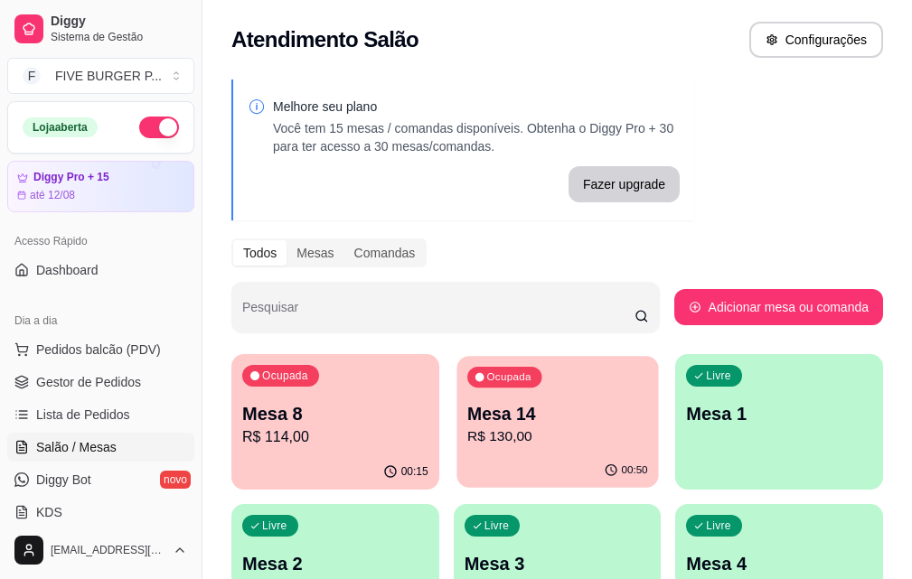
click at [470, 440] on p "R$ 130,00" at bounding box center [557, 436] width 181 height 21
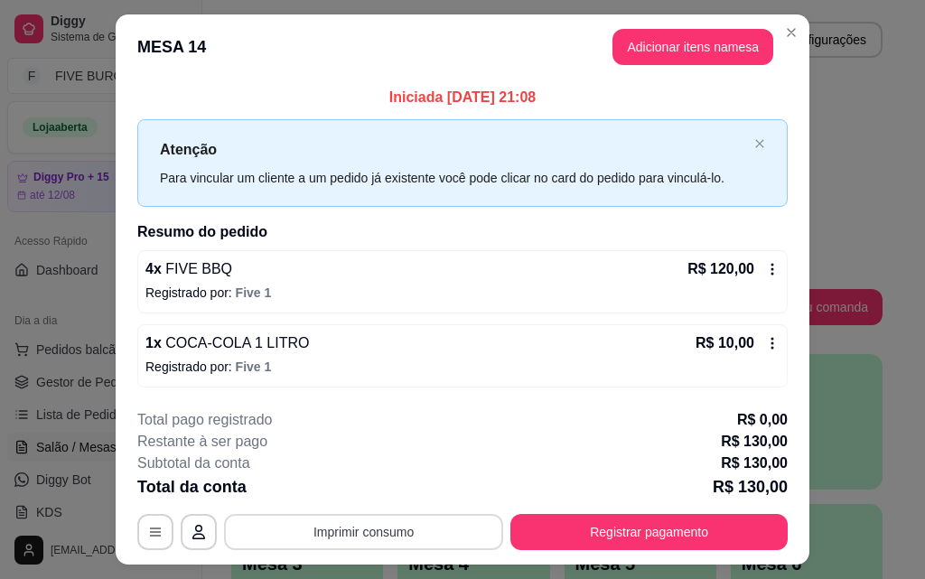
click at [397, 521] on button "Imprimir consumo" at bounding box center [363, 532] width 279 height 36
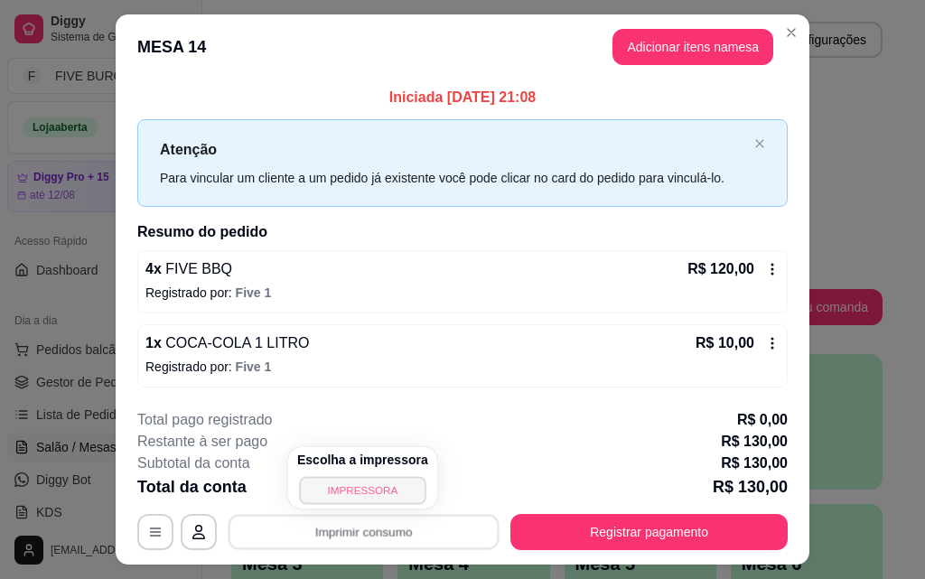
click at [397, 484] on button "IMPRESSORA" at bounding box center [362, 490] width 127 height 28
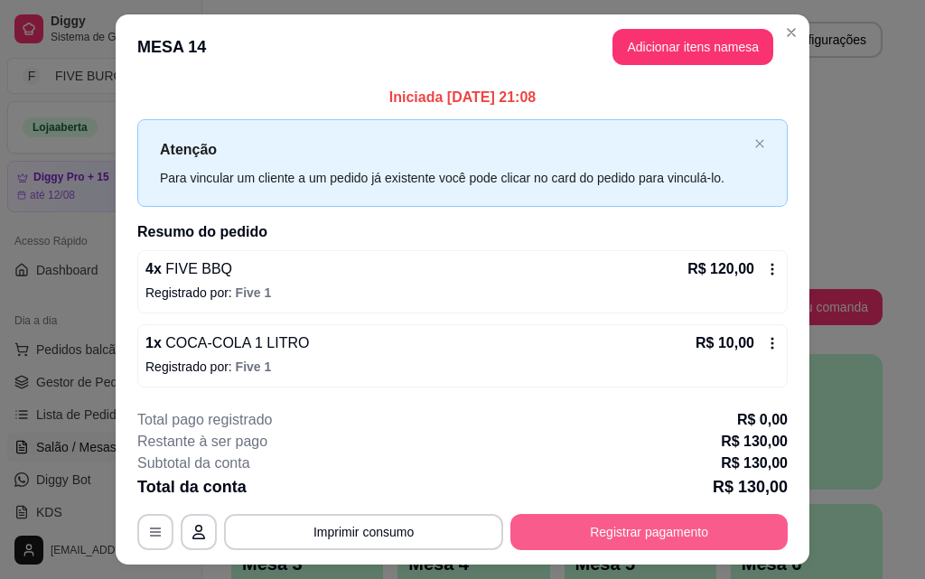
click at [570, 541] on button "Registrar pagamento" at bounding box center [649, 532] width 277 height 36
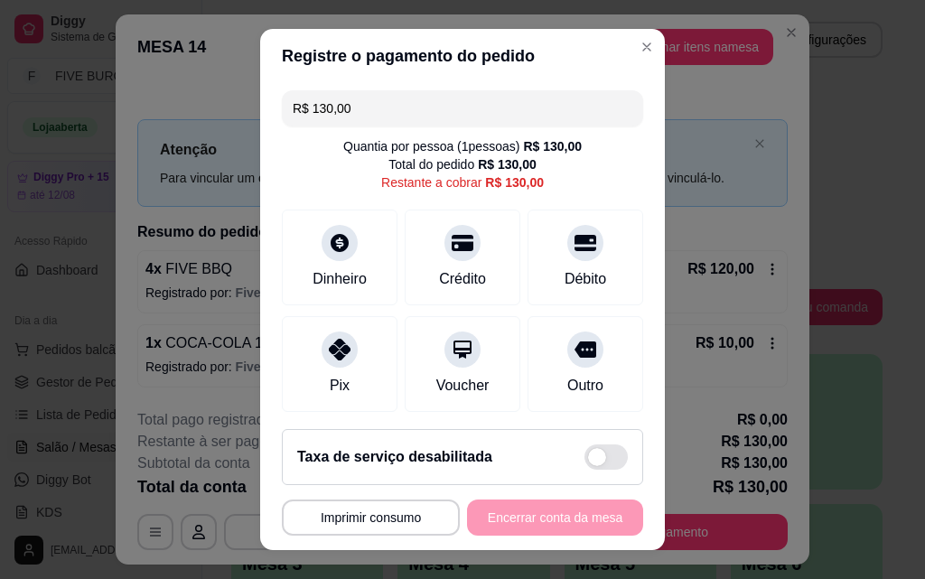
drag, startPoint x: 386, startPoint y: 105, endPoint x: 177, endPoint y: 111, distance: 208.8
click at [177, 111] on div "**********" at bounding box center [462, 289] width 925 height 579
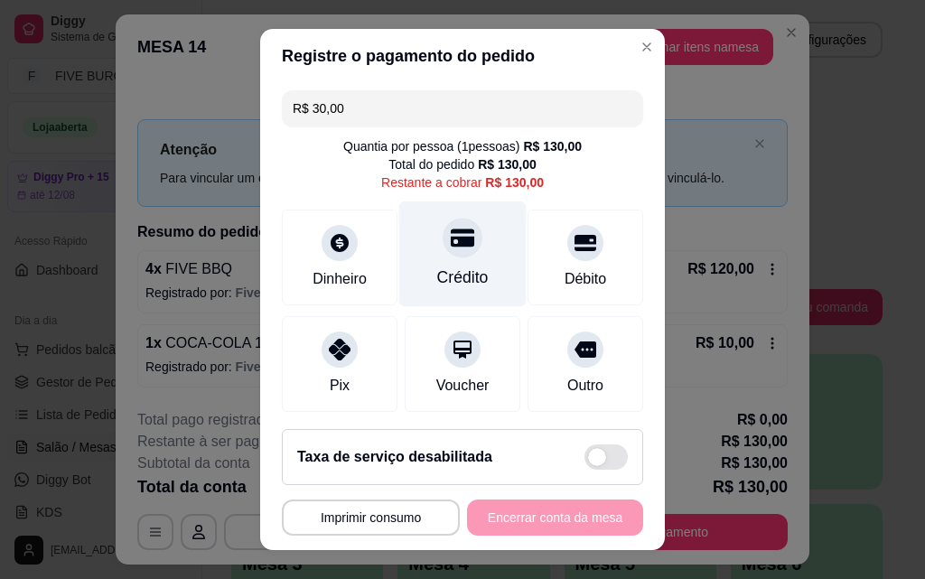
click at [445, 277] on div "Crédito" at bounding box center [463, 277] width 52 height 23
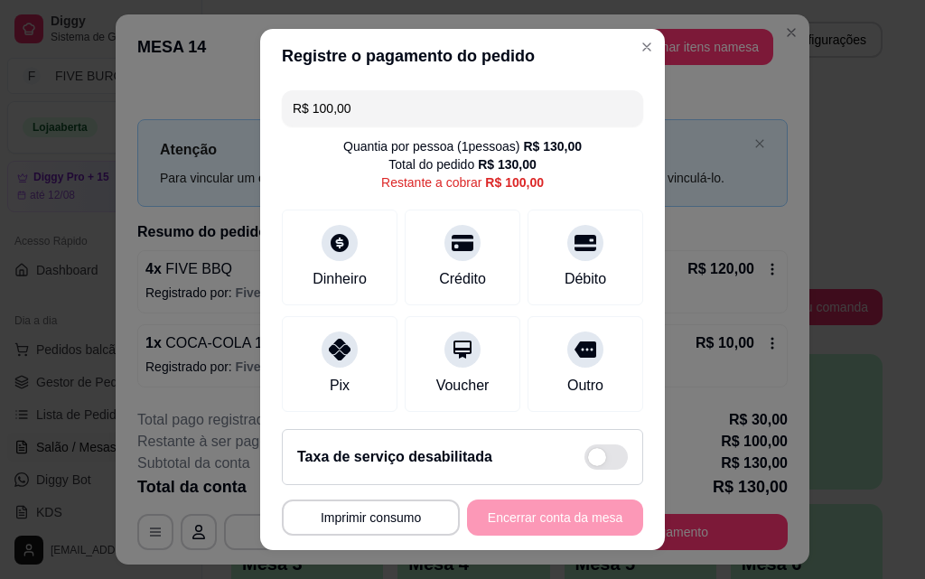
drag, startPoint x: 276, startPoint y: 113, endPoint x: 185, endPoint y: 119, distance: 90.6
click at [185, 119] on div "**********" at bounding box center [462, 289] width 925 height 579
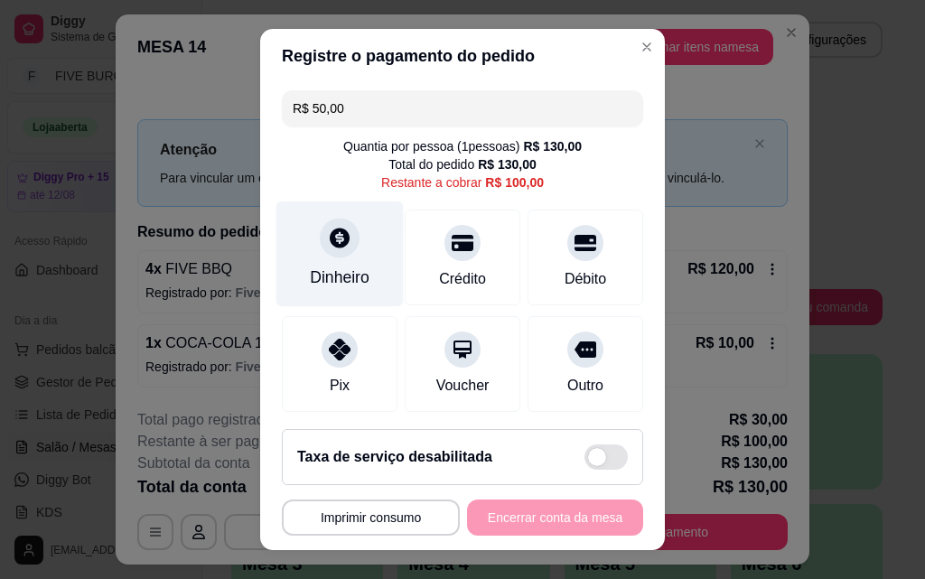
click at [361, 250] on div "Dinheiro" at bounding box center [339, 254] width 127 height 106
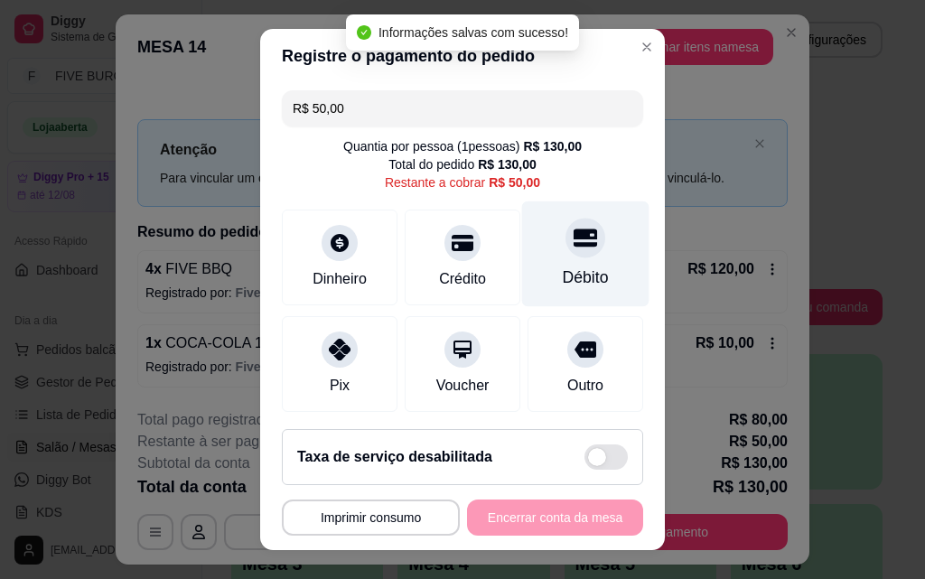
click at [567, 280] on div "Débito" at bounding box center [586, 277] width 46 height 23
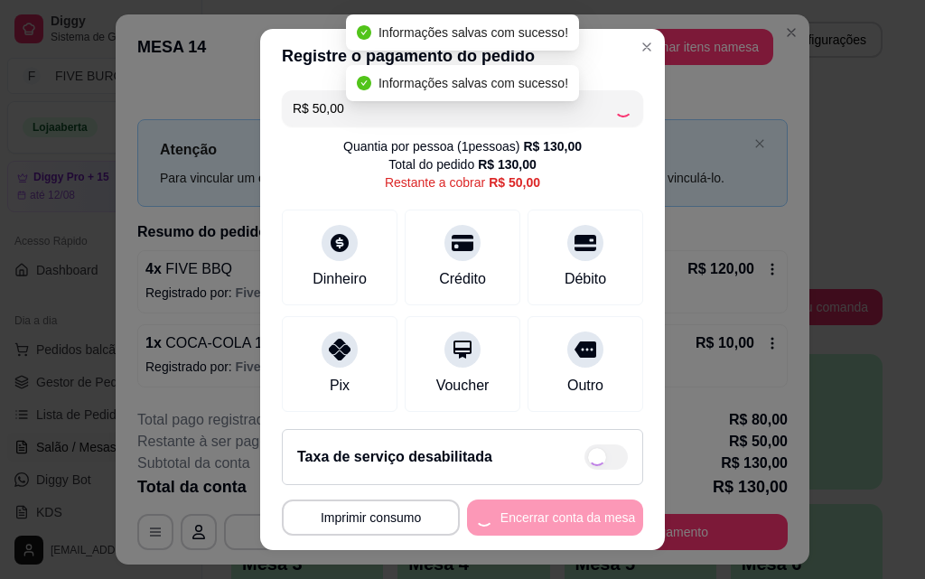
type input "R$ 0,00"
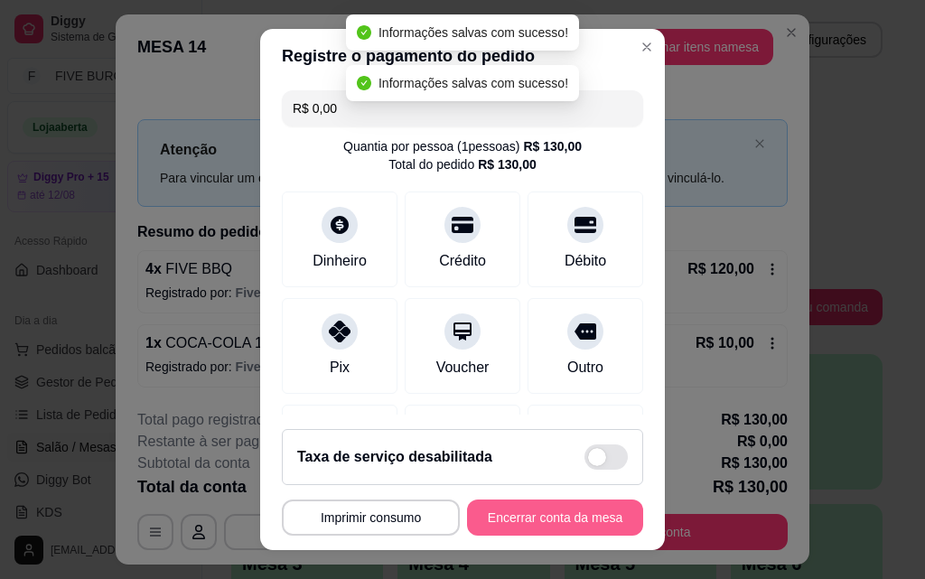
click at [584, 520] on button "Encerrar conta da mesa" at bounding box center [555, 518] width 176 height 36
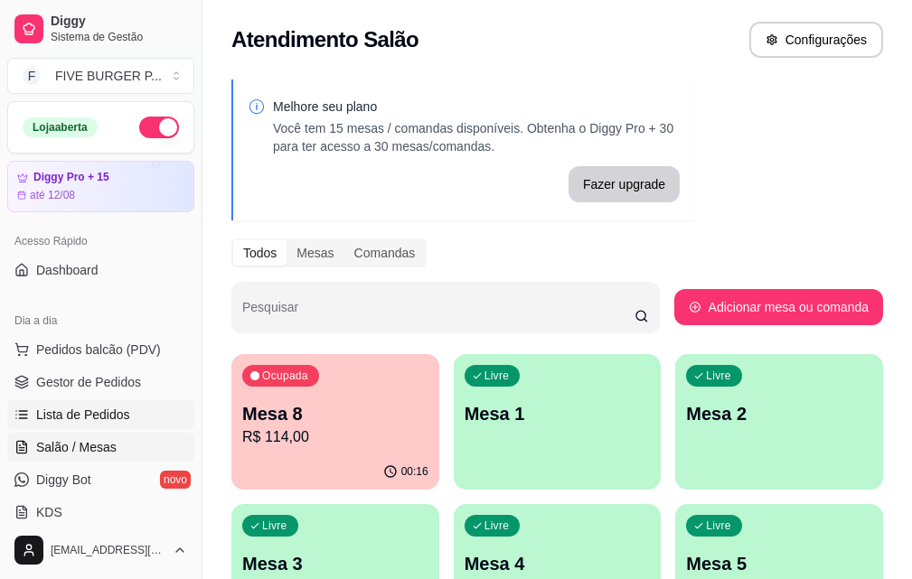
click at [145, 417] on link "Lista de Pedidos" at bounding box center [100, 414] width 187 height 29
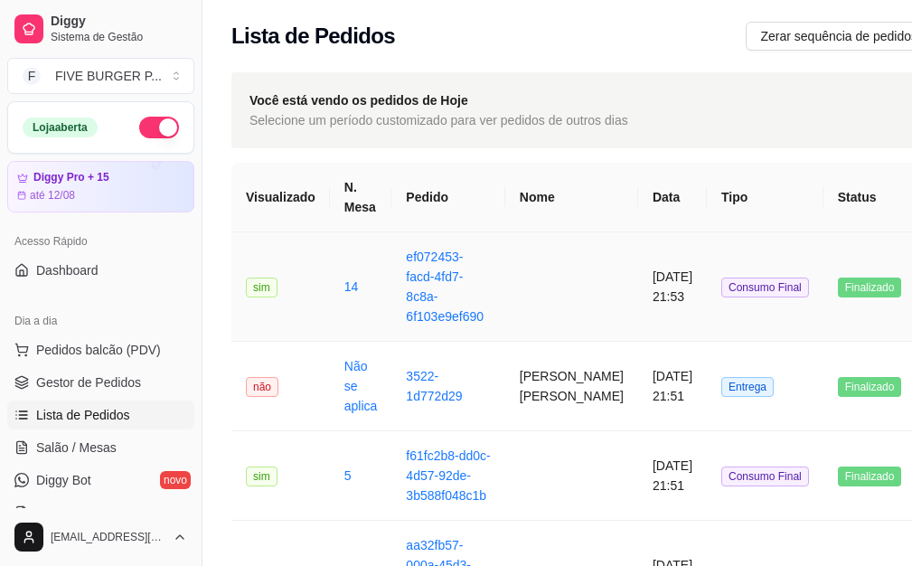
click at [536, 289] on td at bounding box center [571, 286] width 133 height 109
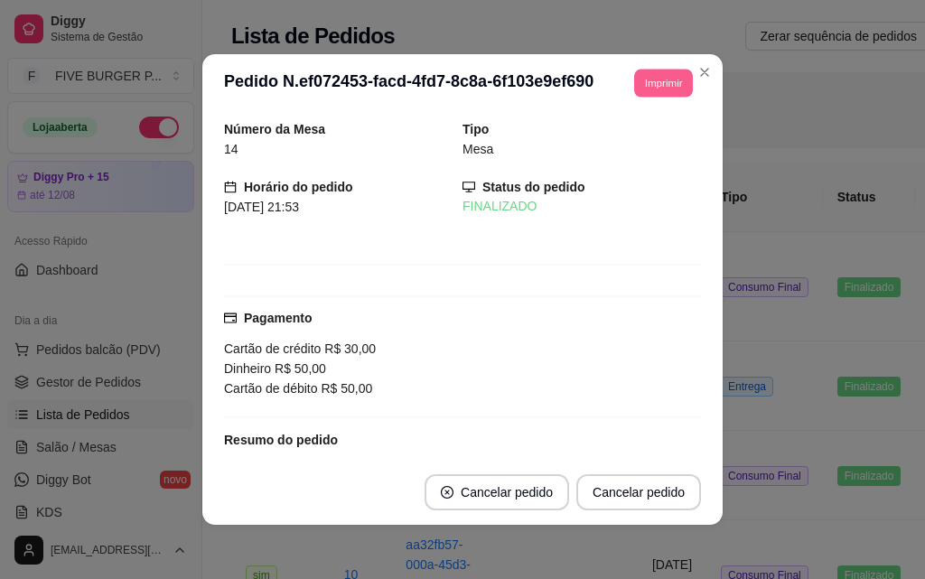
click at [642, 88] on button "Imprimir" at bounding box center [663, 83] width 59 height 28
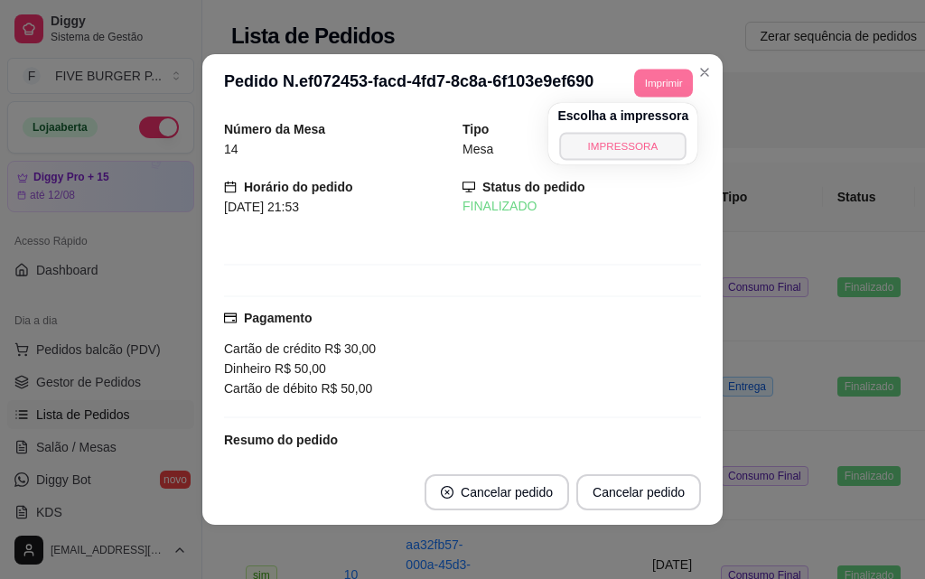
click at [616, 144] on button "IMPRESSORA" at bounding box center [623, 146] width 127 height 28
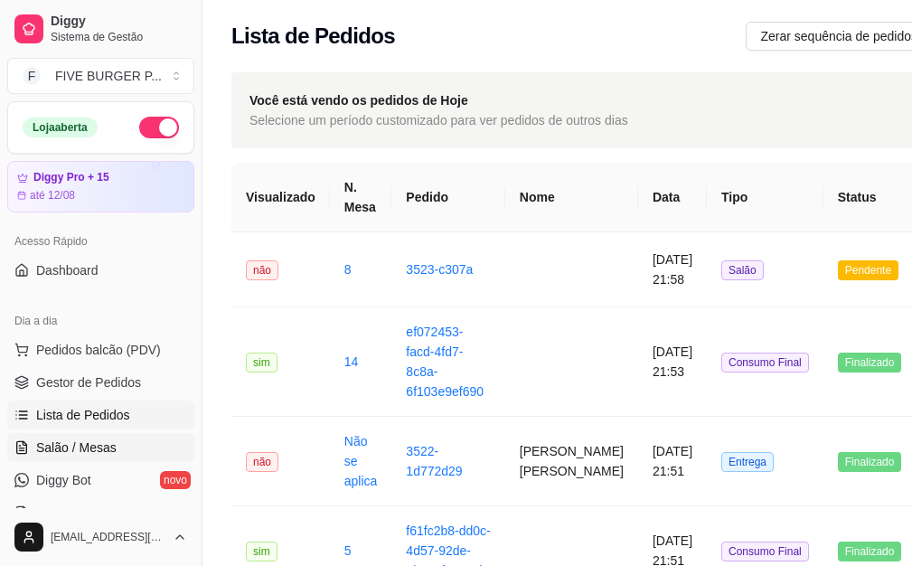
click at [67, 456] on link "Salão / Mesas" at bounding box center [100, 447] width 187 height 29
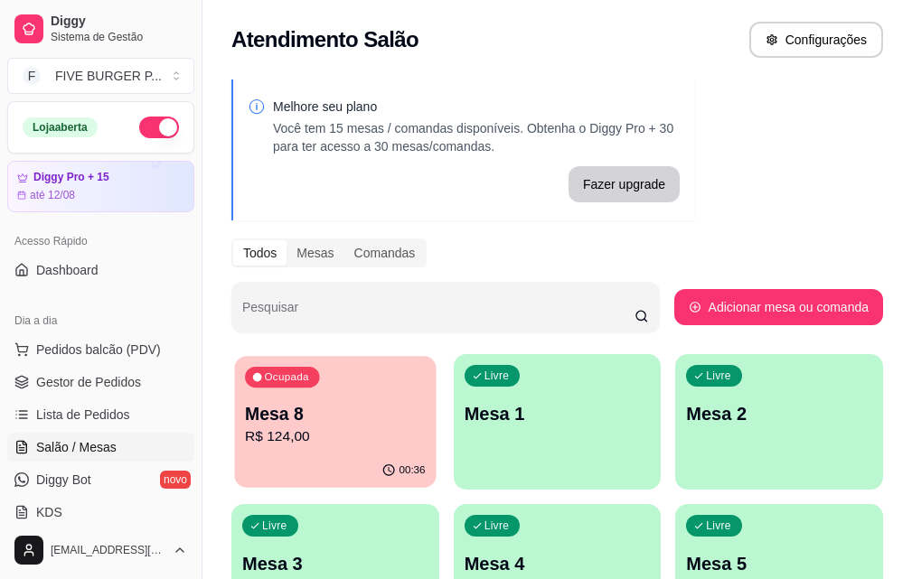
click at [346, 426] on div "Mesa 8 R$ 124,00" at bounding box center [335, 424] width 180 height 45
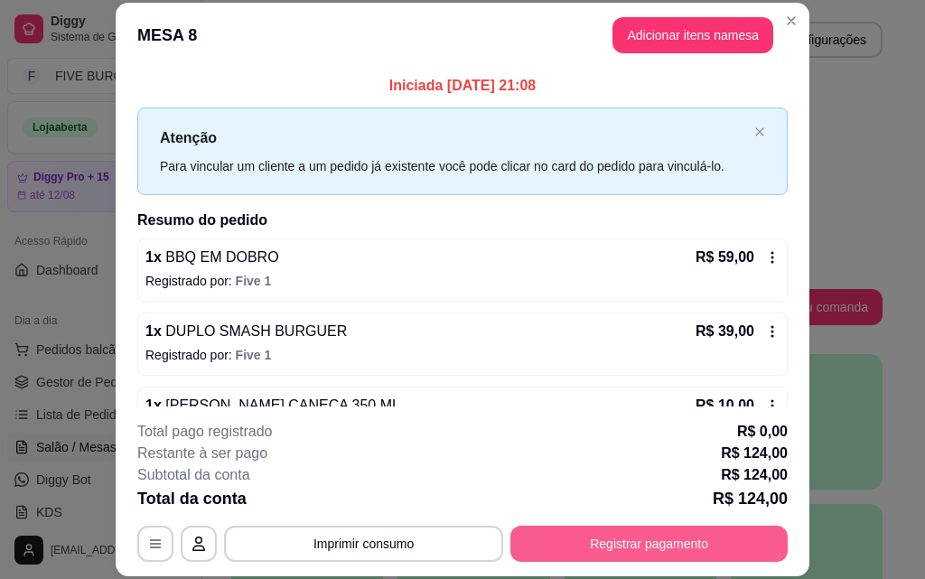
click at [545, 554] on button "Registrar pagamento" at bounding box center [649, 544] width 277 height 36
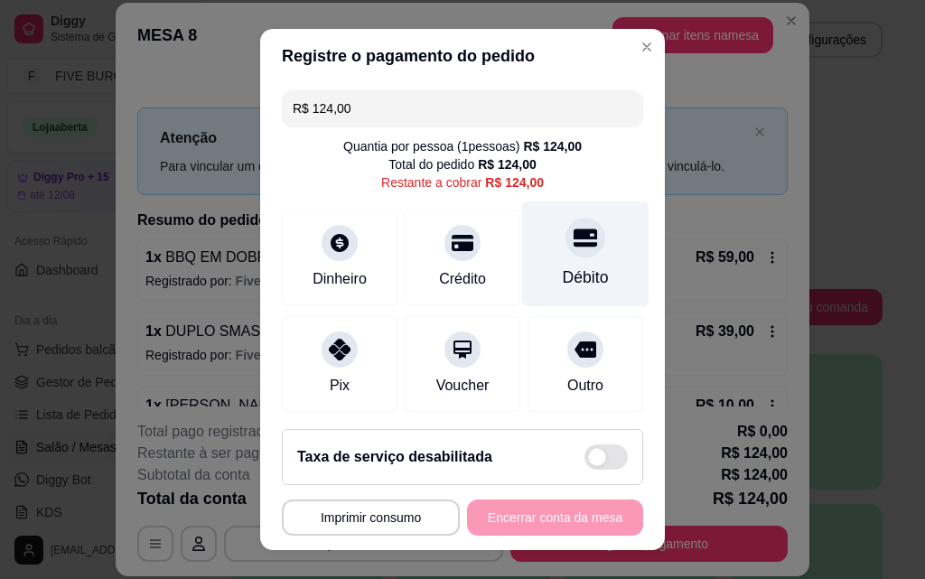
click at [558, 266] on div "Débito" at bounding box center [585, 254] width 127 height 106
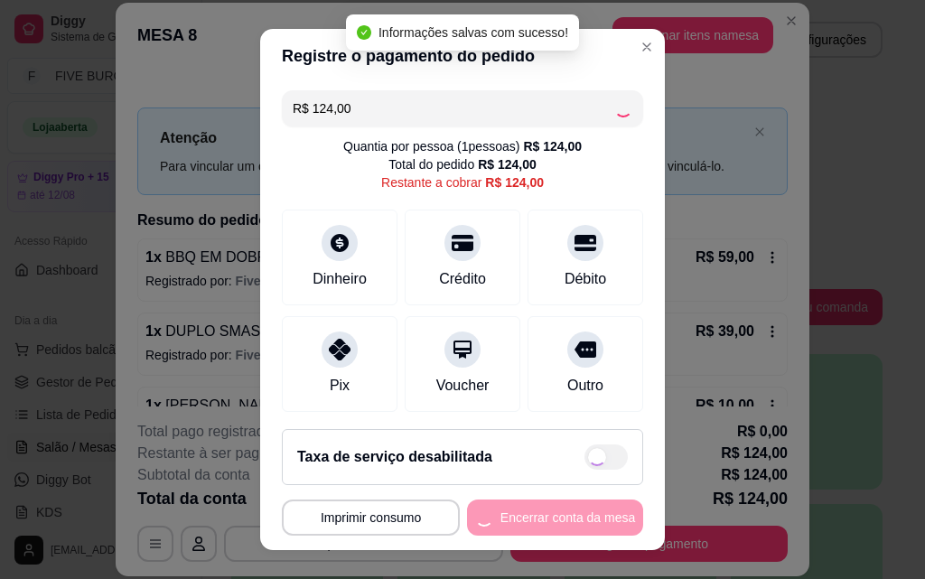
type input "R$ 0,00"
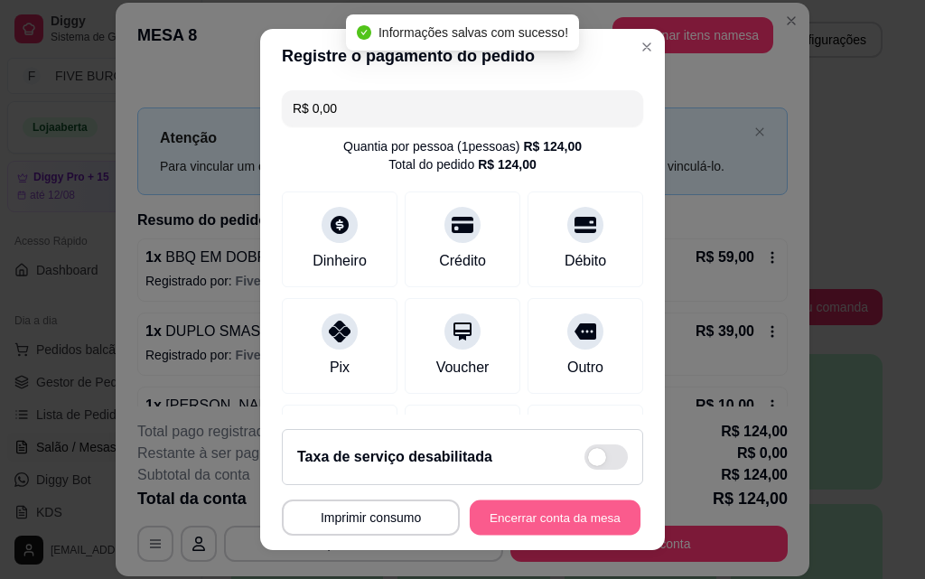
click at [545, 531] on button "Encerrar conta da mesa" at bounding box center [555, 518] width 171 height 35
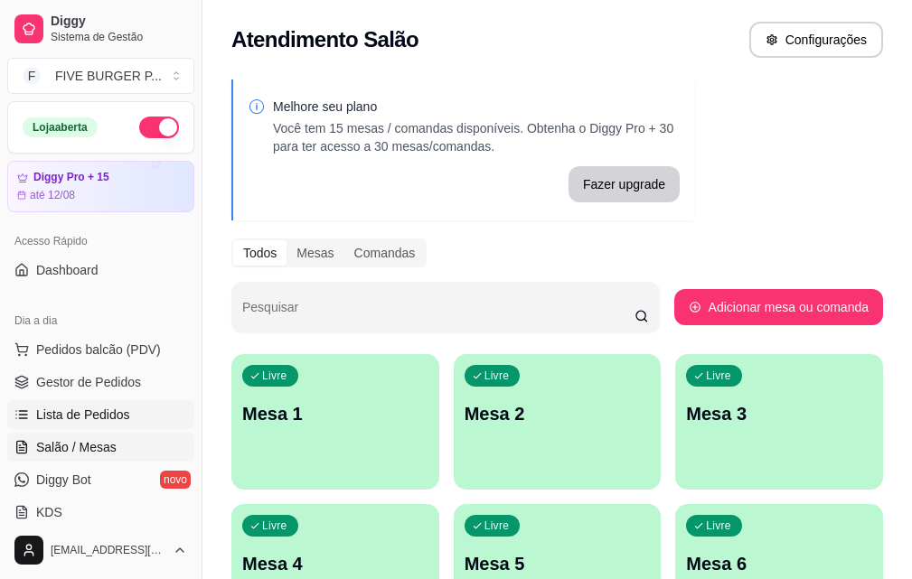
click at [136, 414] on link "Lista de Pedidos" at bounding box center [100, 414] width 187 height 29
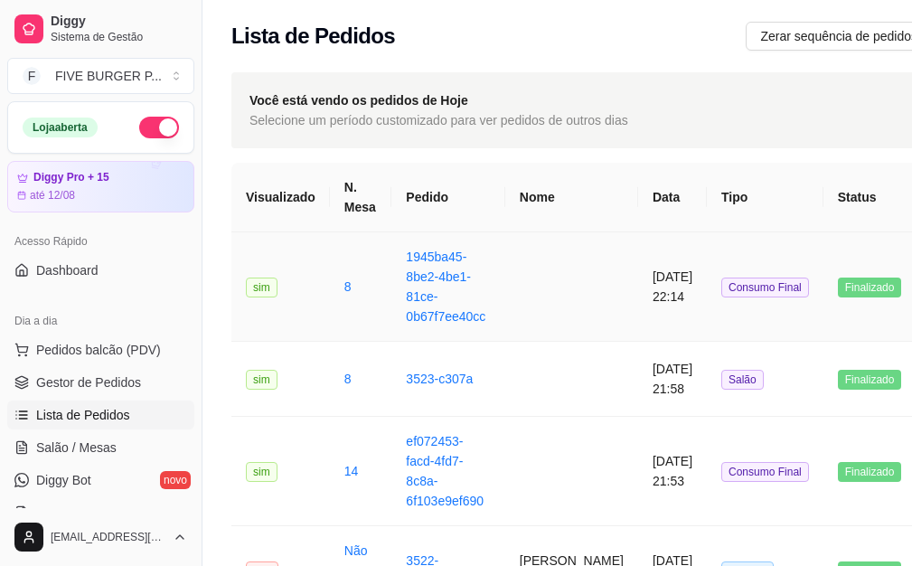
click at [571, 276] on td at bounding box center [571, 286] width 133 height 109
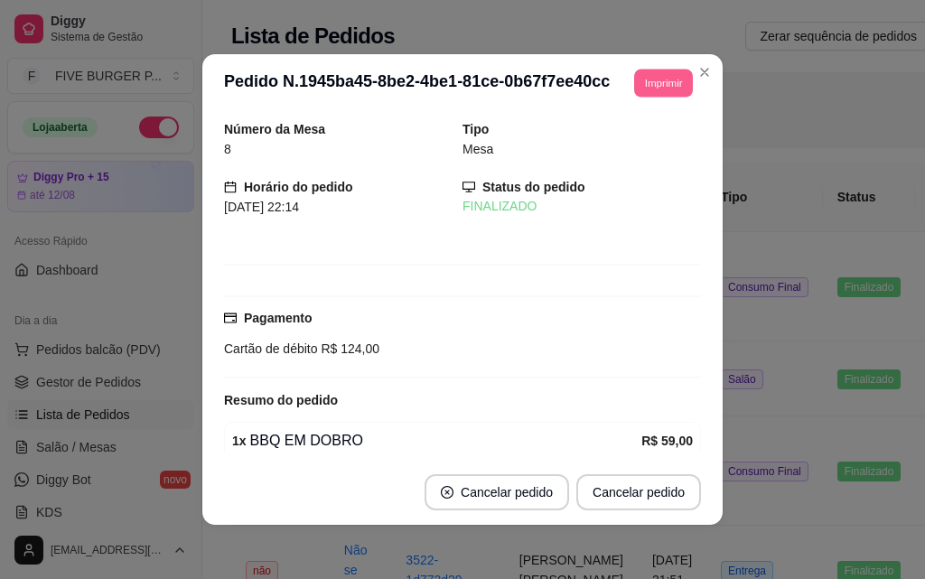
click at [651, 79] on button "Imprimir" at bounding box center [663, 83] width 59 height 28
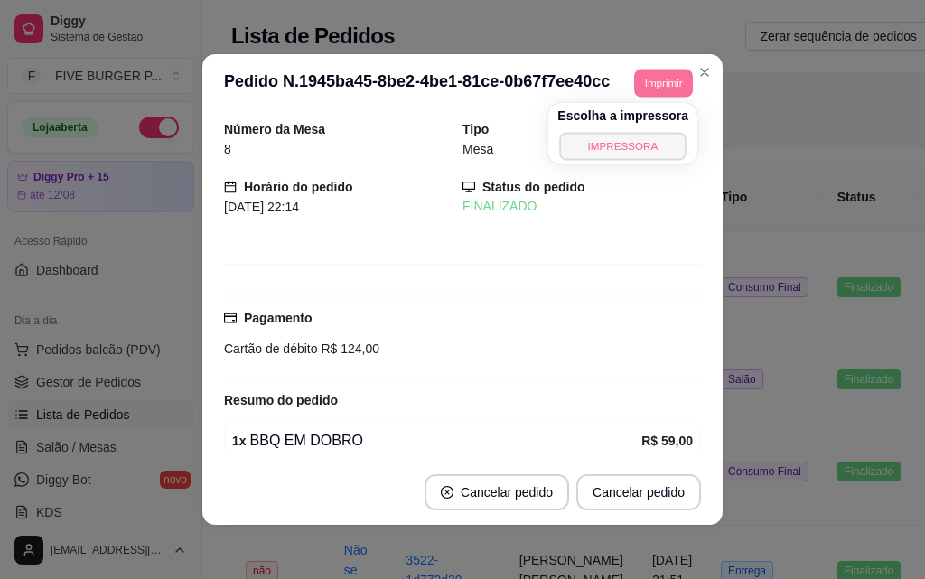
click at [652, 146] on button "IMPRESSORA" at bounding box center [622, 146] width 127 height 28
